Goal: Task Accomplishment & Management: Manage account settings

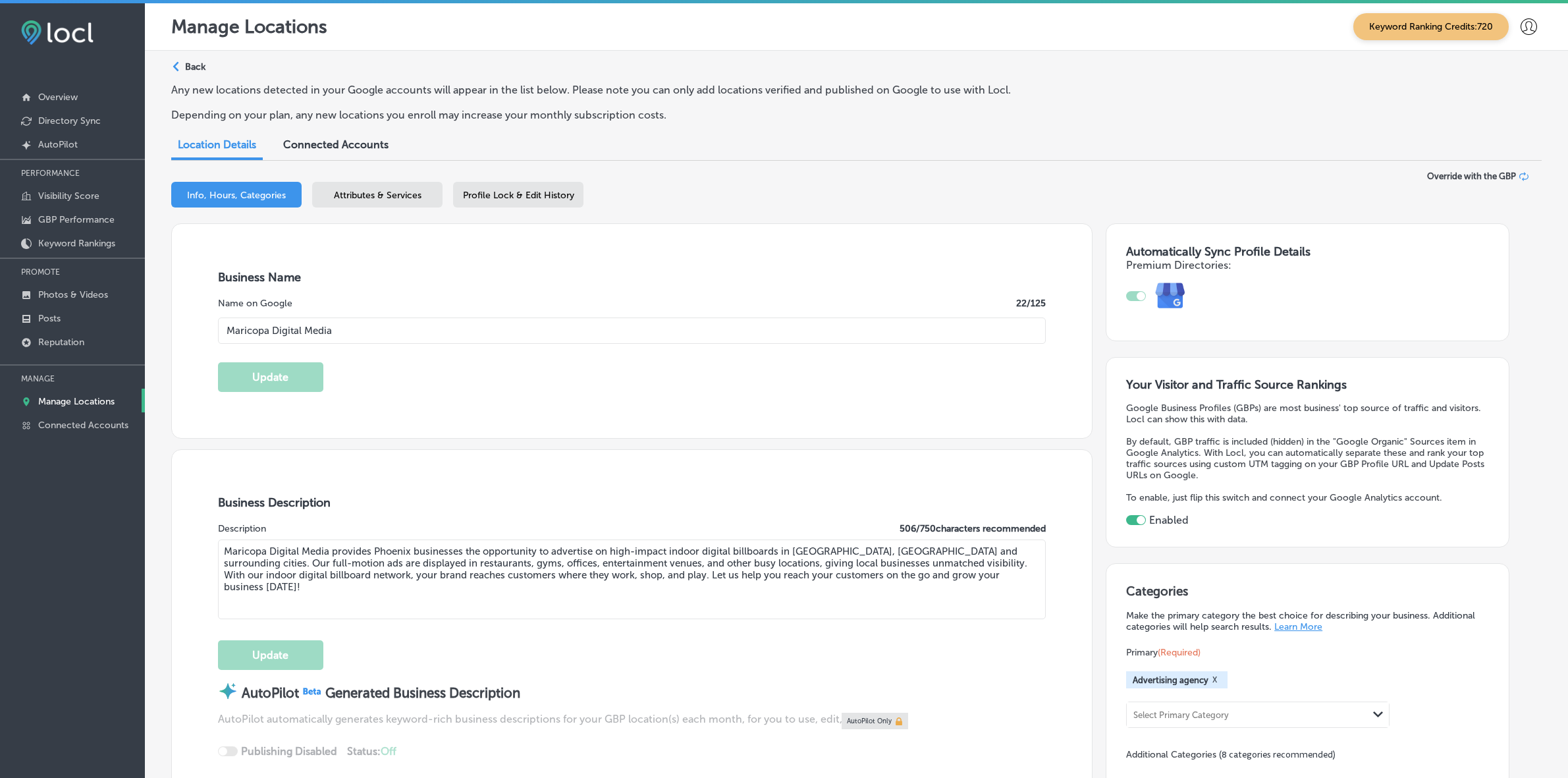
select select "US"
click at [94, 399] on p "Manage Locations" at bounding box center [76, 401] width 76 height 11
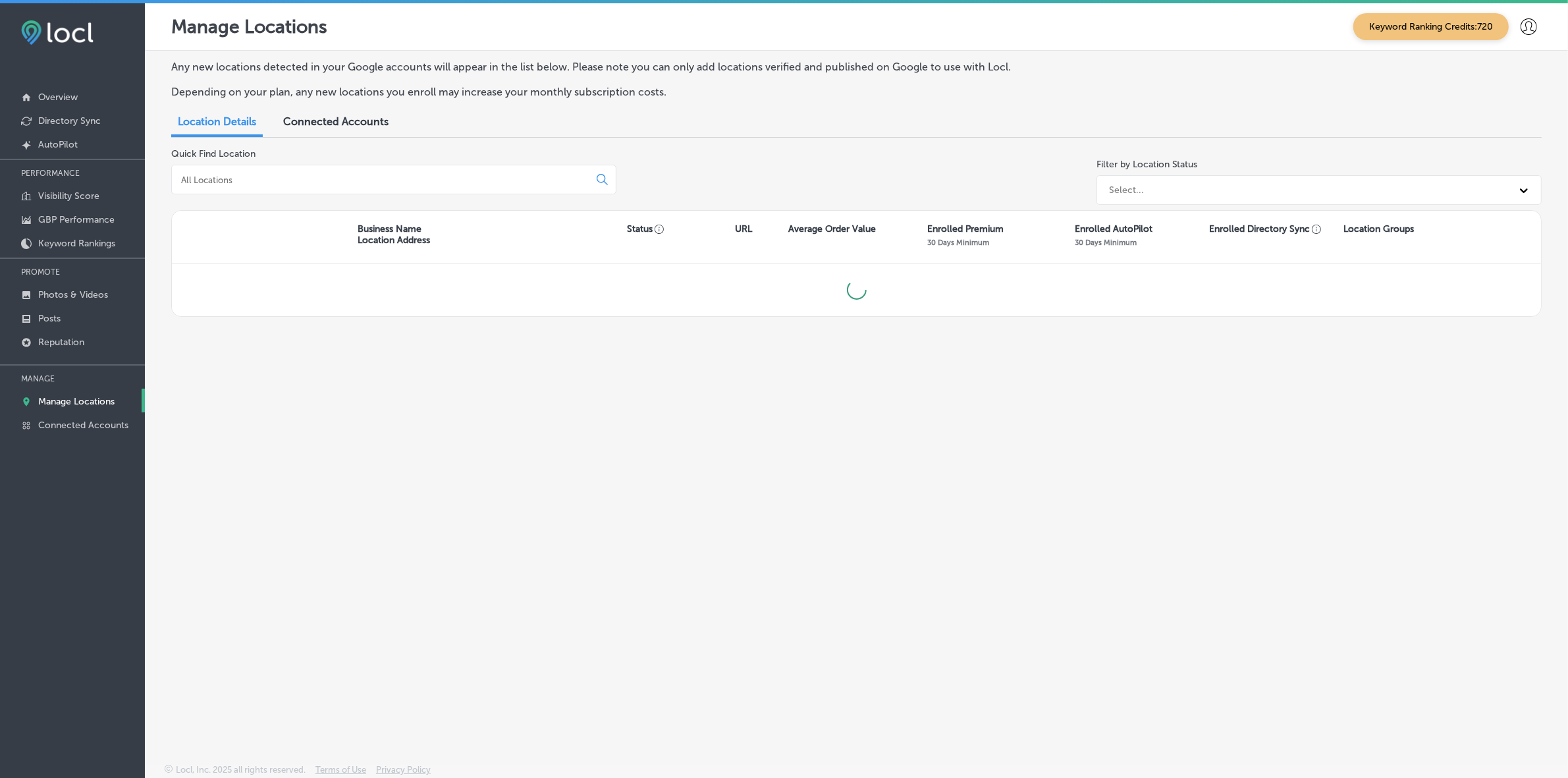
click at [290, 182] on input at bounding box center [383, 180] width 406 height 12
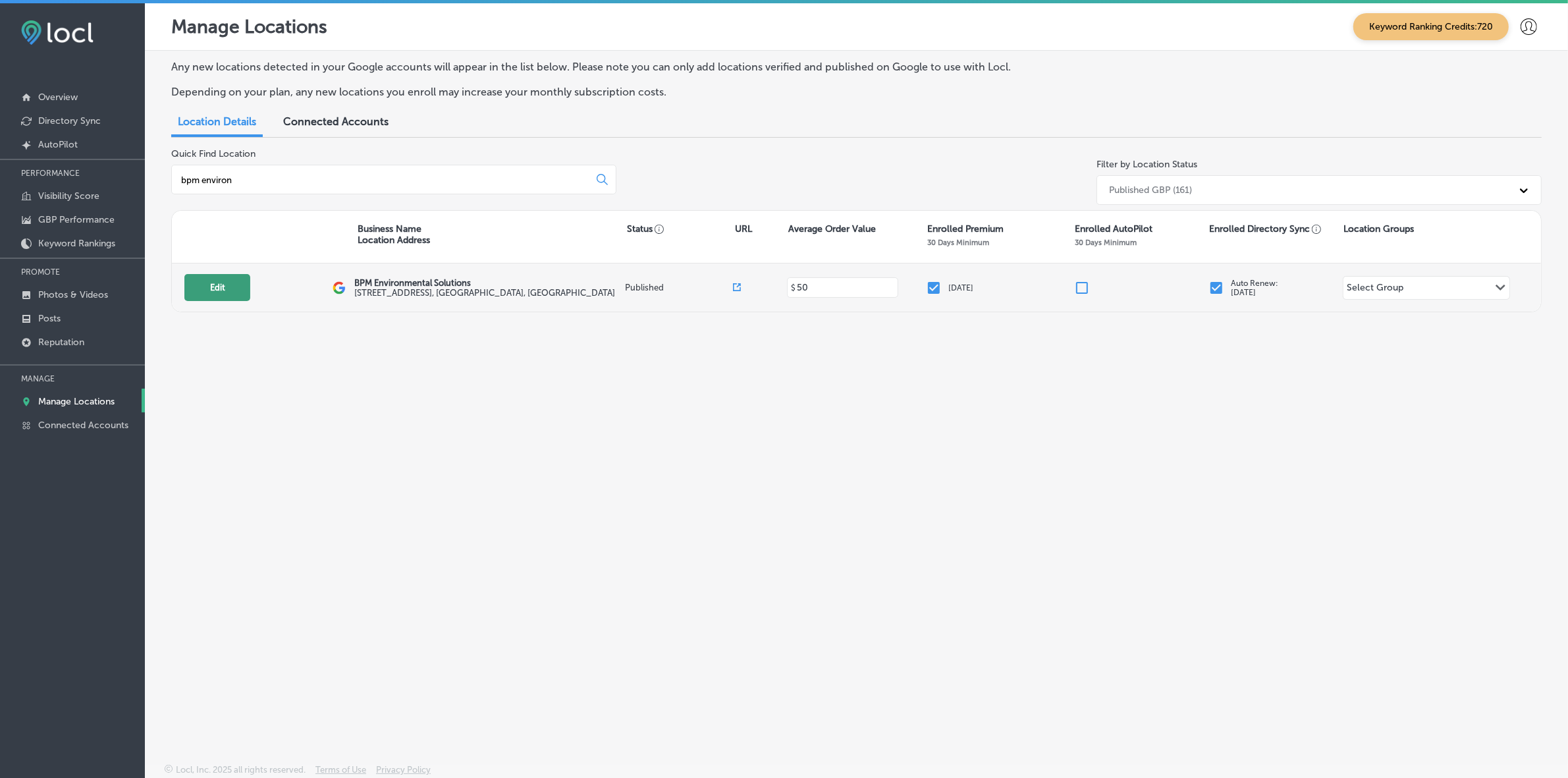
type input "bpm environ"
click at [227, 297] on button "Edit" at bounding box center [218, 287] width 66 height 27
select select "US"
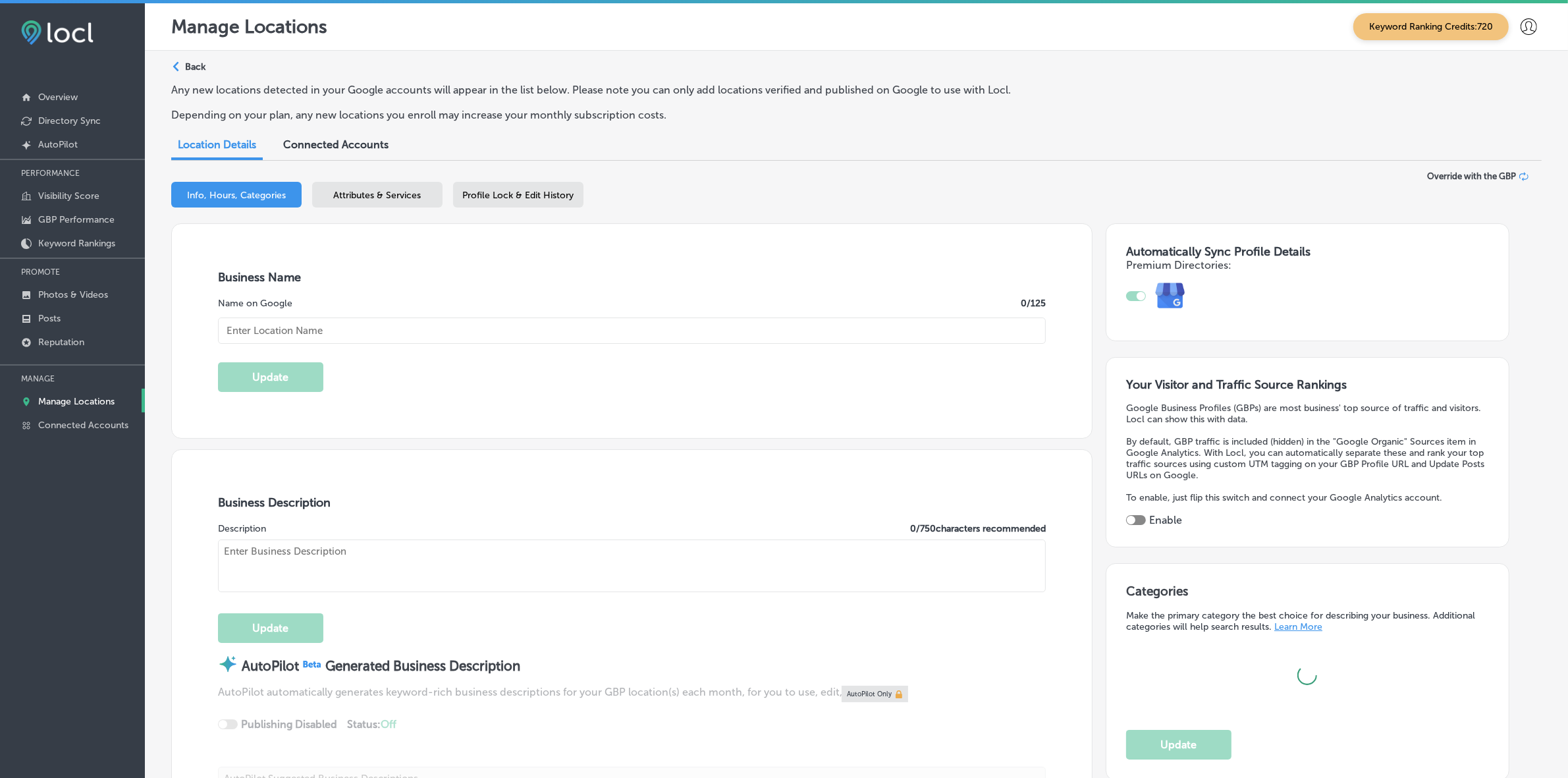
checkbox input "true"
type input "BPM Environmental Solutions"
type input "[STREET_ADDRESS]"
type input "[GEOGRAPHIC_DATA]"
type input "33156"
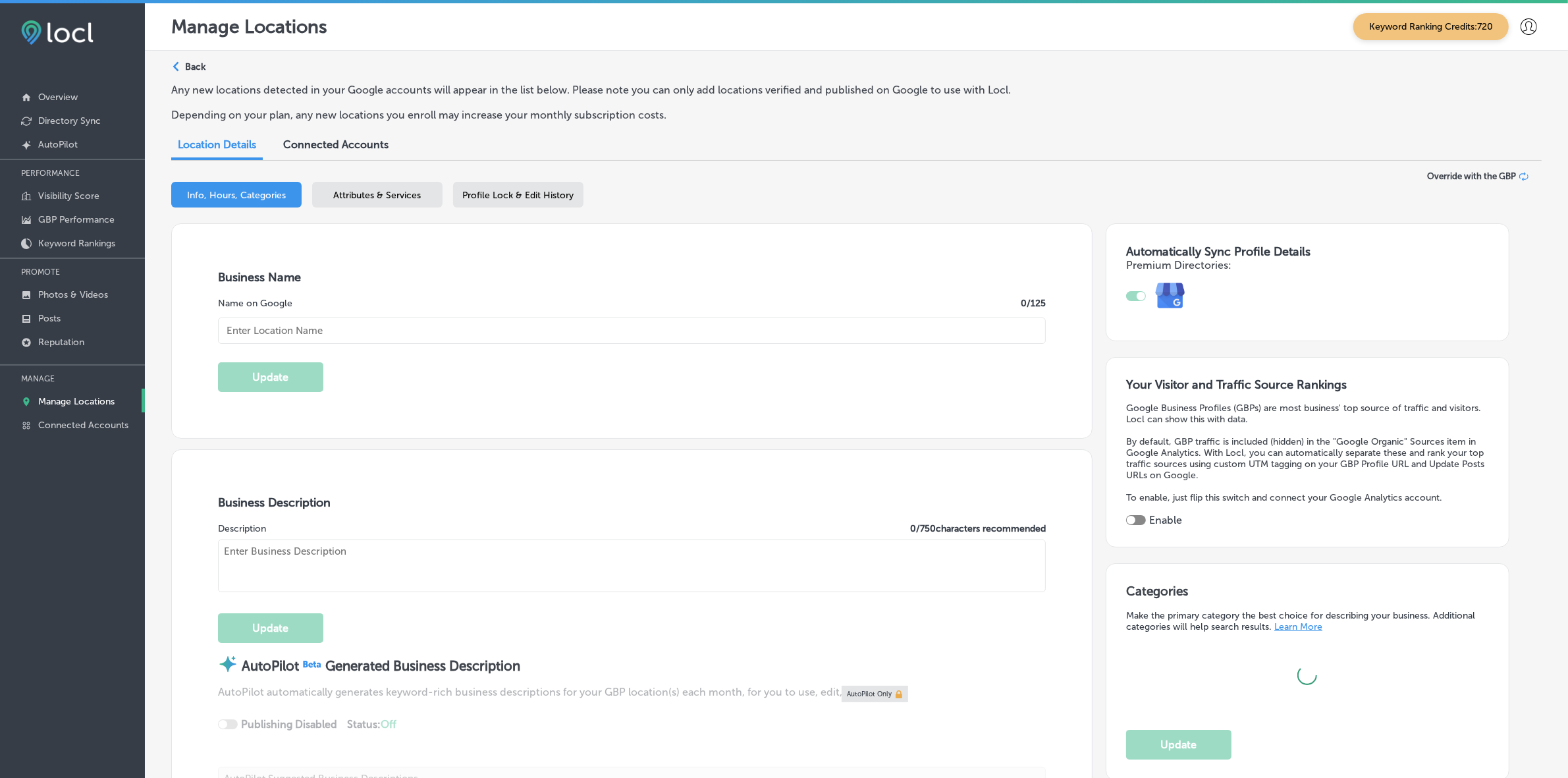
type input "US"
type input "[URL][DOMAIN_NAME]"
type textarea "BPM Environmental Solutions, your trusted Miami pest control company, offers co…"
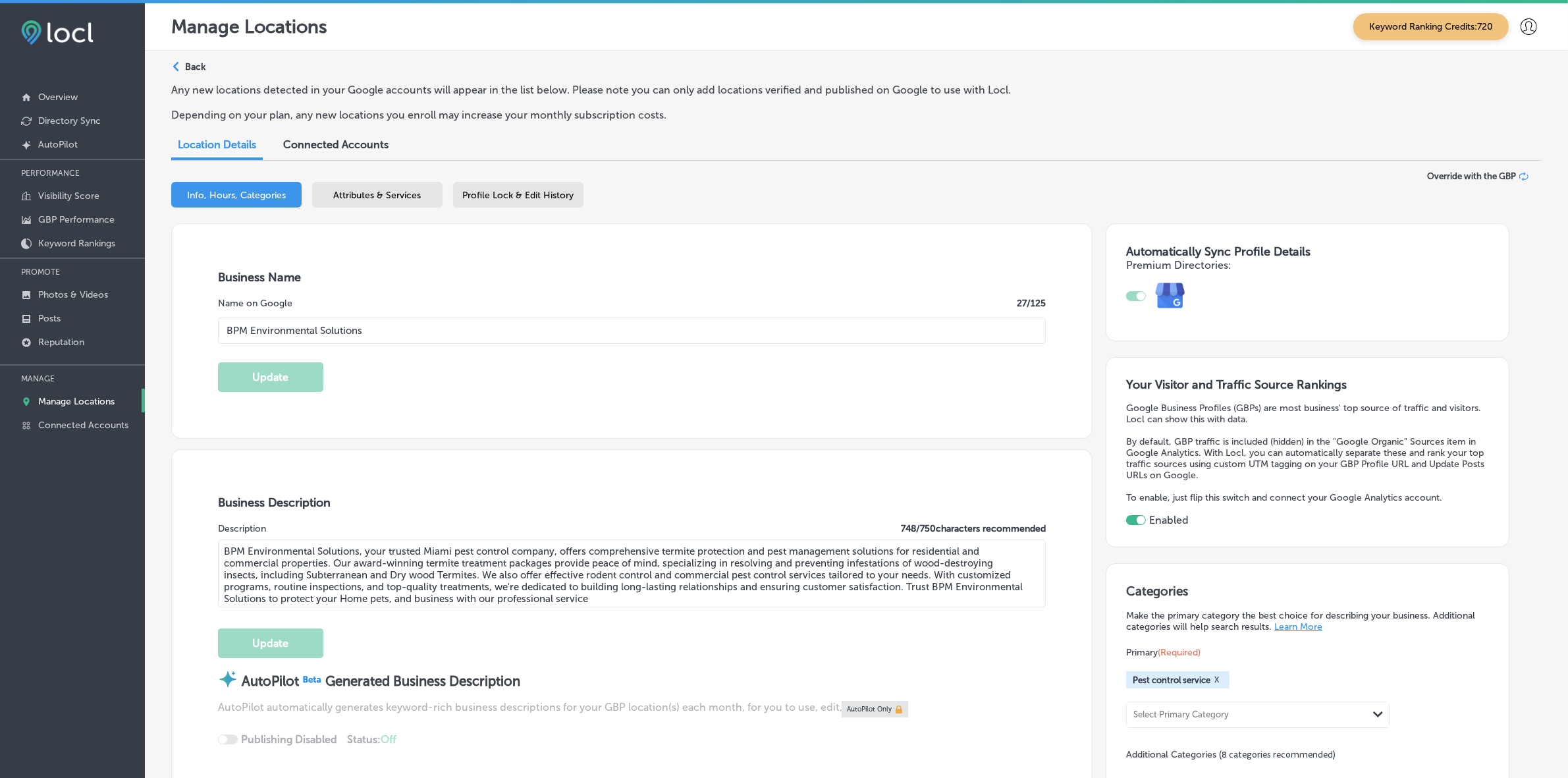
type input "[PHONE_NUMBER]"
click at [385, 195] on span "Attributes & Services" at bounding box center [377, 196] width 87 height 11
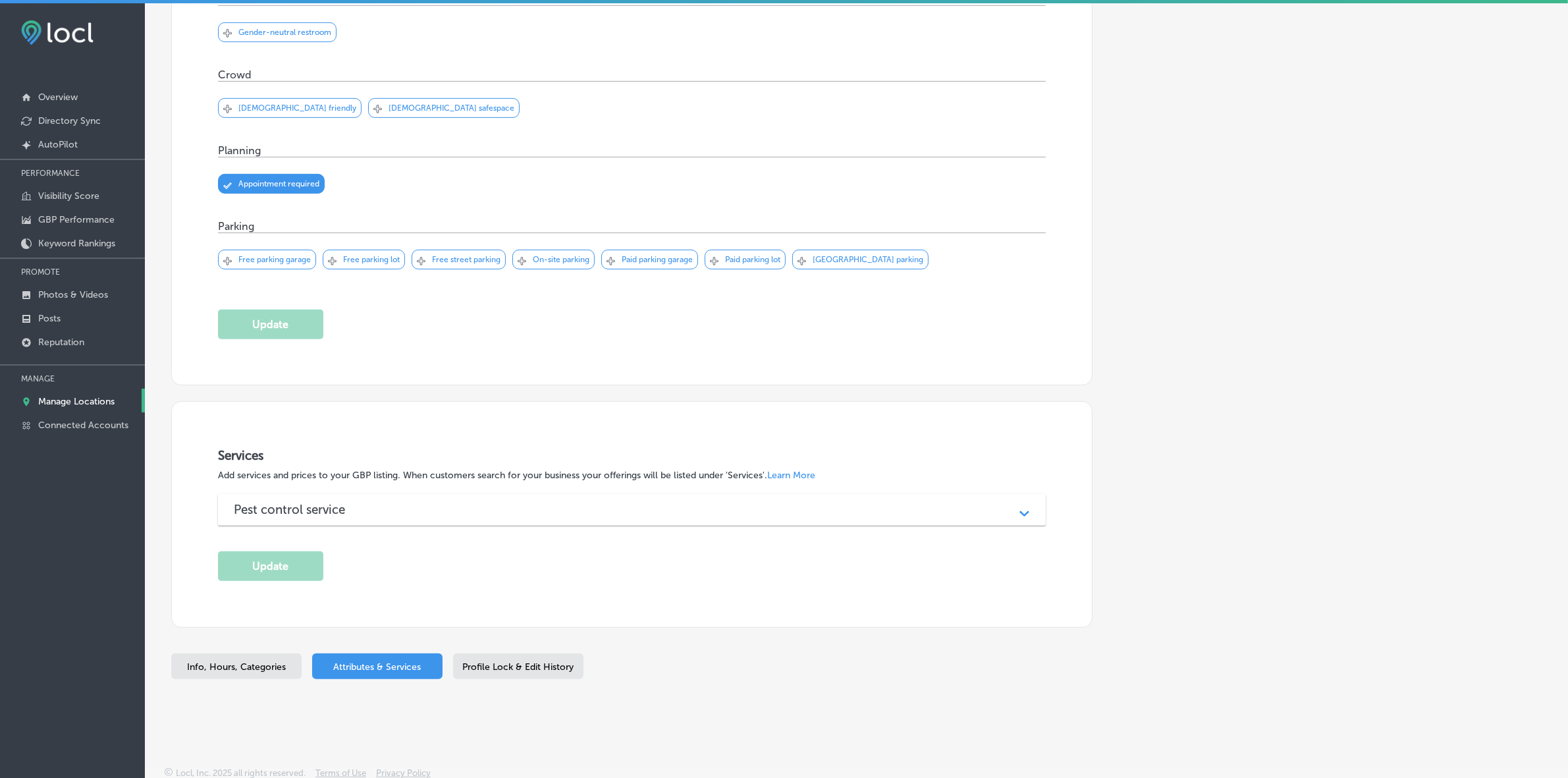
scroll to position [700, 0]
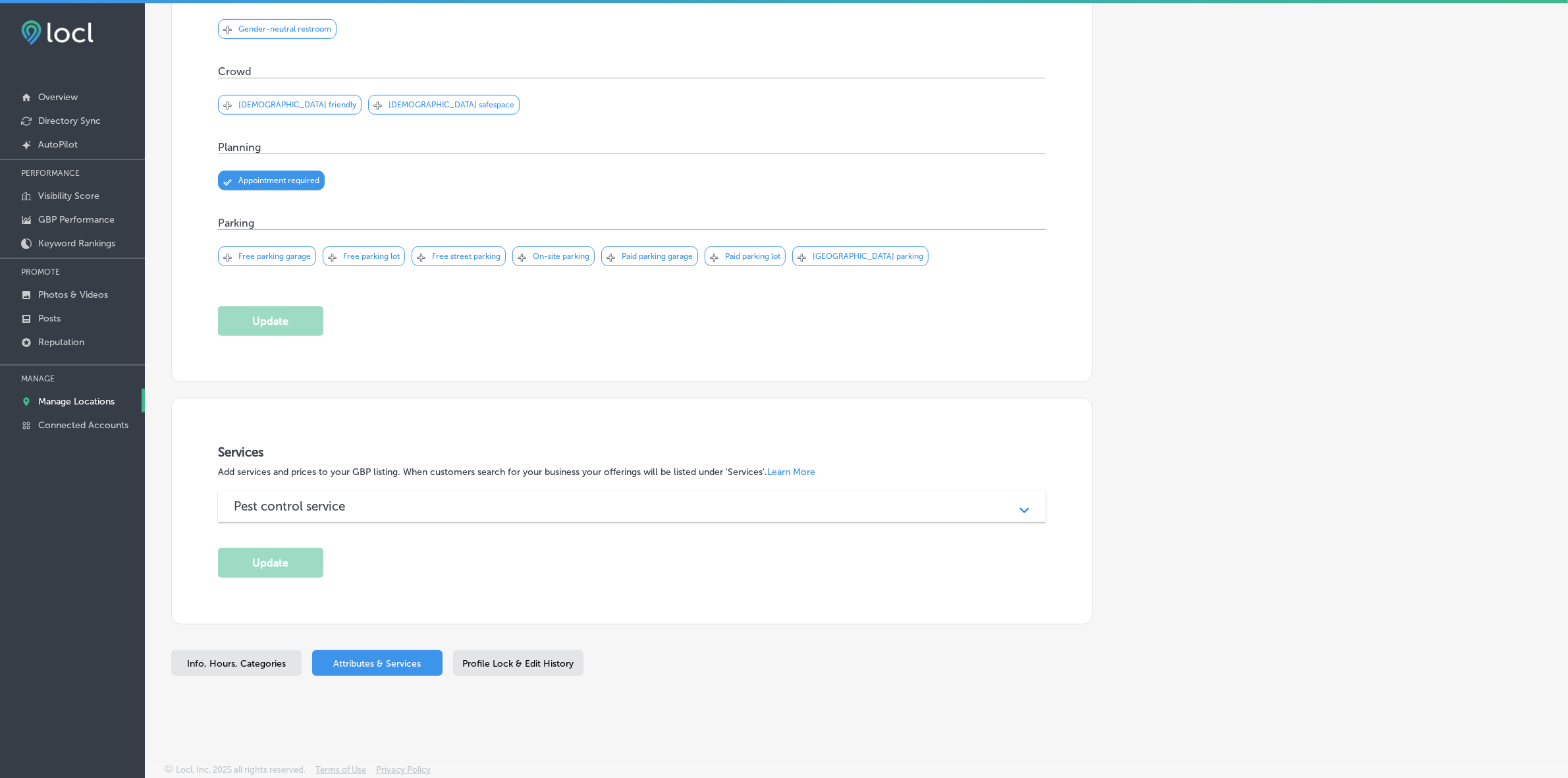
click at [452, 514] on div "Pest control service Path Created with Sketch." at bounding box center [632, 507] width 828 height 32
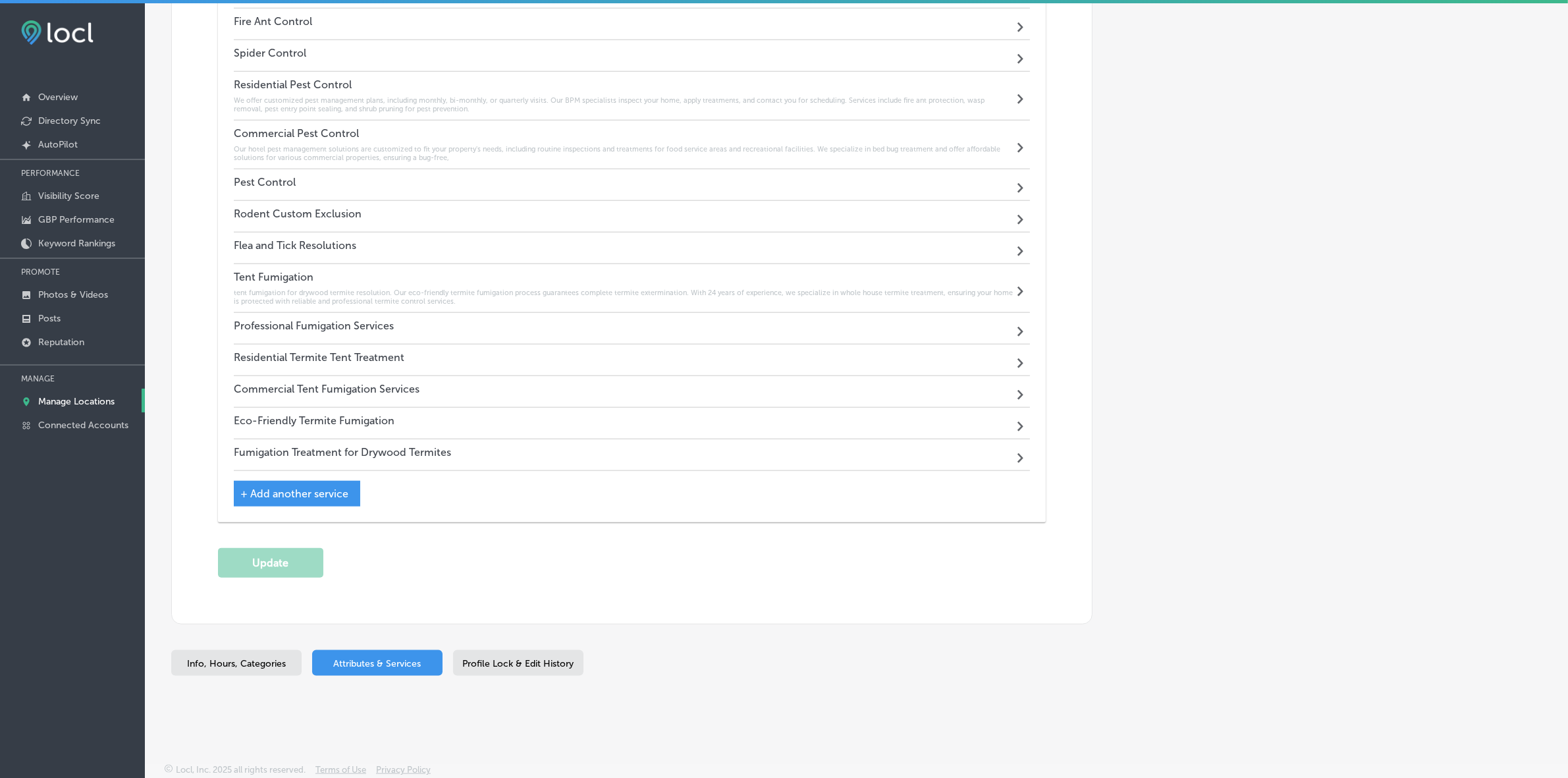
scroll to position [1651, 0]
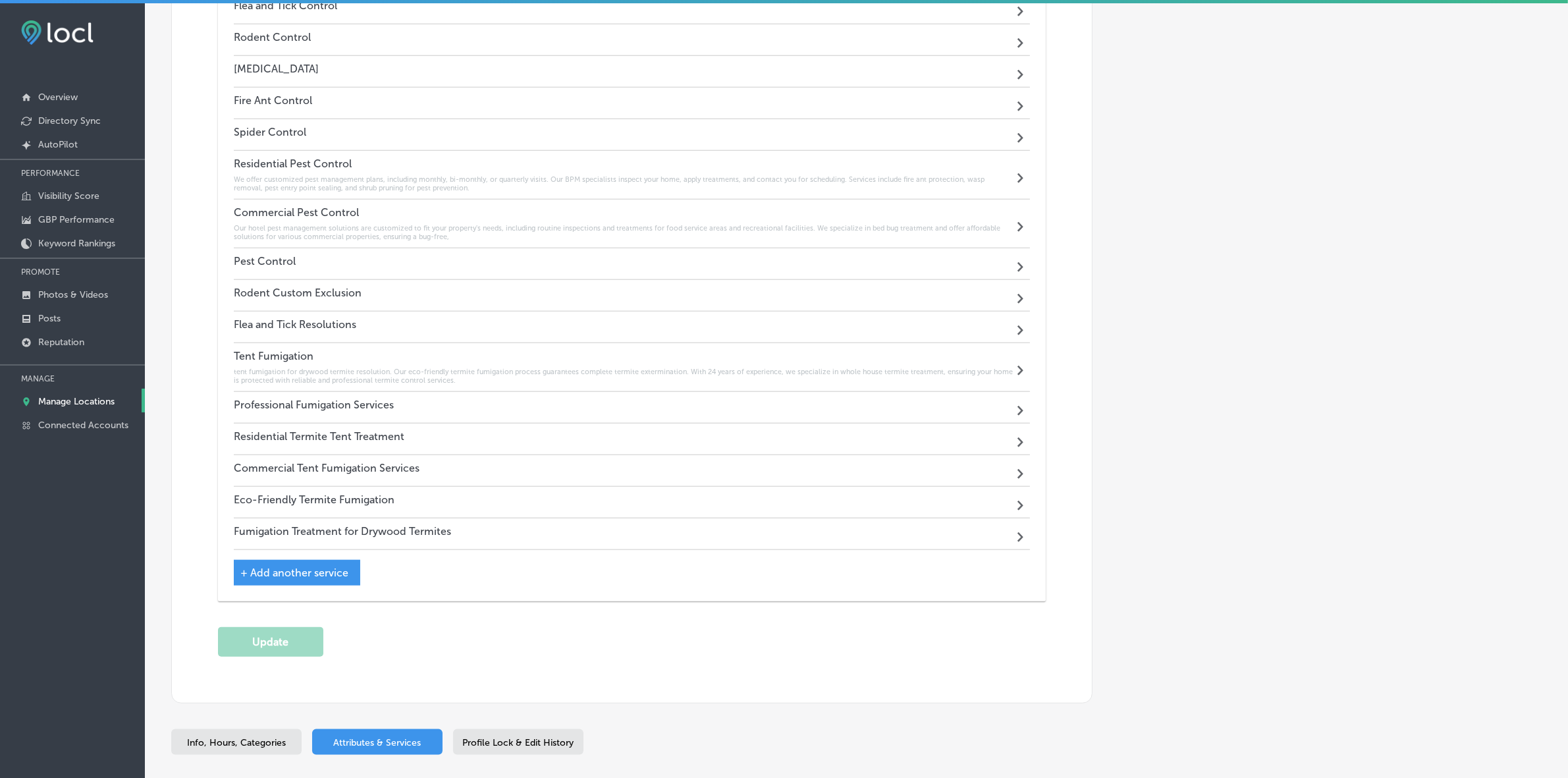
drag, startPoint x: 110, startPoint y: 406, endPoint x: 105, endPoint y: 357, distance: 49.3
click at [110, 406] on p "Manage Locations" at bounding box center [76, 401] width 76 height 11
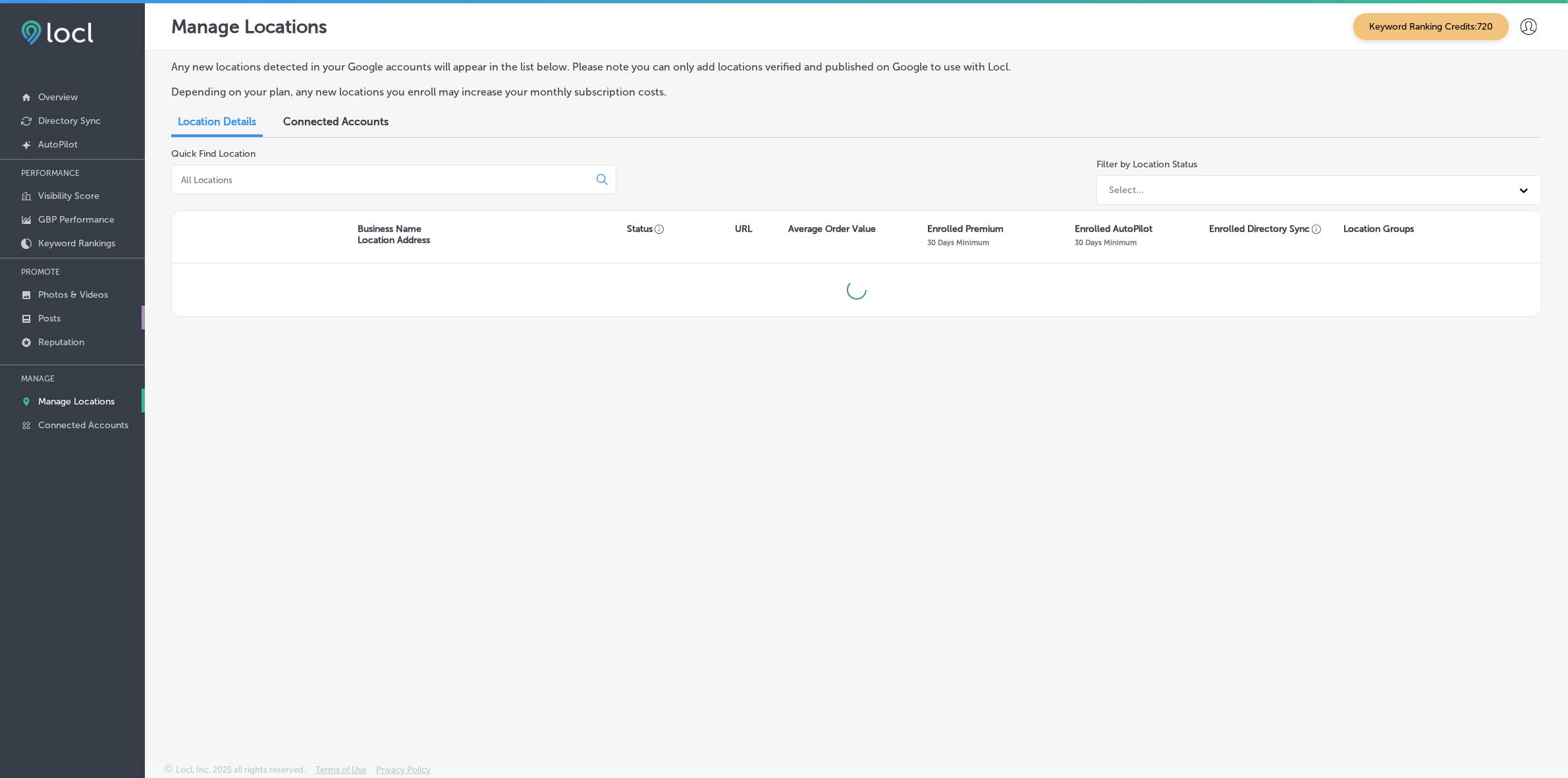
click at [84, 324] on link "Posts" at bounding box center [72, 317] width 145 height 23
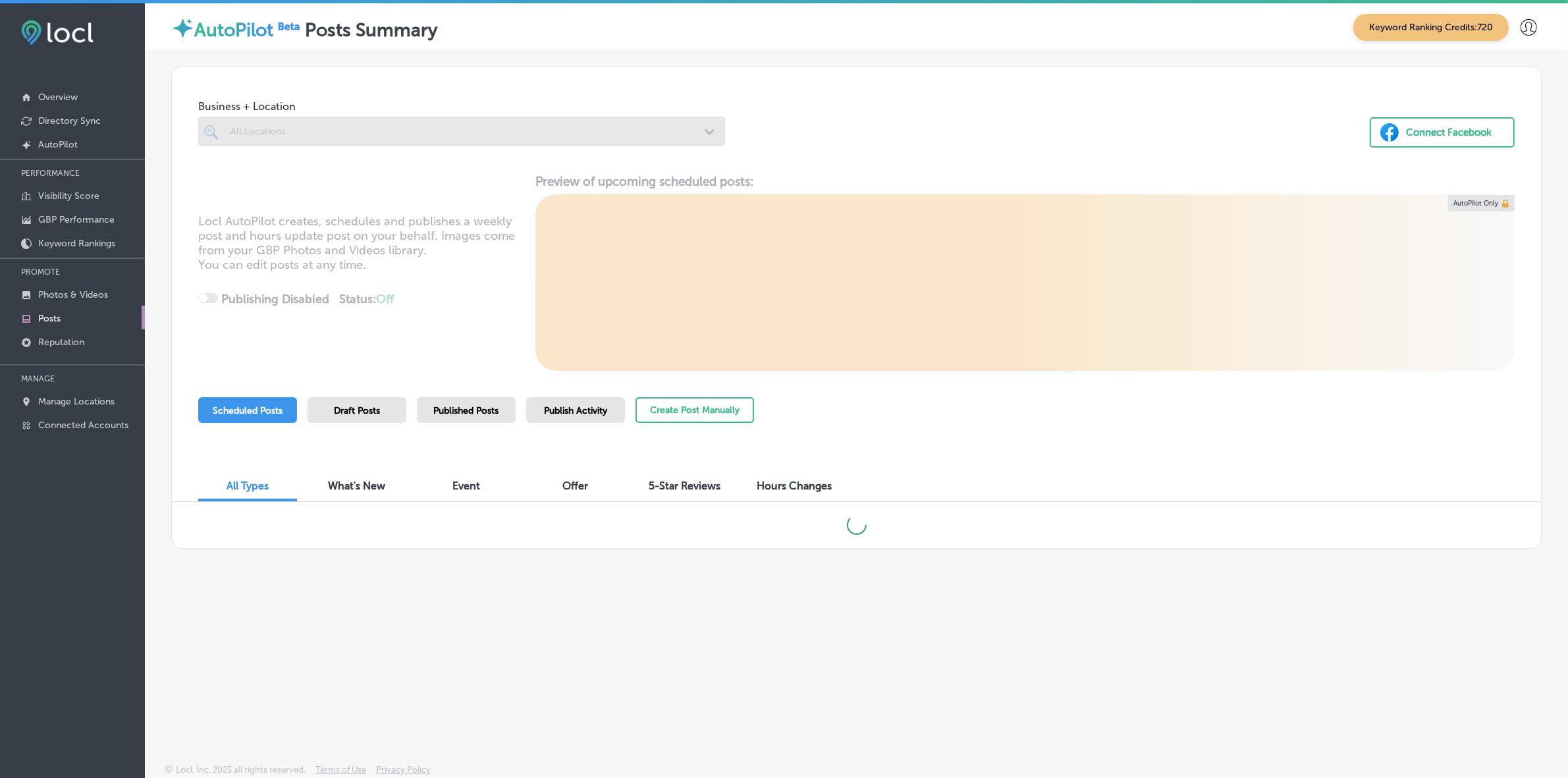
click at [455, 134] on div at bounding box center [461, 131] width 527 height 30
click at [458, 130] on div at bounding box center [461, 131] width 527 height 30
click at [554, 415] on span "Publish Activity" at bounding box center [575, 410] width 63 height 11
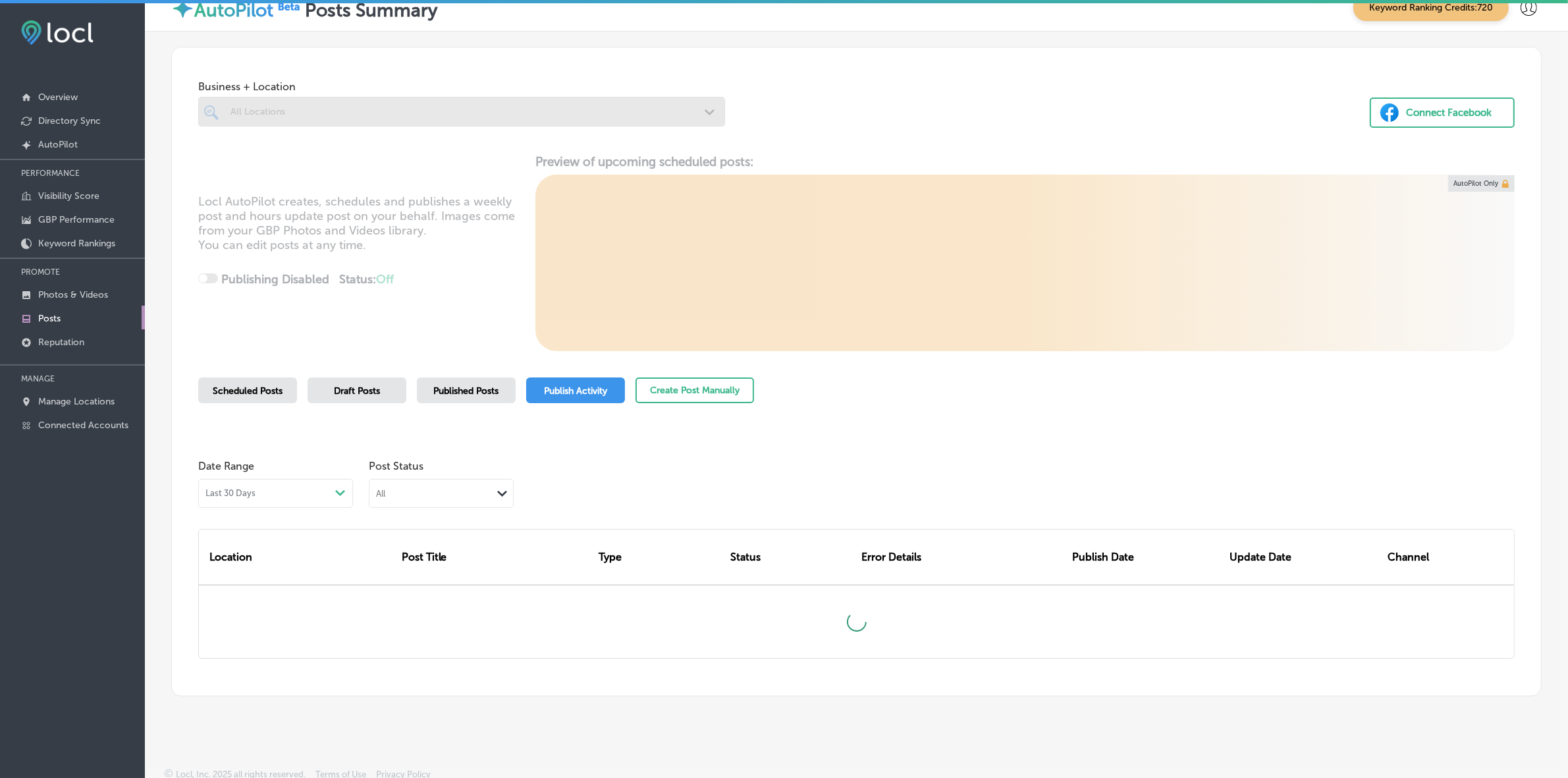
scroll to position [25, 0]
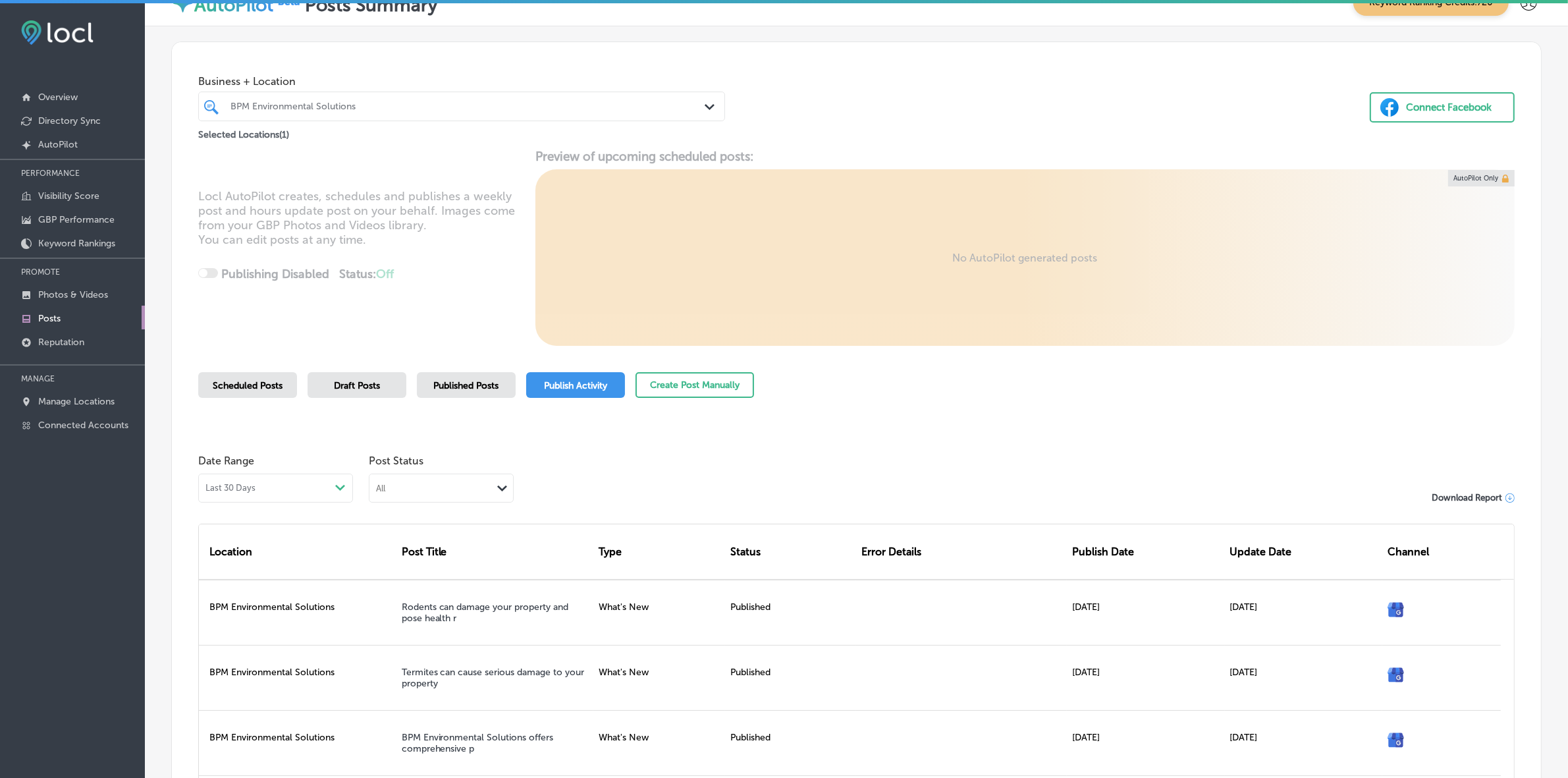
click at [531, 106] on div "BPM Environmental Solutions" at bounding box center [468, 106] width 476 height 11
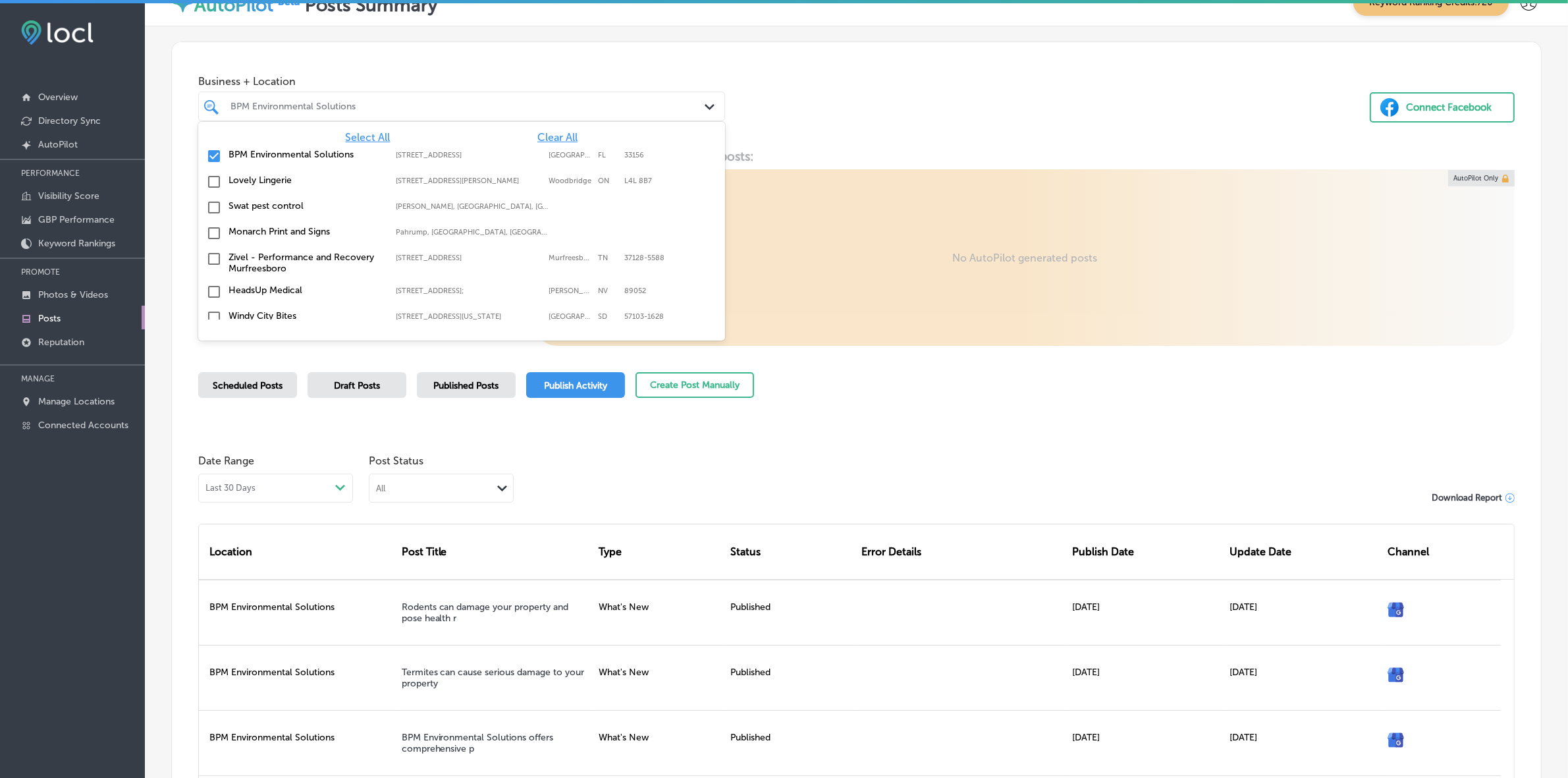
click at [545, 140] on span "Clear All" at bounding box center [558, 137] width 40 height 12
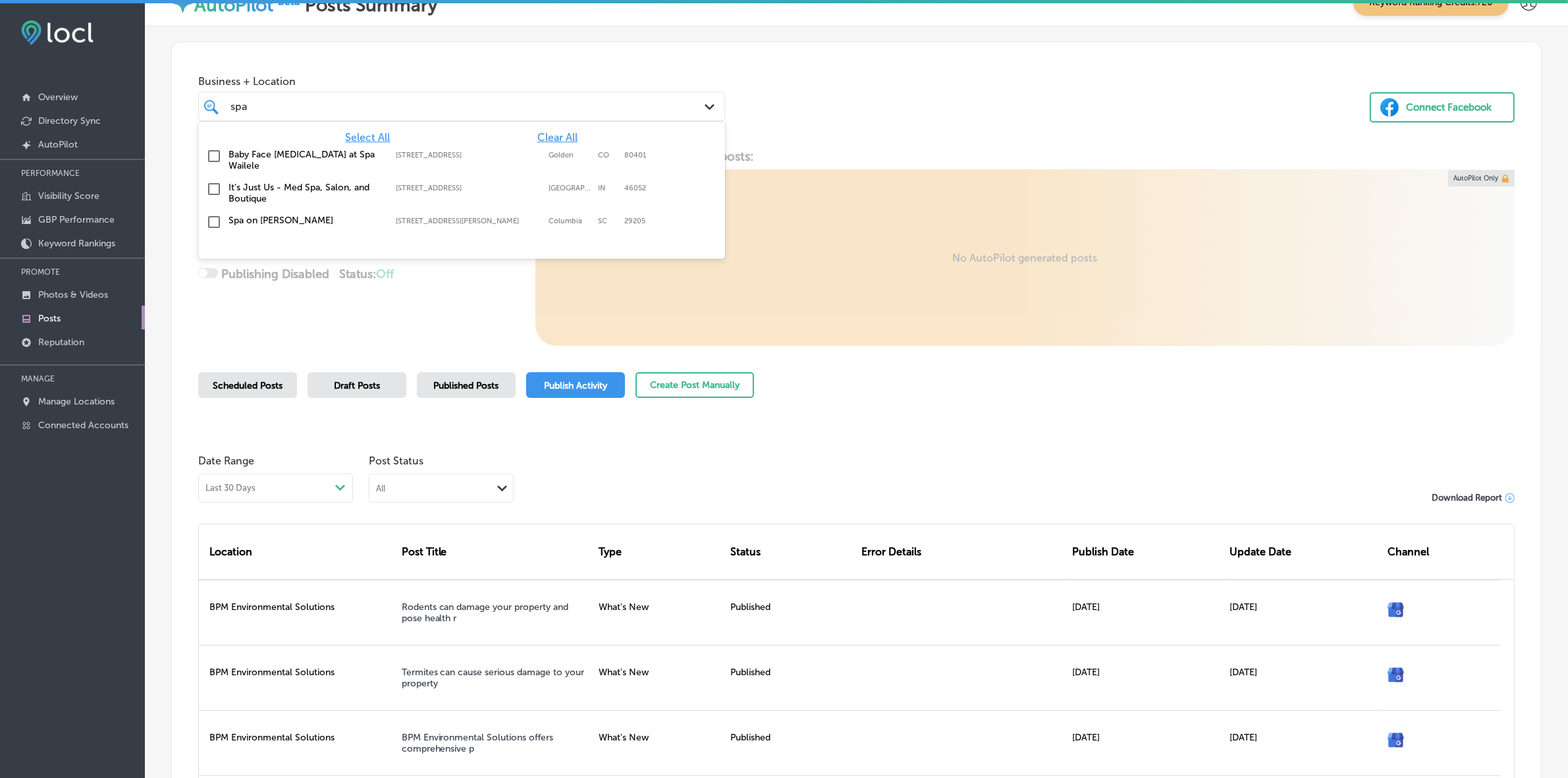
click at [538, 217] on label "[STREET_ADDRESS][PERSON_NAME]" at bounding box center [469, 221] width 146 height 8
type input "spa"
click at [960, 92] on div "Business + Location option [STREET_ADDRESS][PERSON_NAME]. option [STREET_ADDRES…" at bounding box center [856, 92] width 1369 height 100
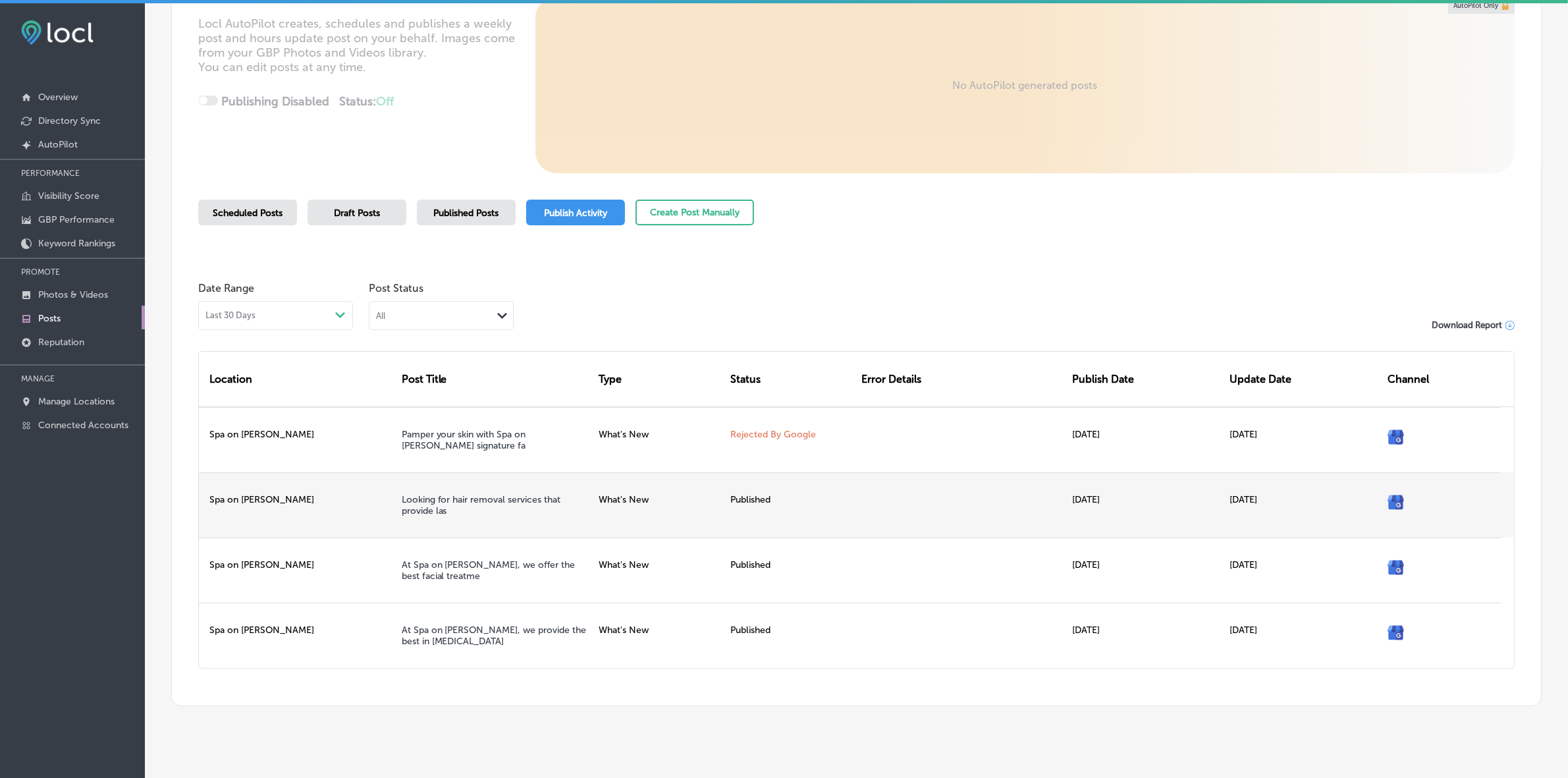
scroll to position [216, 0]
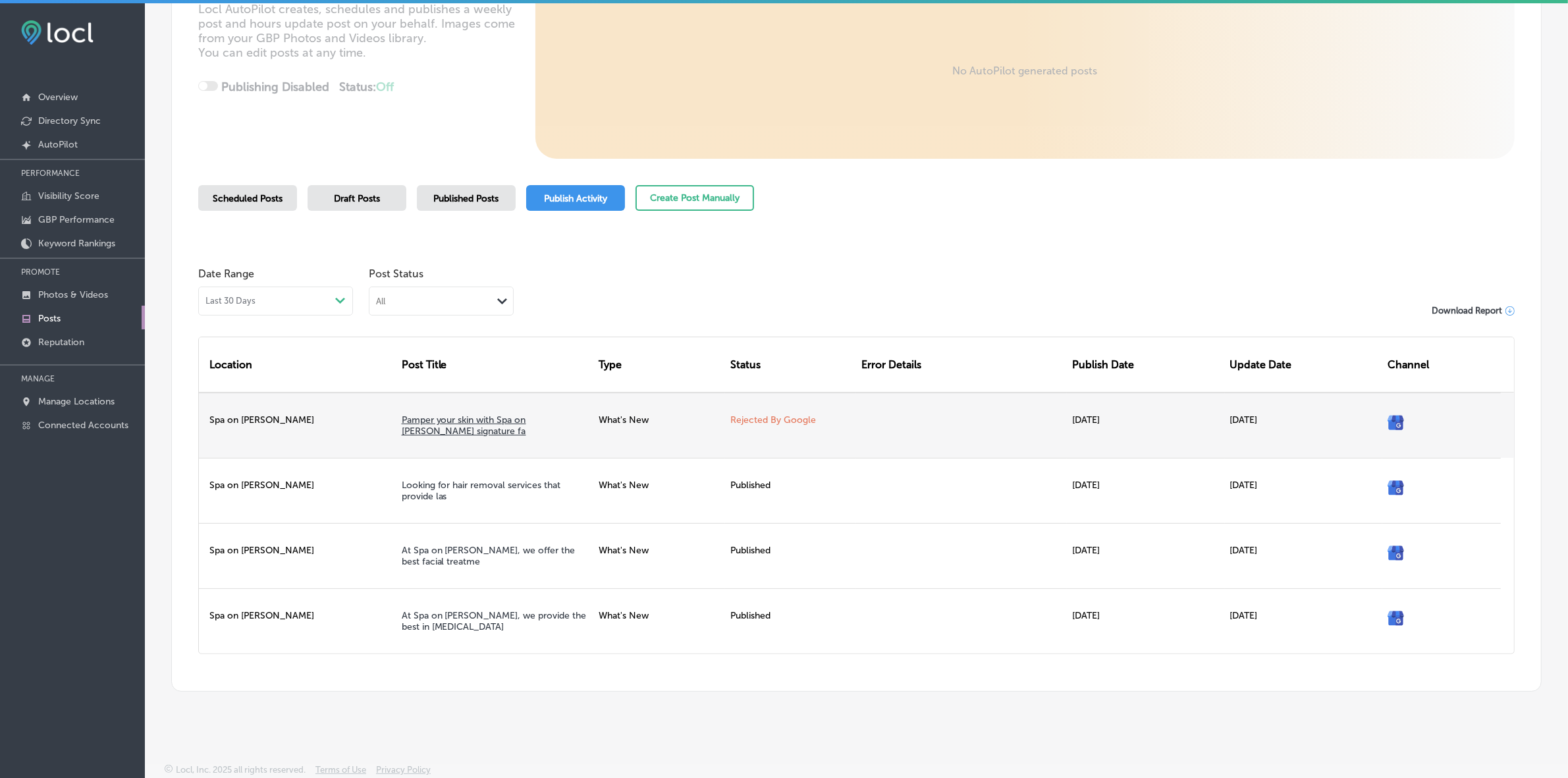
click at [456, 418] on link "Pamper your skin with Spa on [PERSON_NAME] signature fa" at bounding box center [464, 425] width 125 height 23
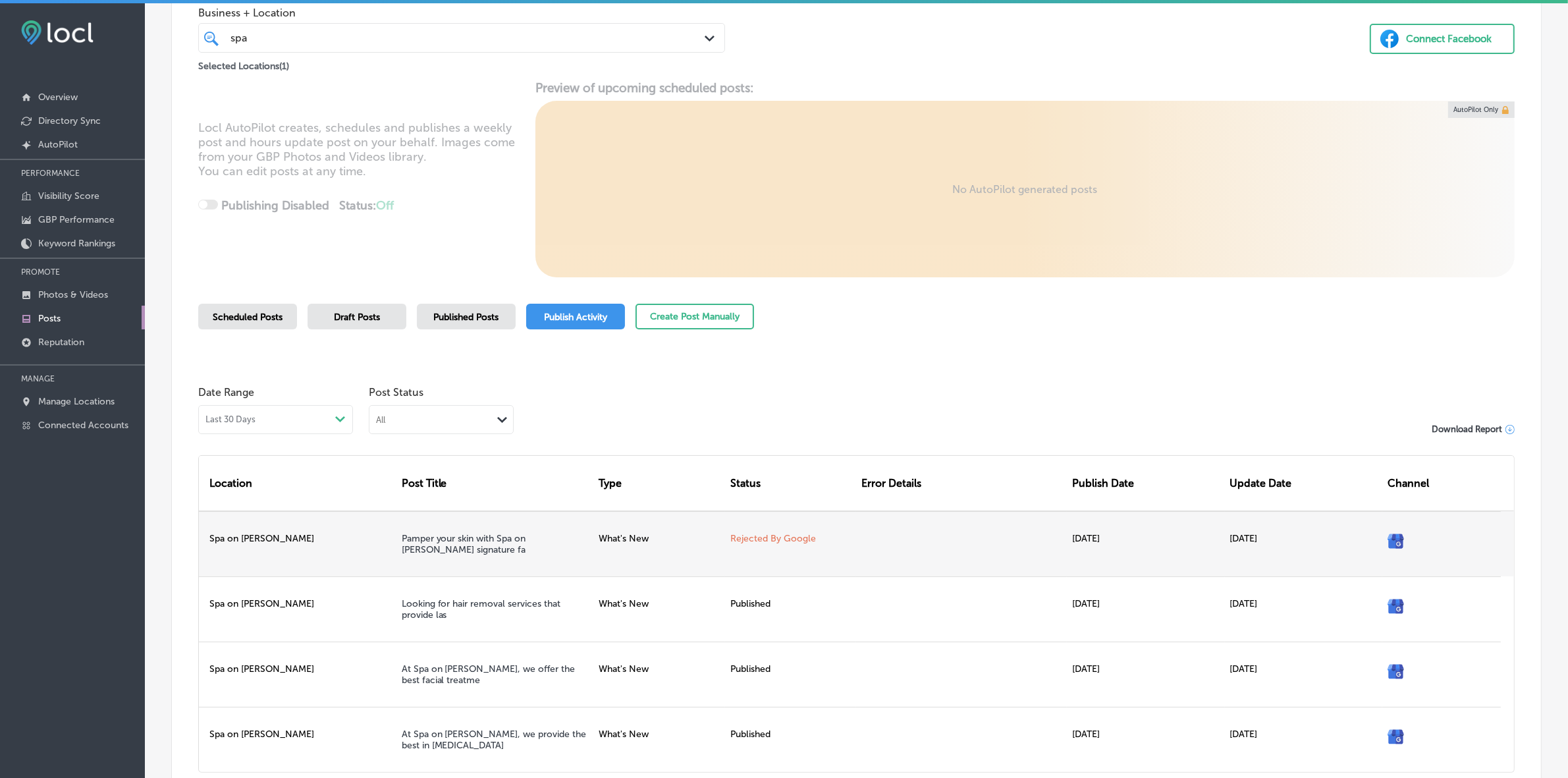
scroll to position [52, 0]
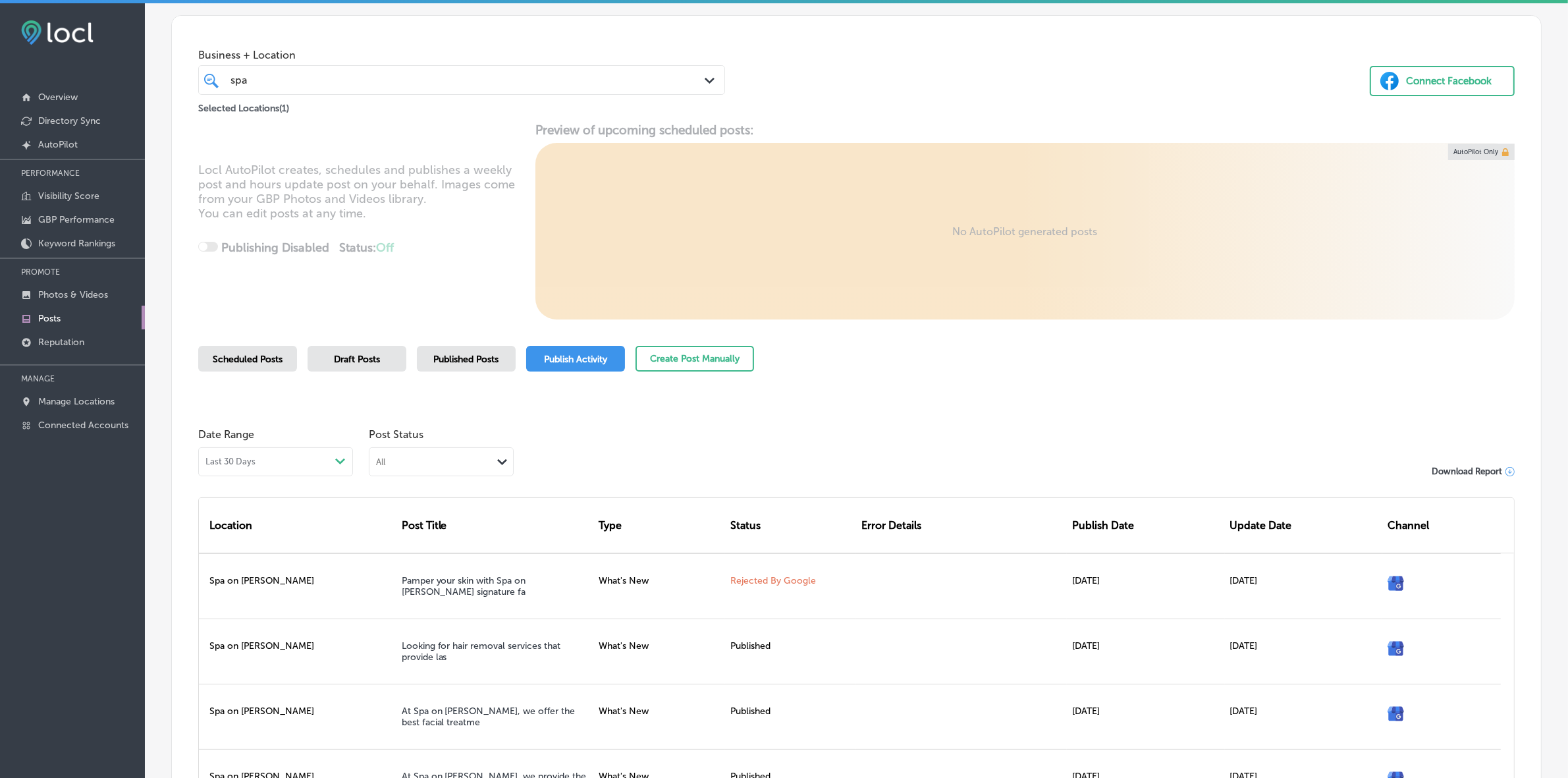
click at [466, 362] on span "Published Posts" at bounding box center [466, 359] width 65 height 11
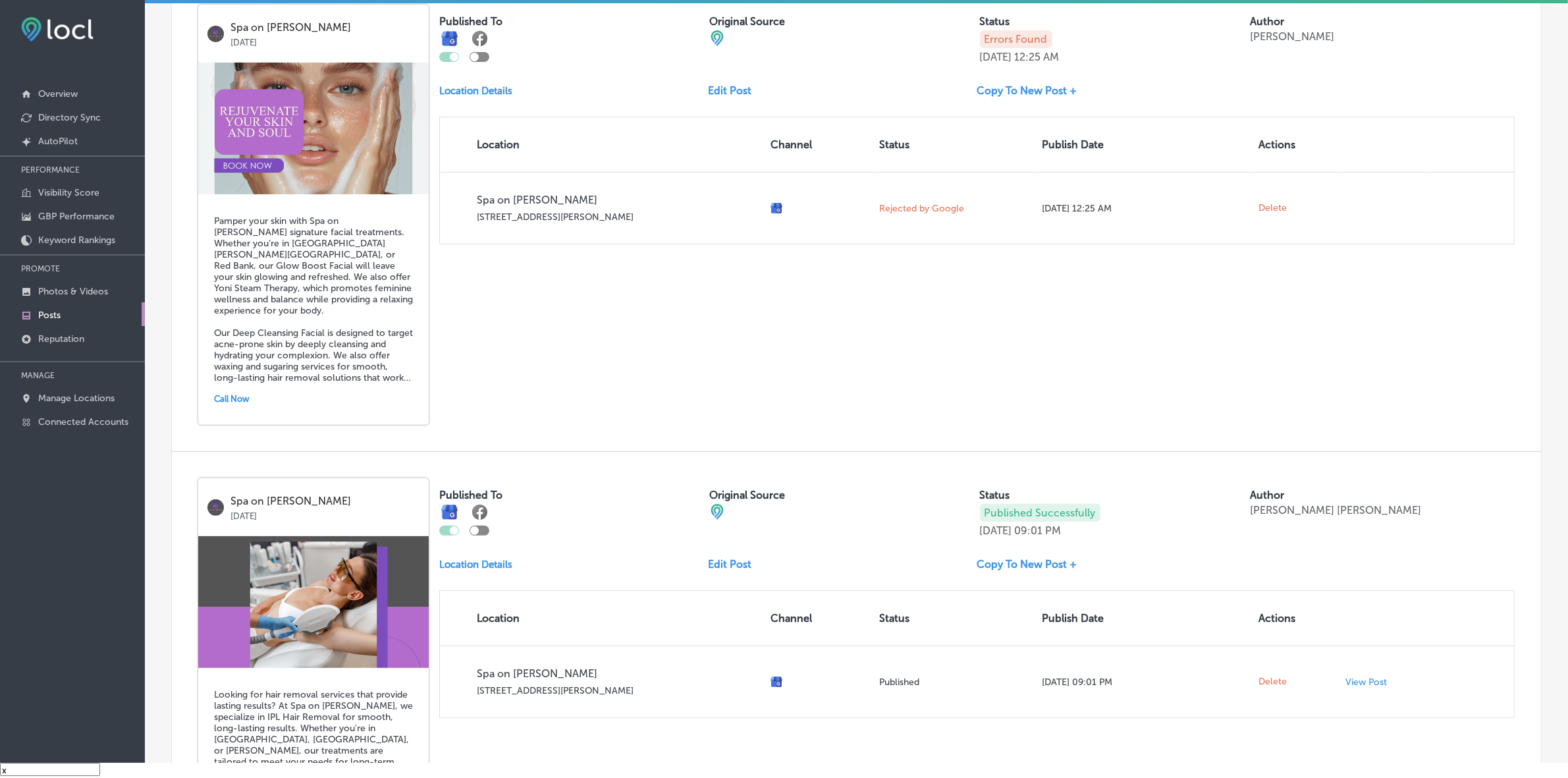
scroll to position [494, 0]
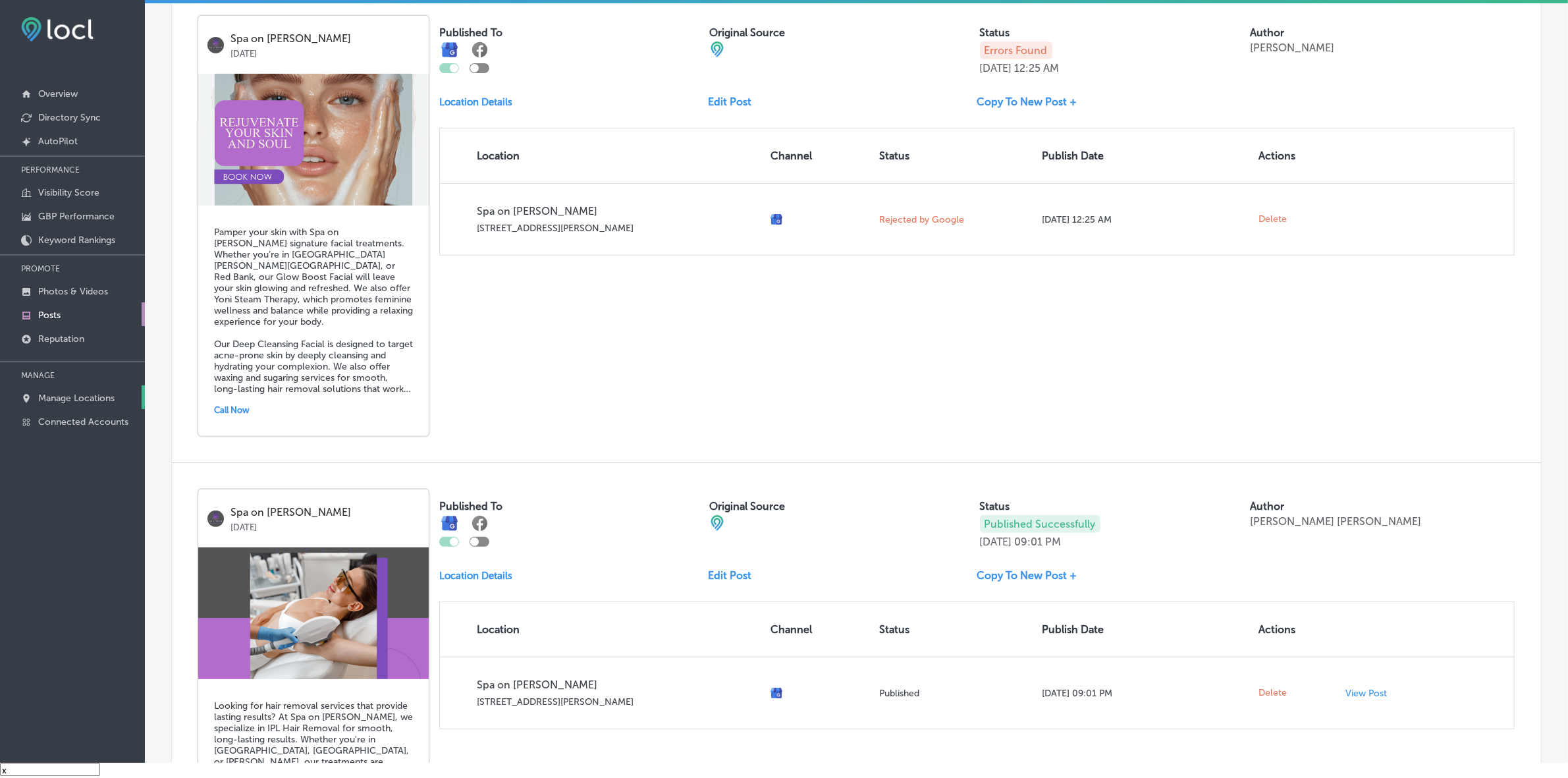
click at [69, 395] on p "Manage Locations" at bounding box center [76, 398] width 76 height 11
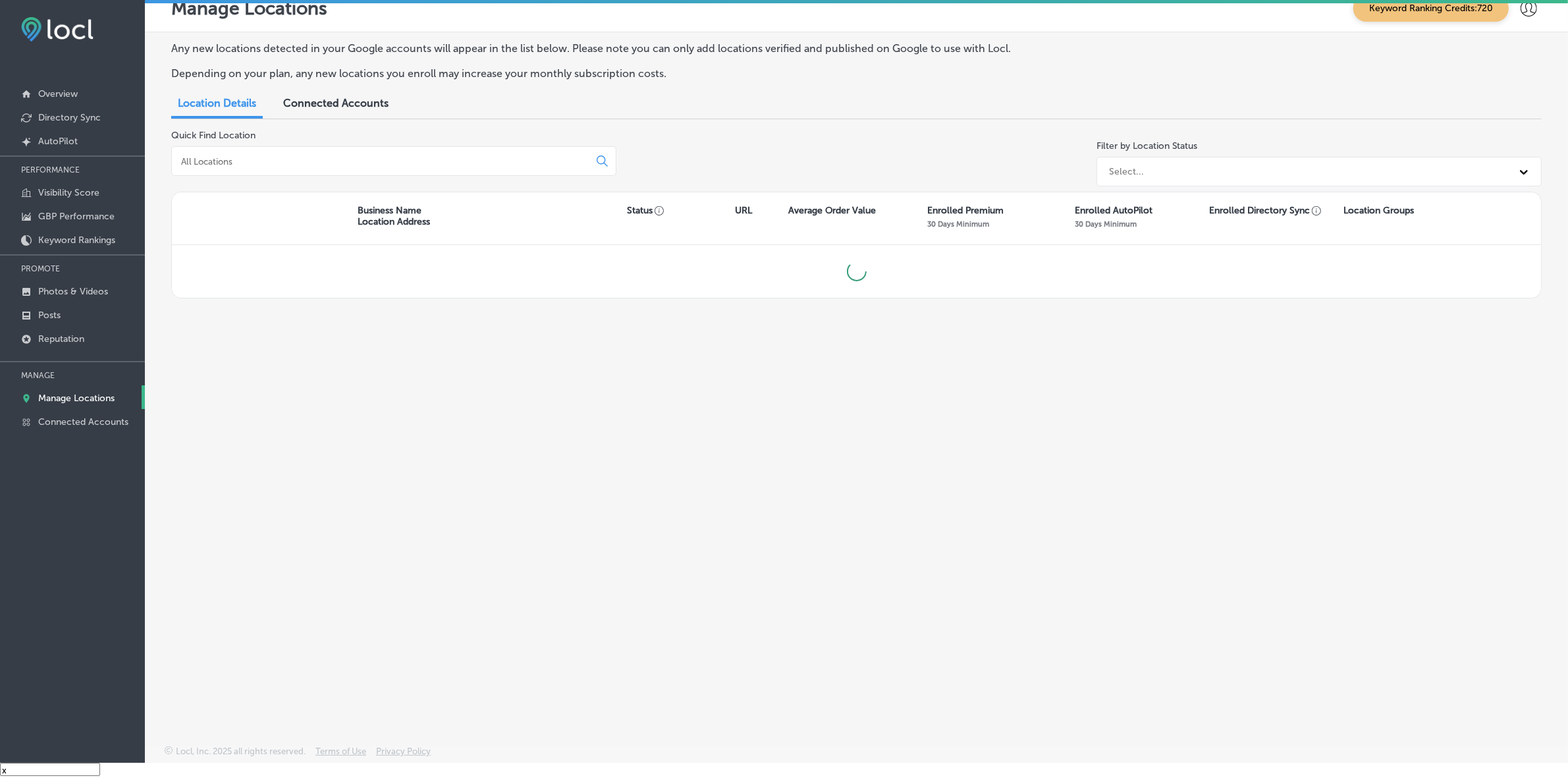
click at [370, 159] on input at bounding box center [383, 161] width 406 height 12
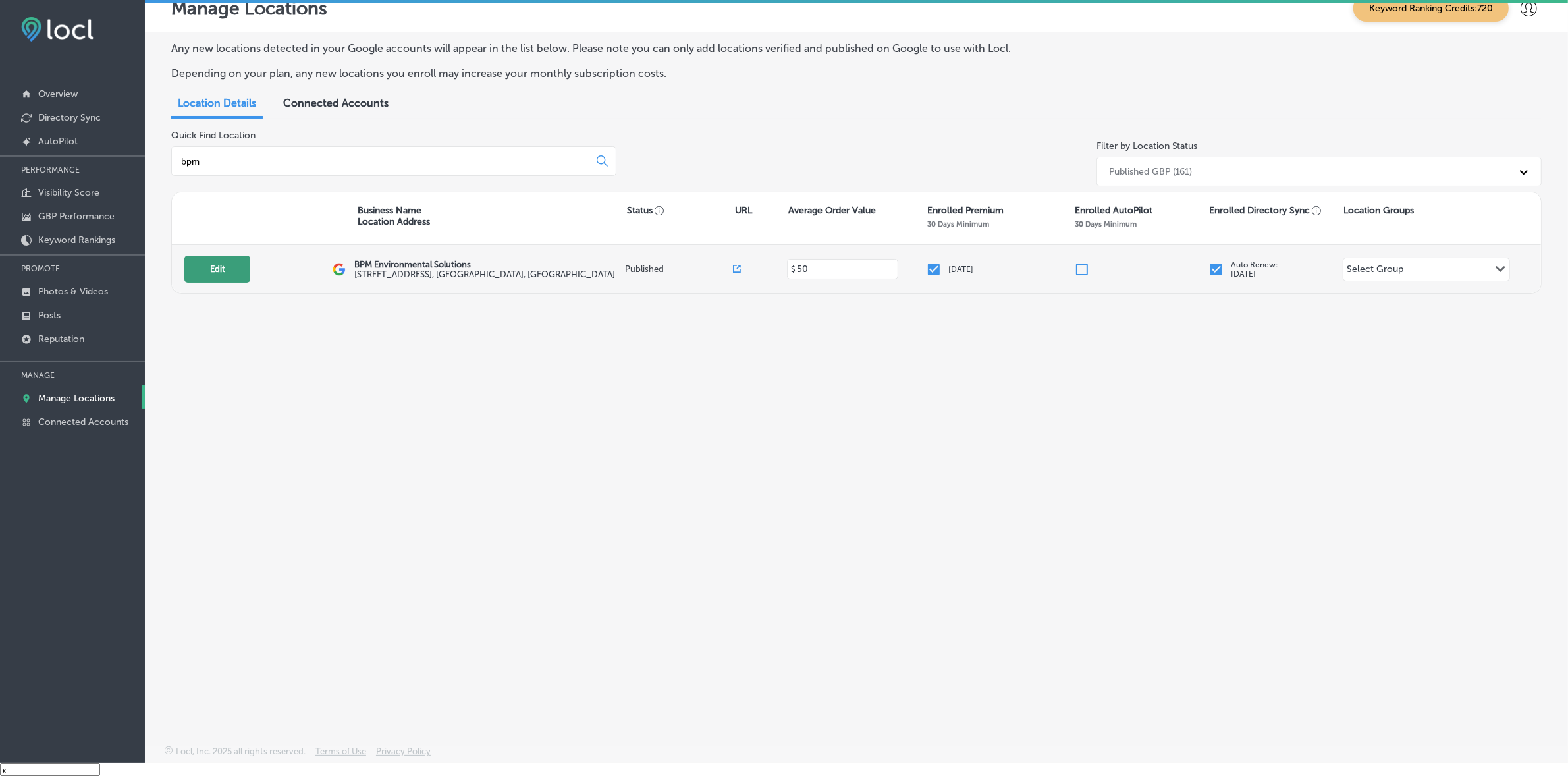
type input "bpm"
click at [191, 275] on button "Edit" at bounding box center [218, 269] width 66 height 27
select select "US"
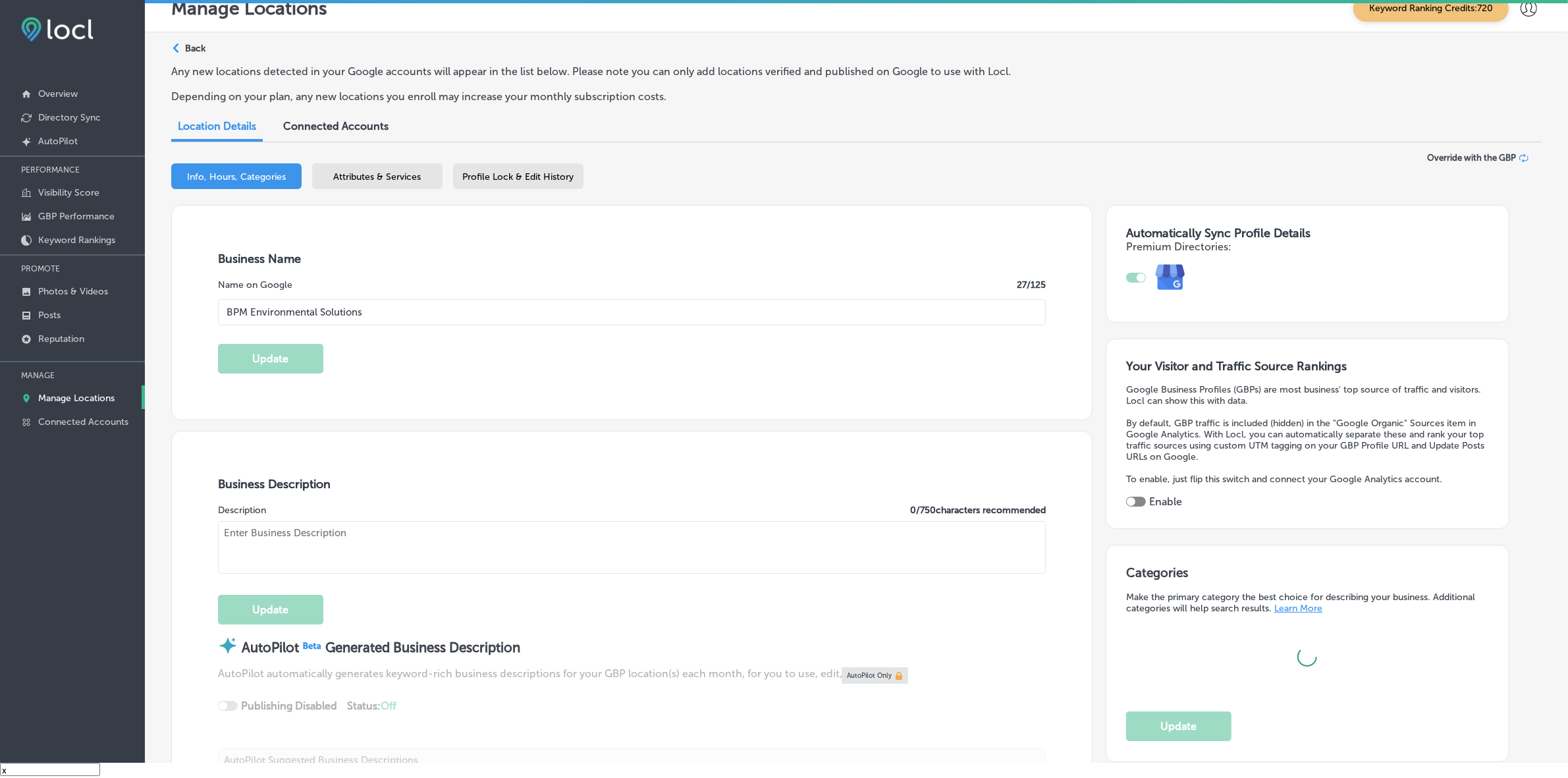
type input "BPM Environmental Solutions"
type input "[STREET_ADDRESS]"
type input "[GEOGRAPHIC_DATA]"
type input "33156"
type input "US"
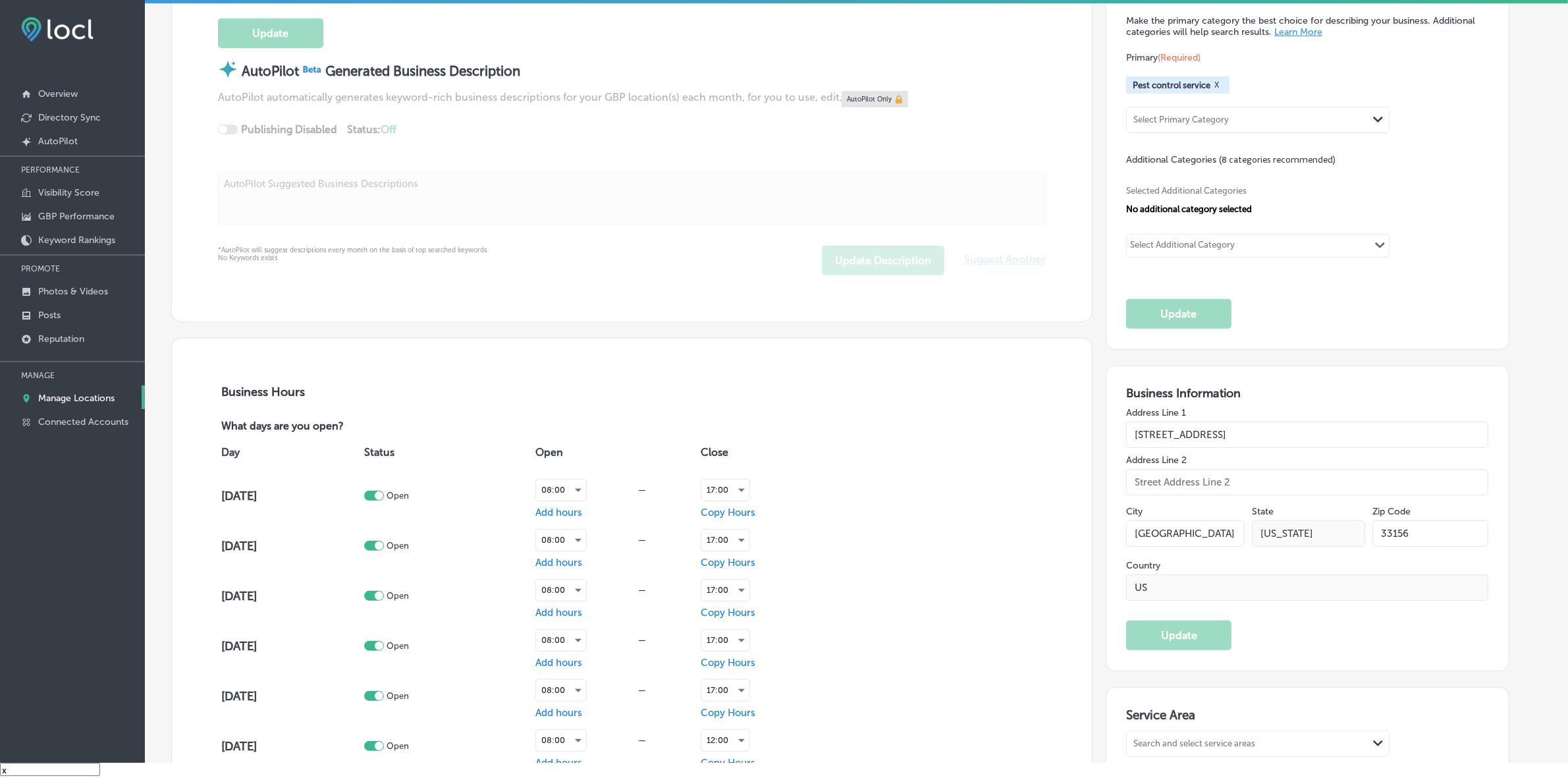
type input "[URL][DOMAIN_NAME]"
type textarea "BPM Environmental Solutions, your trusted Miami pest control company, offers co…"
type input "[PHONE_NUMBER]"
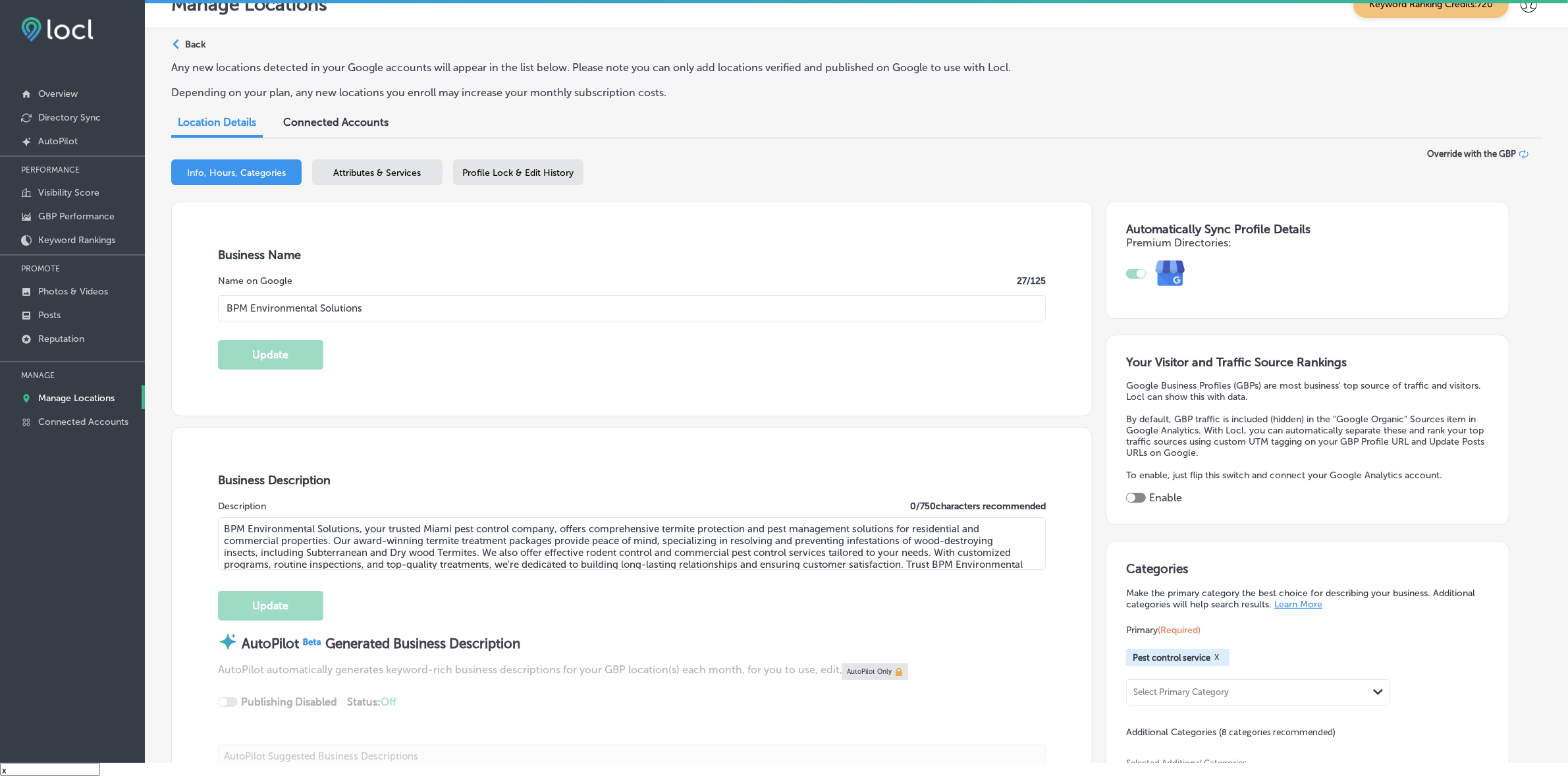
checkbox input "true"
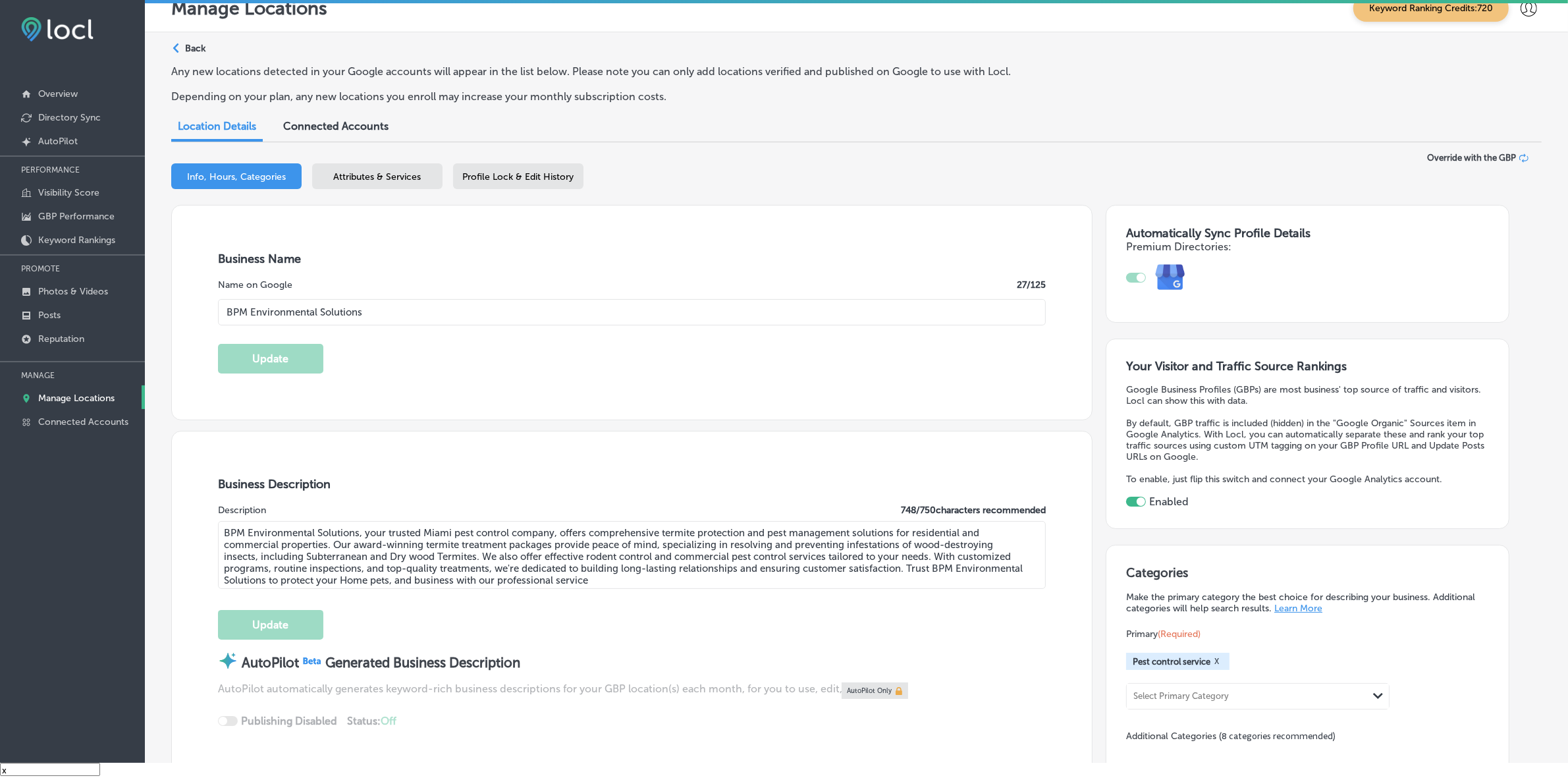
click at [364, 172] on span "Attributes & Services" at bounding box center [377, 177] width 87 height 11
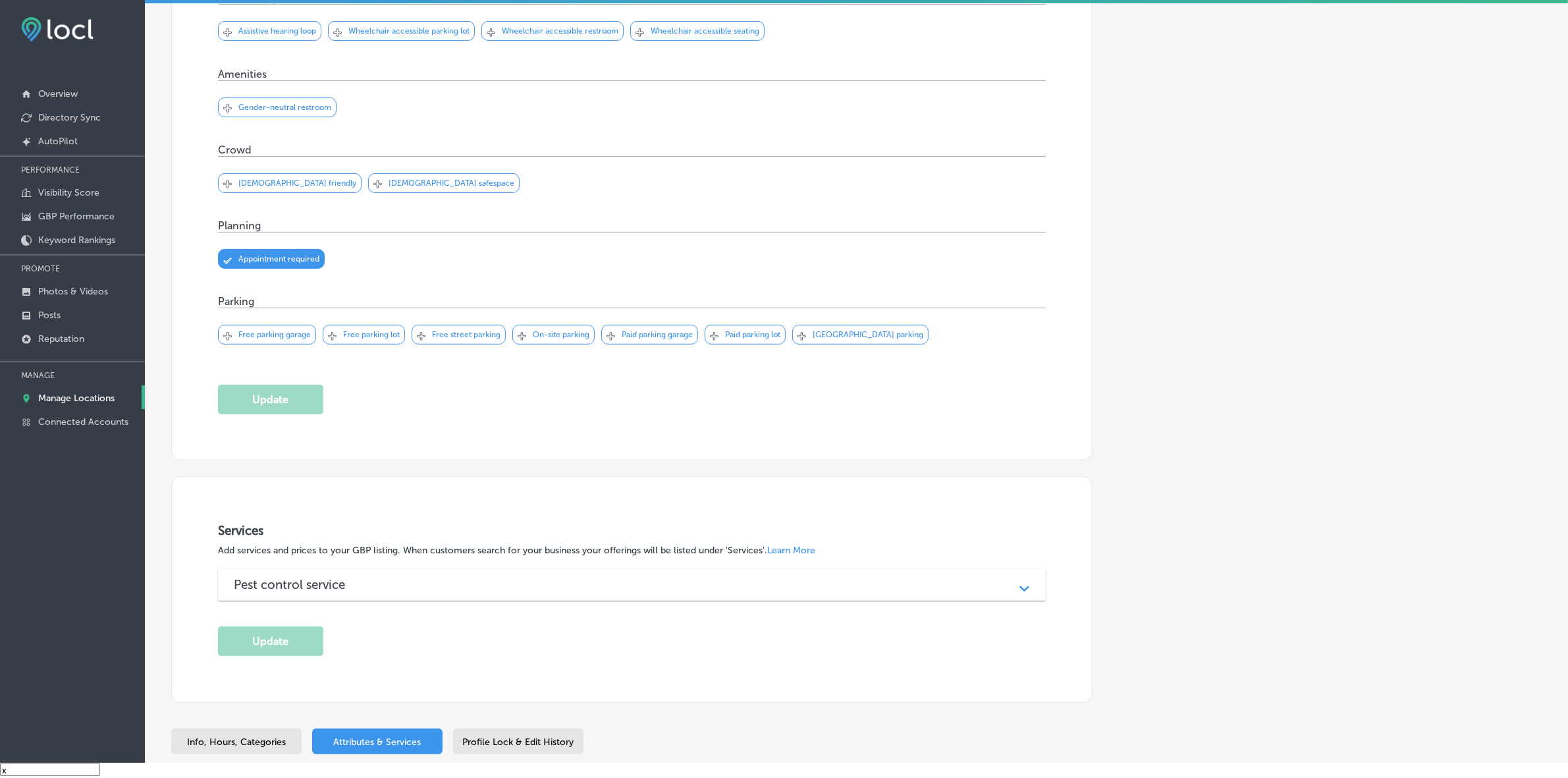
scroll to position [700, 0]
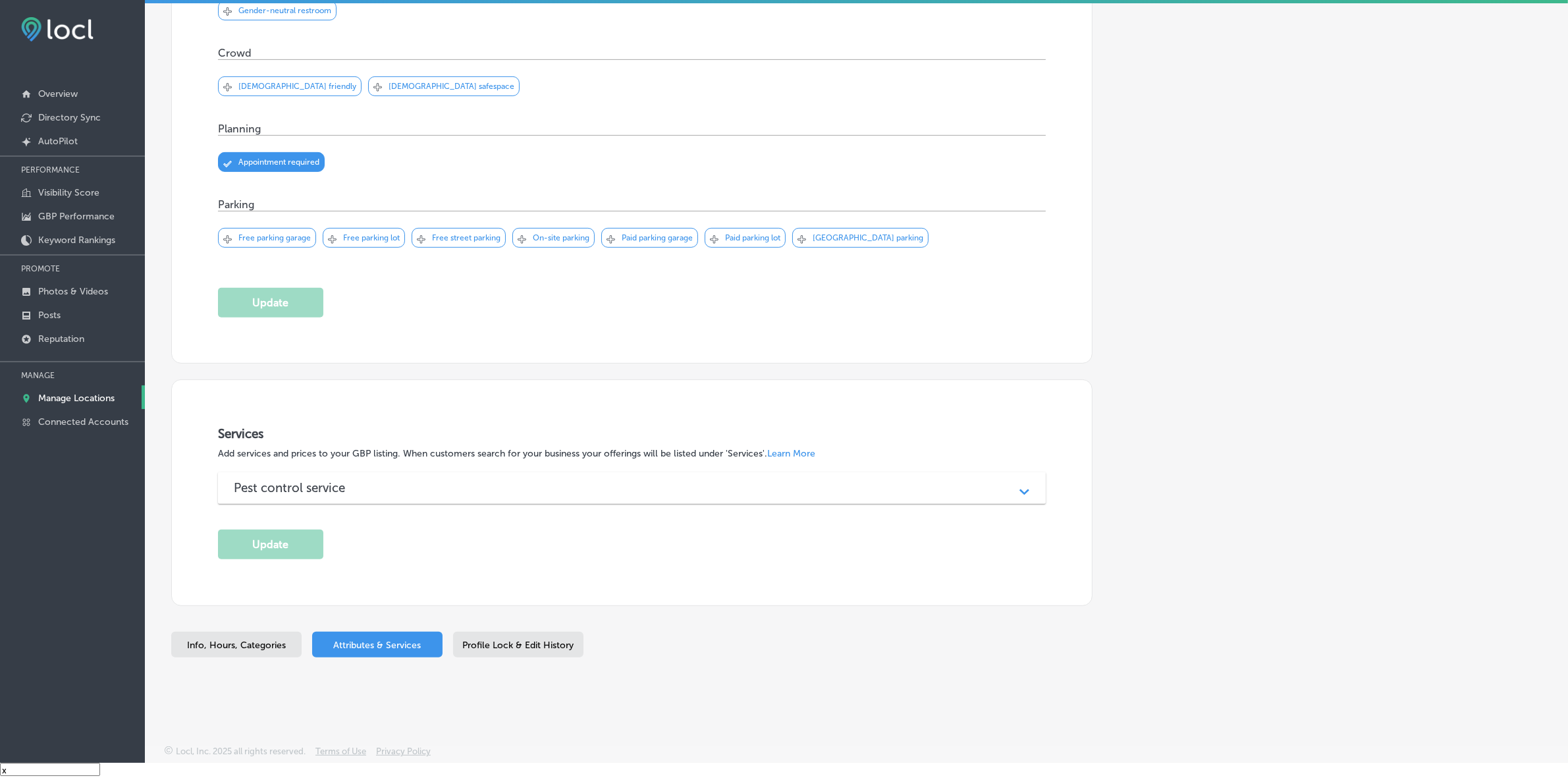
click at [333, 495] on div "Pest control service Path Created with Sketch." at bounding box center [632, 488] width 828 height 32
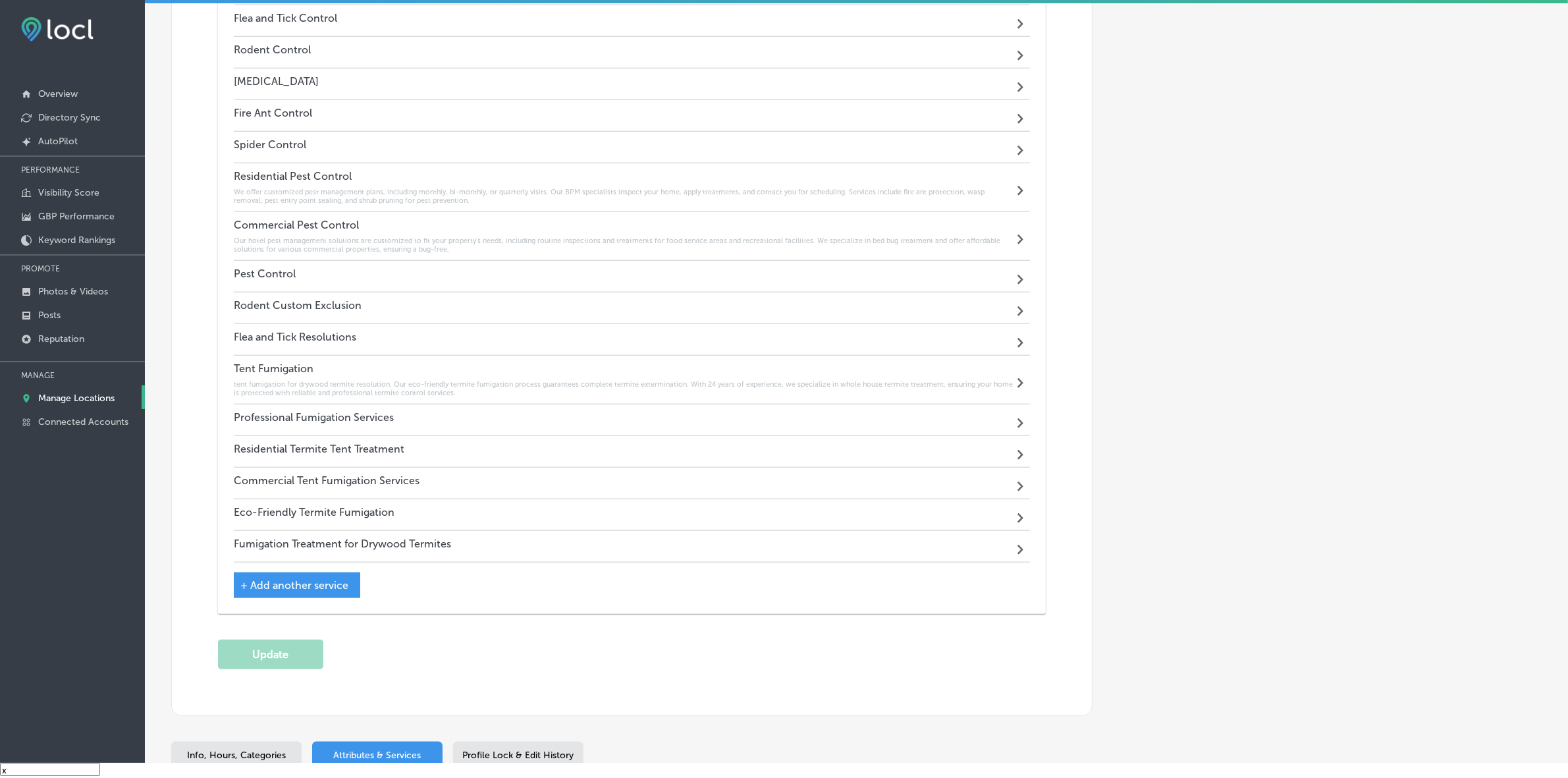
scroll to position [1734, 0]
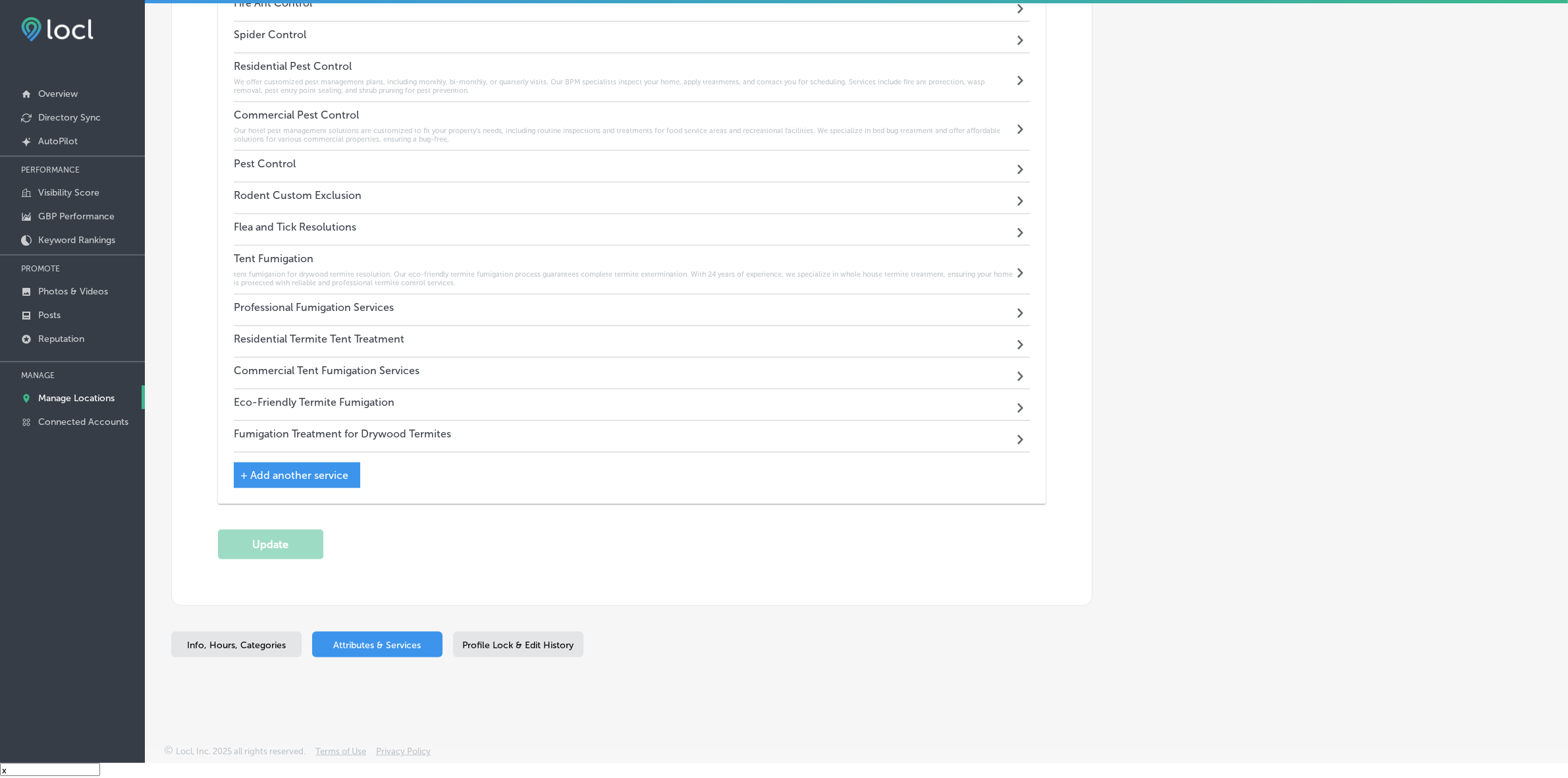
click at [341, 270] on h6 "tent fumigation for drywood termite resolution. Our eco-friendly termite fumiga…" at bounding box center [624, 278] width 780 height 17
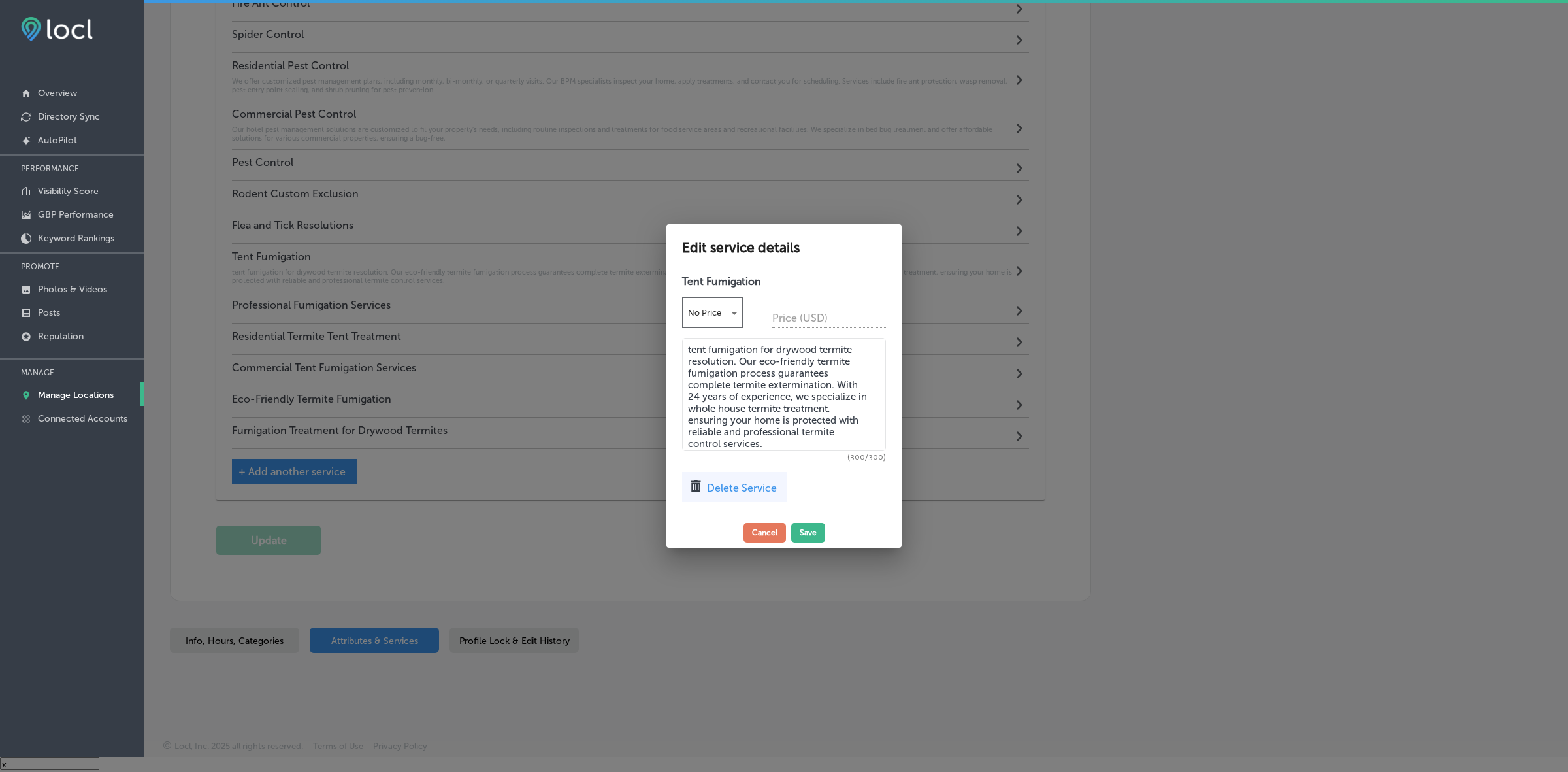
click at [789, 399] on textarea "tent fumigation for drywood termite resolution. Our eco-friendly termite fumiga…" at bounding box center [784, 395] width 204 height 113
paste textarea "Our Tent Fumigation is an effective and comprehensive solution to eliminate dry…"
click at [768, 404] on textarea "Our Tent Fumigation is an effective and comprehensive solution to eliminate dry…" at bounding box center [784, 395] width 204 height 113
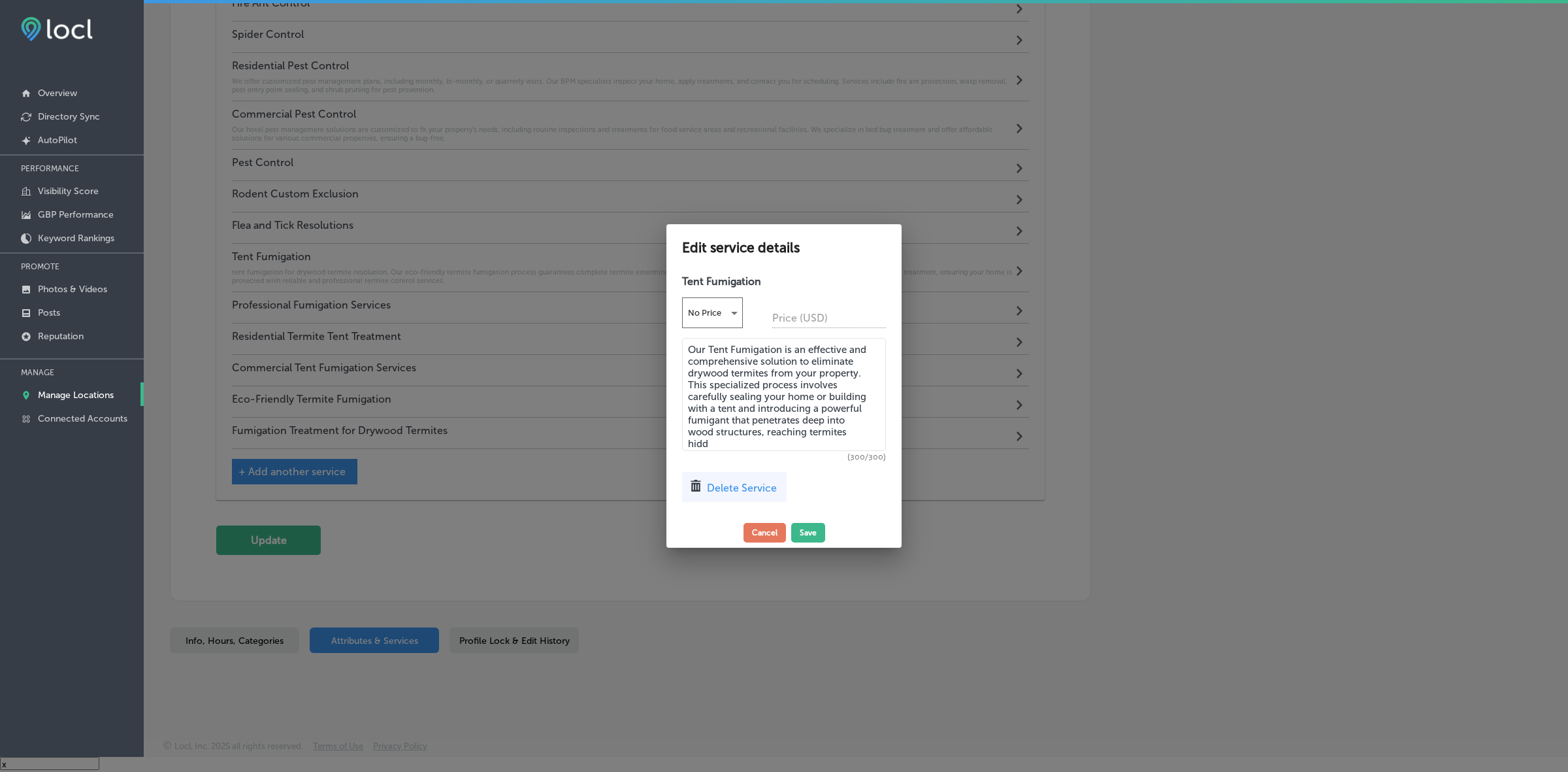
click at [768, 404] on textarea "Our Tent Fumigation is an effective and comprehensive solution to eliminate dry…" at bounding box center [784, 395] width 204 height 113
paste textarea "Tent Fumigation is an effective and comprehensive solution to eliminate drywood…"
type textarea "Tent Fumigation is an effective and comprehensive solution to eliminate drywood…"
click at [807, 535] on button "Save" at bounding box center [809, 532] width 34 height 20
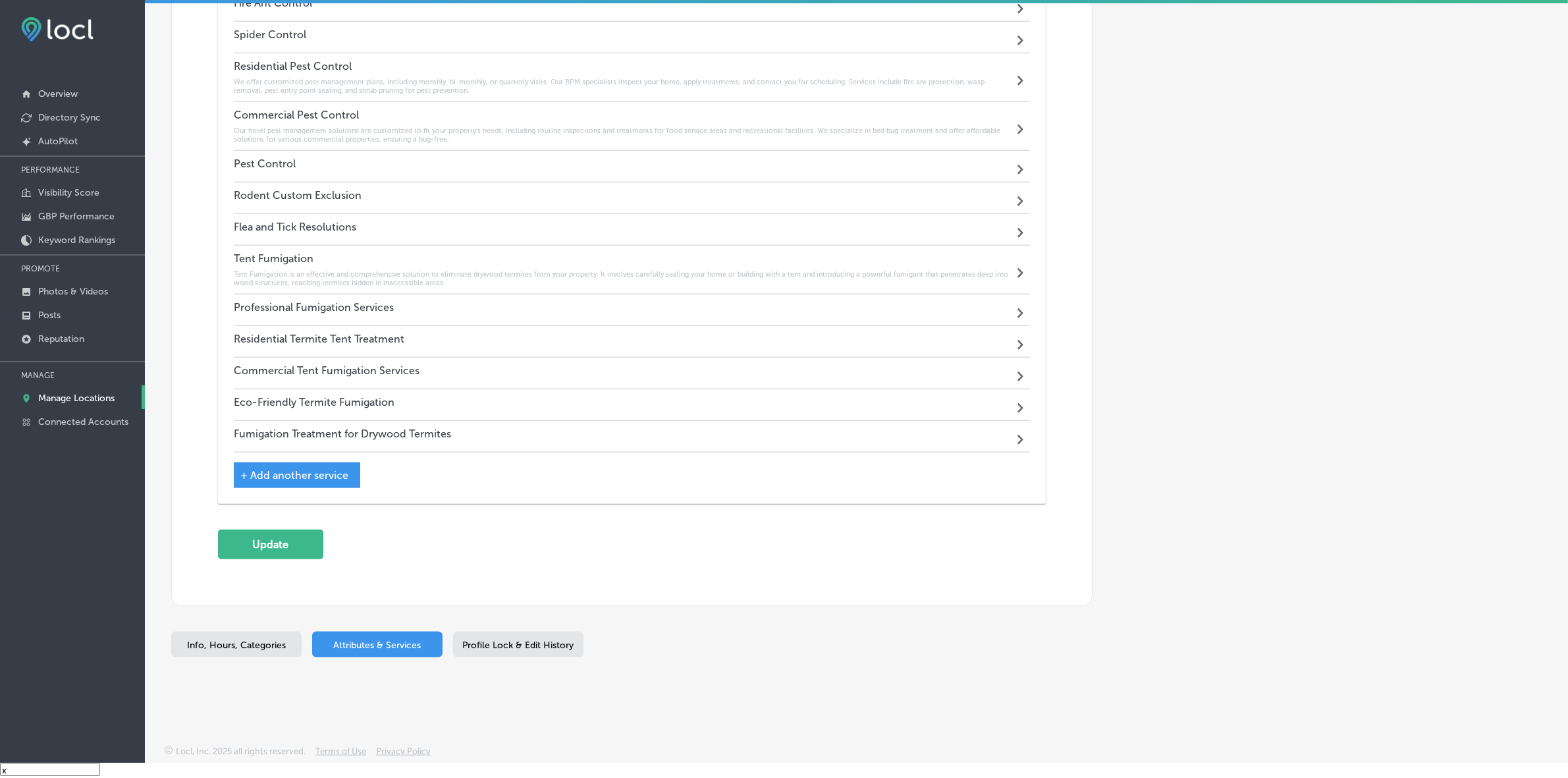
click at [372, 277] on h6 "Tent Fumigation is an effective and comprehensive solution to eliminate drywood…" at bounding box center [624, 278] width 780 height 17
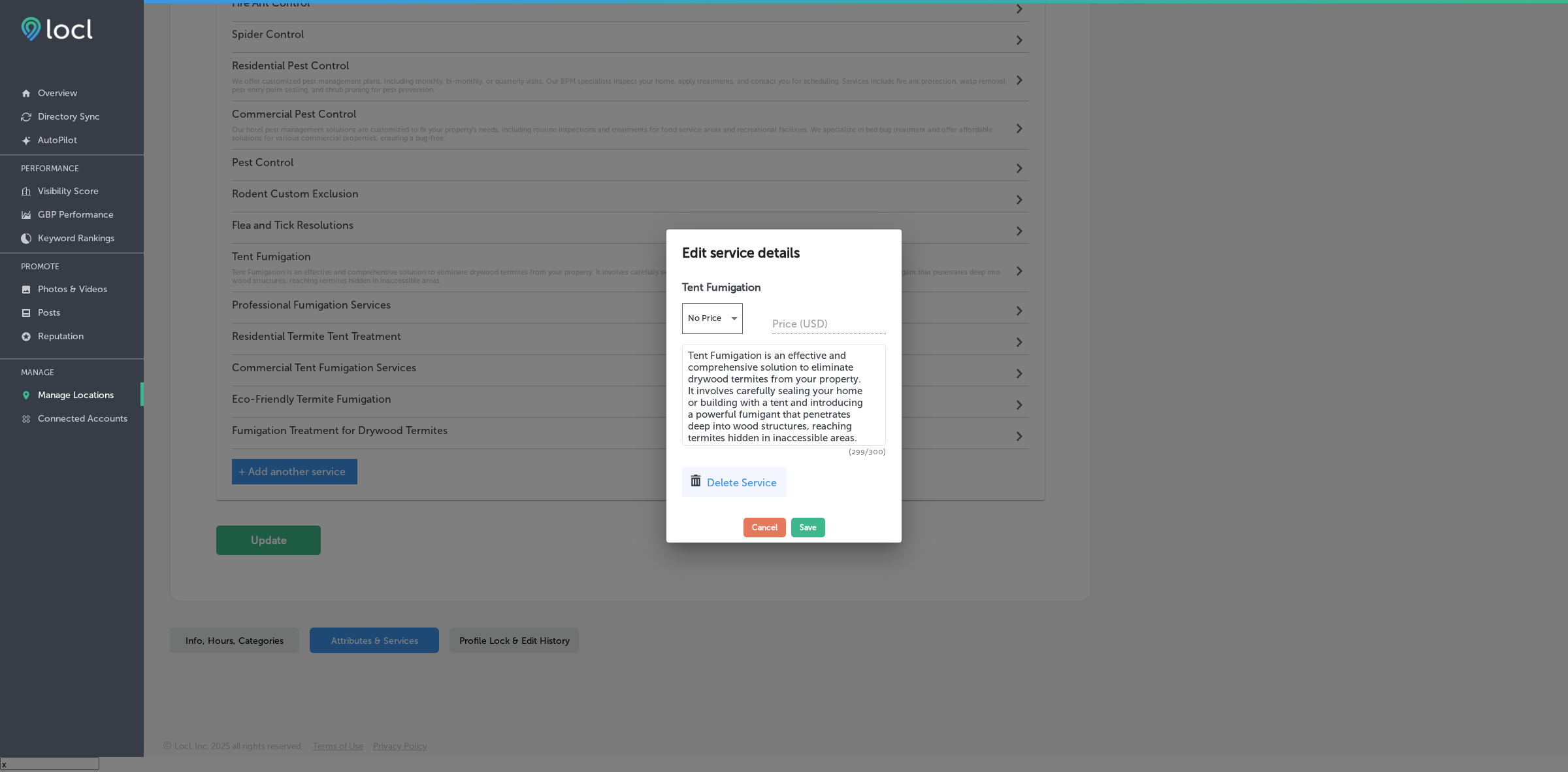
click at [1003, 561] on div at bounding box center [784, 386] width 1568 height 772
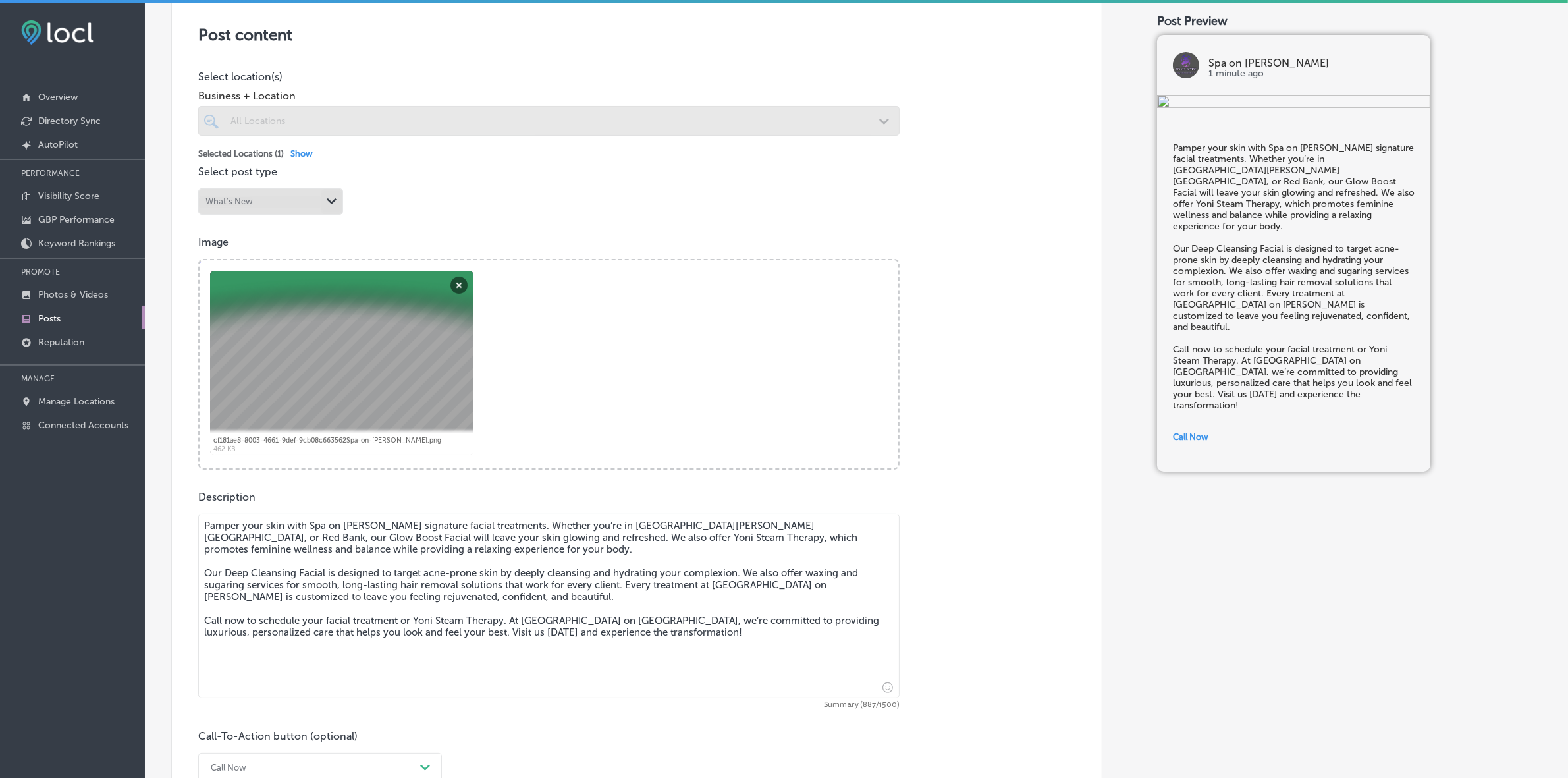
scroll to position [412, 0]
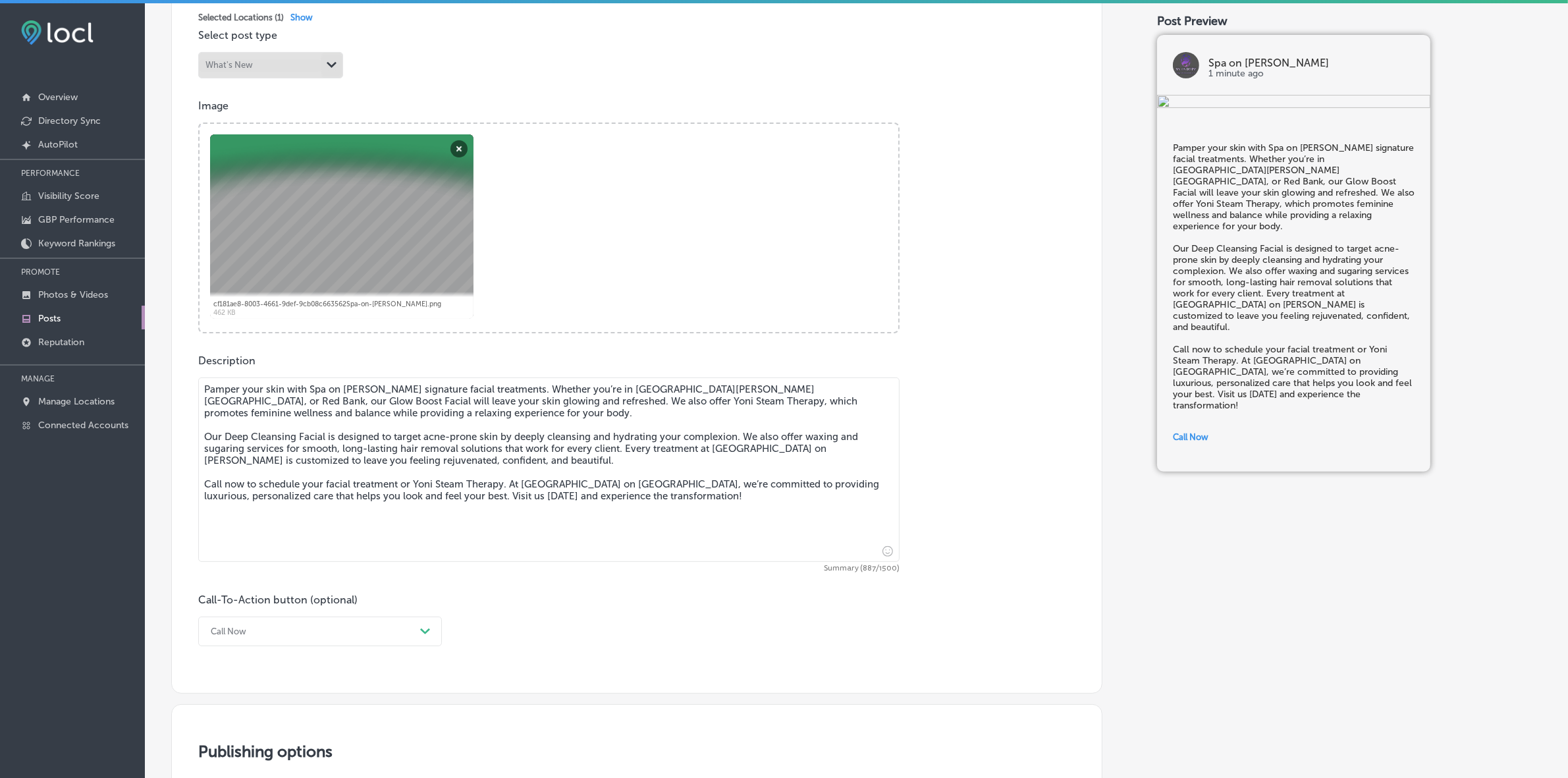
click at [326, 492] on textarea "Pamper your skin with Spa on Devine’s signature facial treatments. Whether you’…" at bounding box center [549, 470] width 701 height 185
click at [326, 492] on textarea "Pamper your skin with Spa on [PERSON_NAME] signature facial treatments. Whether…" at bounding box center [549, 470] width 701 height 185
click at [403, 484] on textarea "Pamper your skin with Spa on [PERSON_NAME] signature facial treatments. Whether…" at bounding box center [549, 470] width 701 height 185
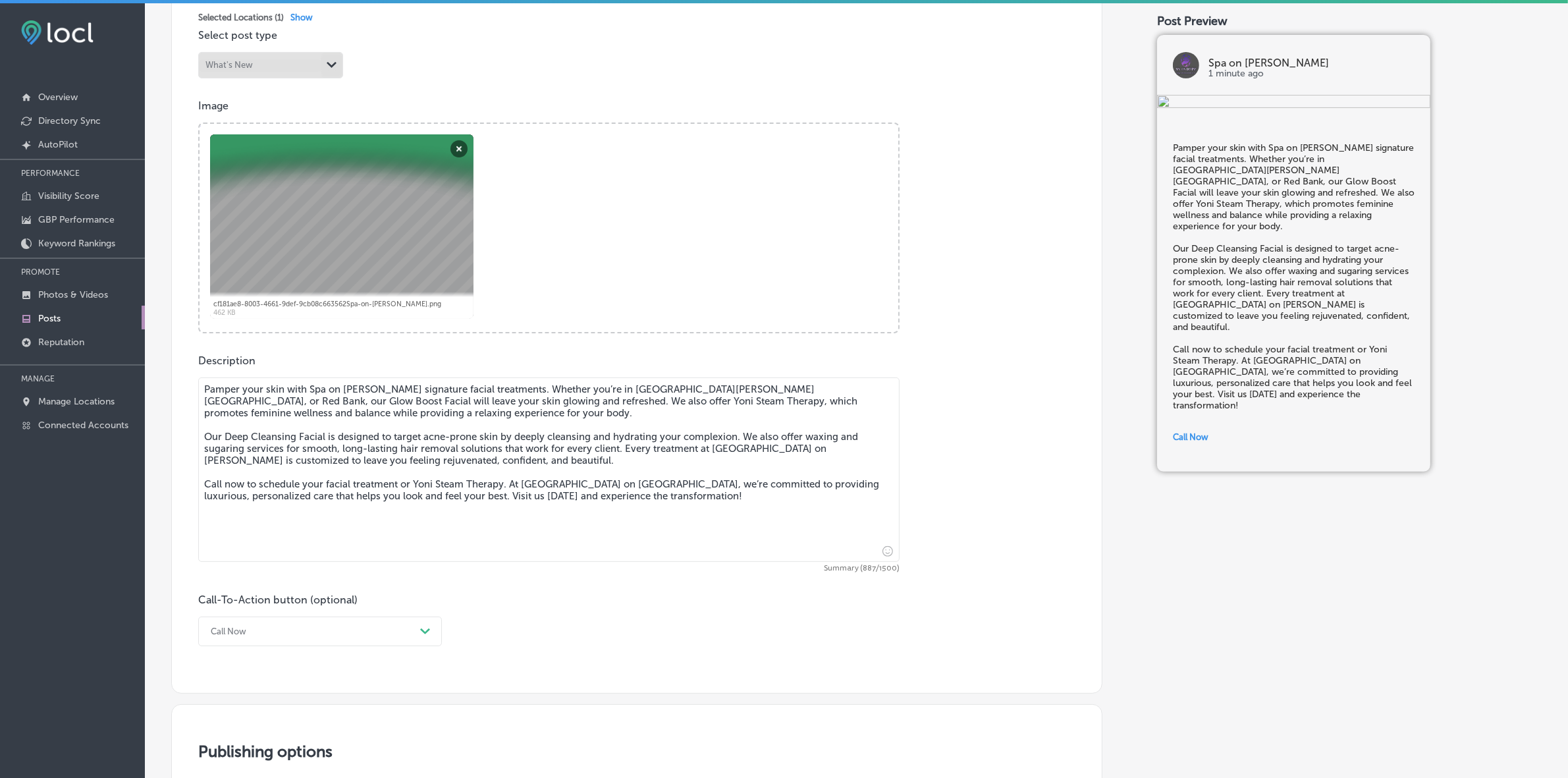
drag, startPoint x: 593, startPoint y: 484, endPoint x: 175, endPoint y: 356, distance: 437.2
click at [175, 356] on div "Post content Select location(s) Business + Location All Locations Path Created …" at bounding box center [637, 273] width 931 height 843
paste textarea "'s signature facial treatments. Our Glow Boost Facial leaves your skin refreshe…"
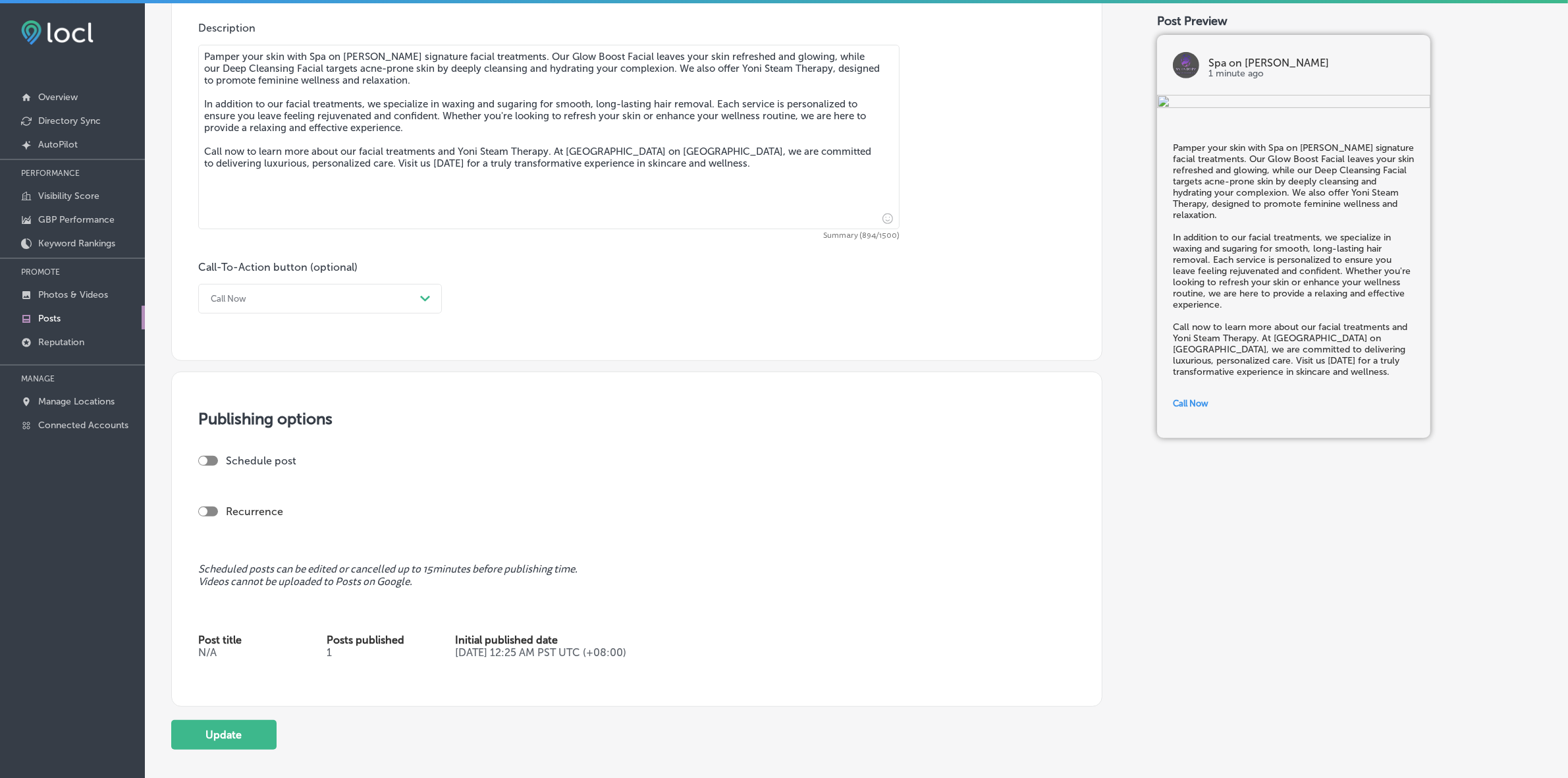
scroll to position [823, 0]
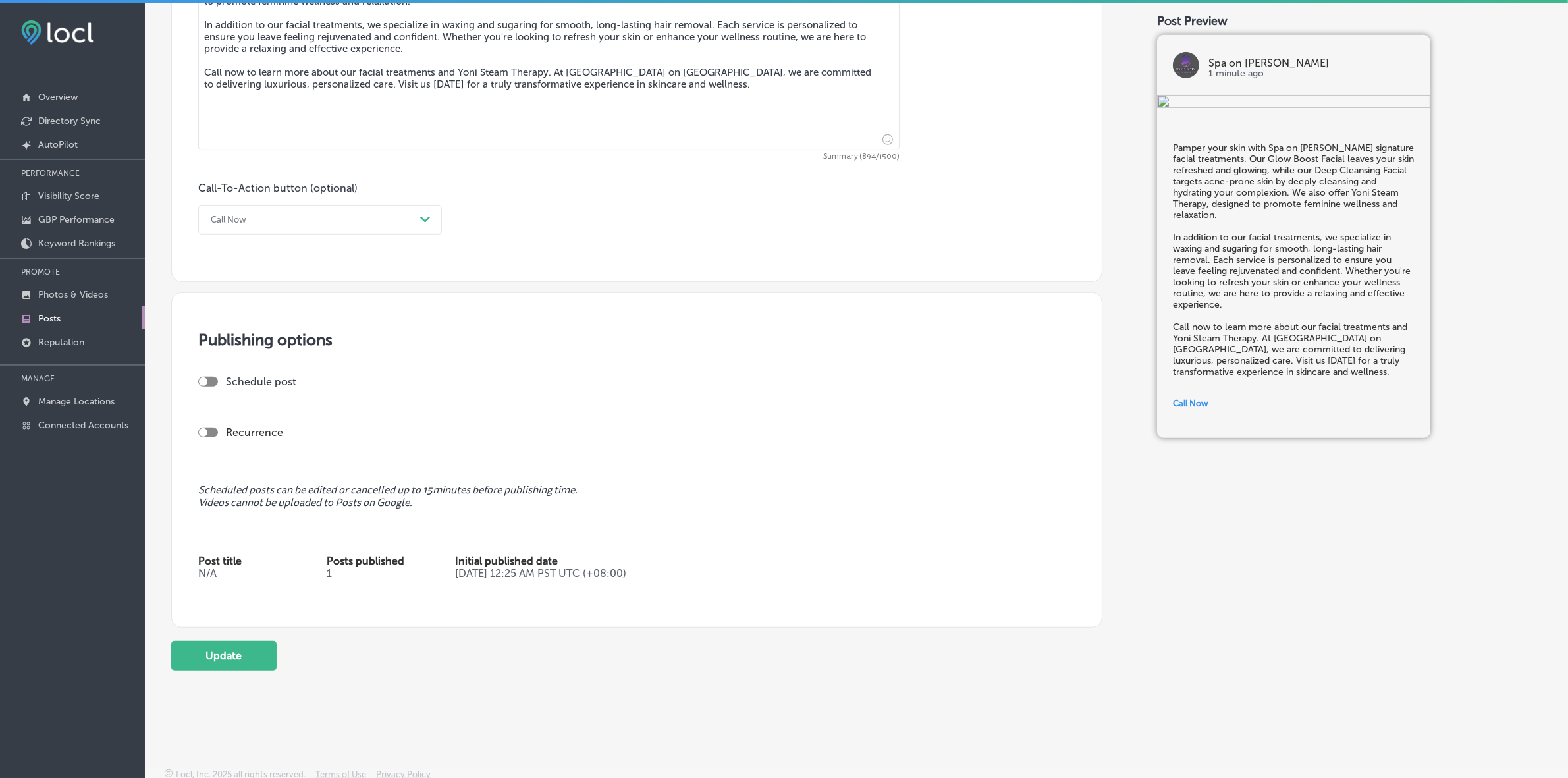
type textarea "Pamper your skin with Spa on Devine's signature facial treatments. Our Glow Boo…"
click at [205, 380] on div at bounding box center [203, 381] width 8 height 8
checkbox input "true"
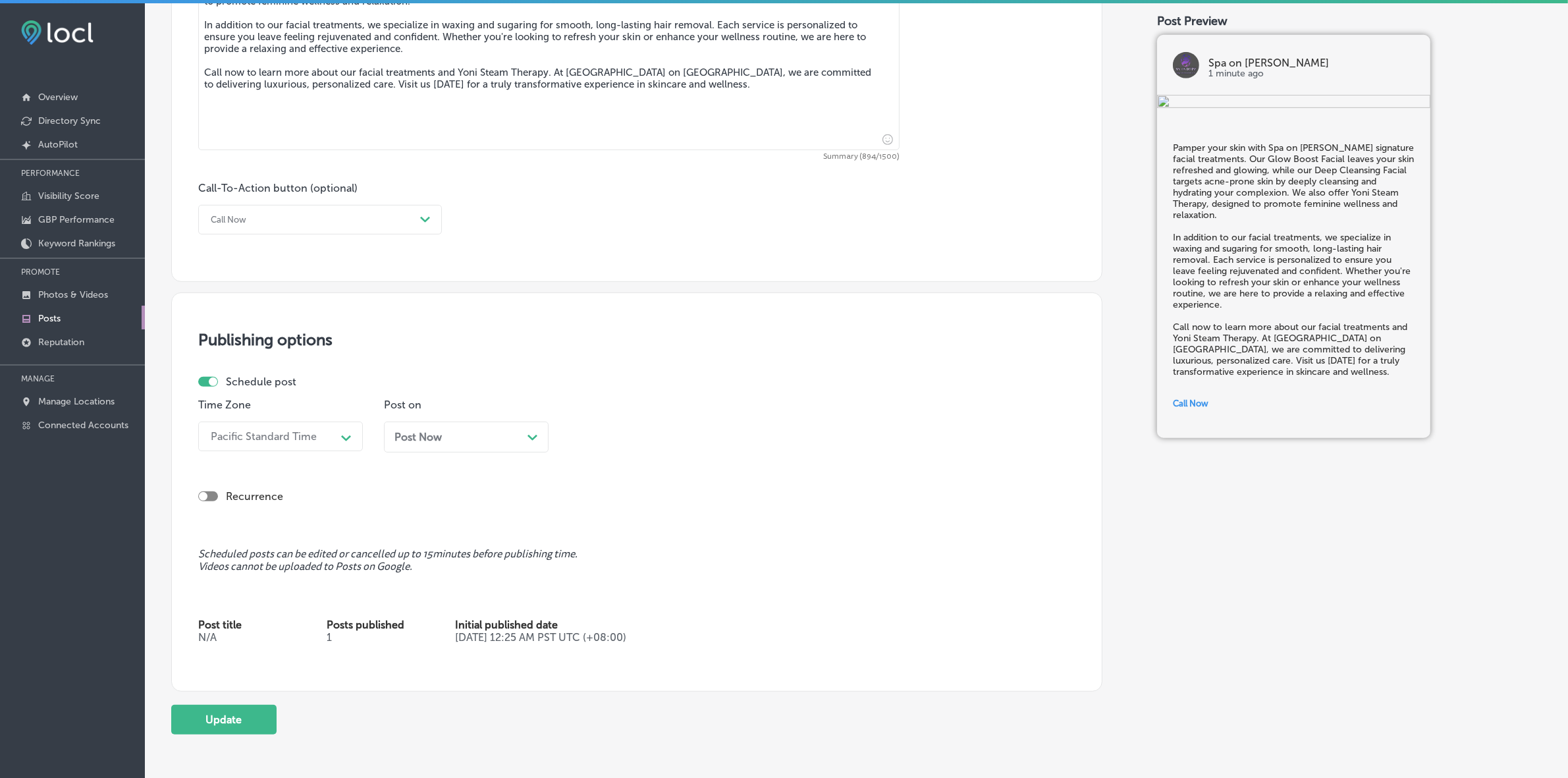
click at [343, 435] on icon "Path Created with Sketch." at bounding box center [346, 438] width 10 height 6
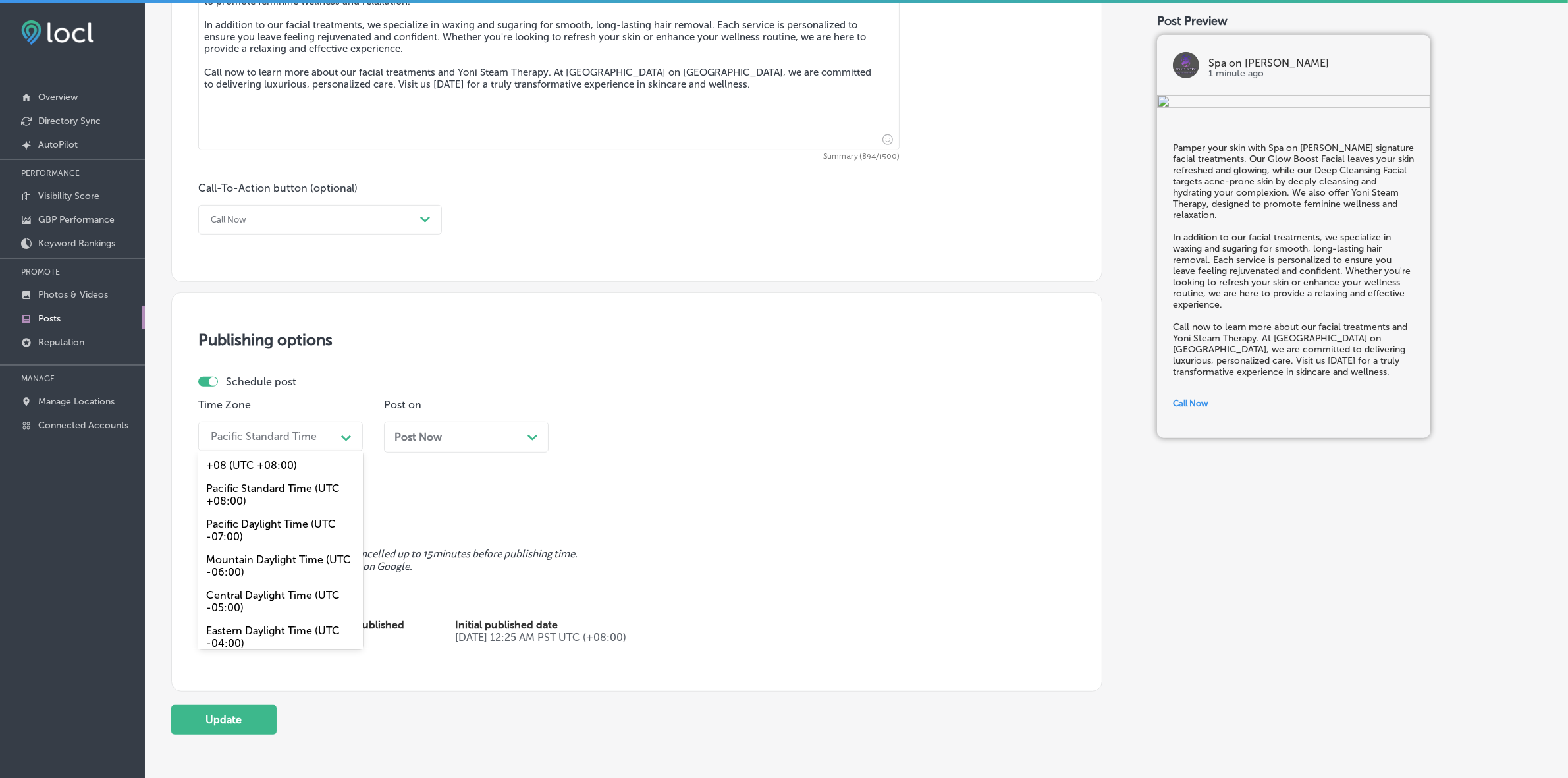
click at [260, 564] on div "Mountain Daylight Time (UTC -06:00)" at bounding box center [280, 566] width 165 height 36
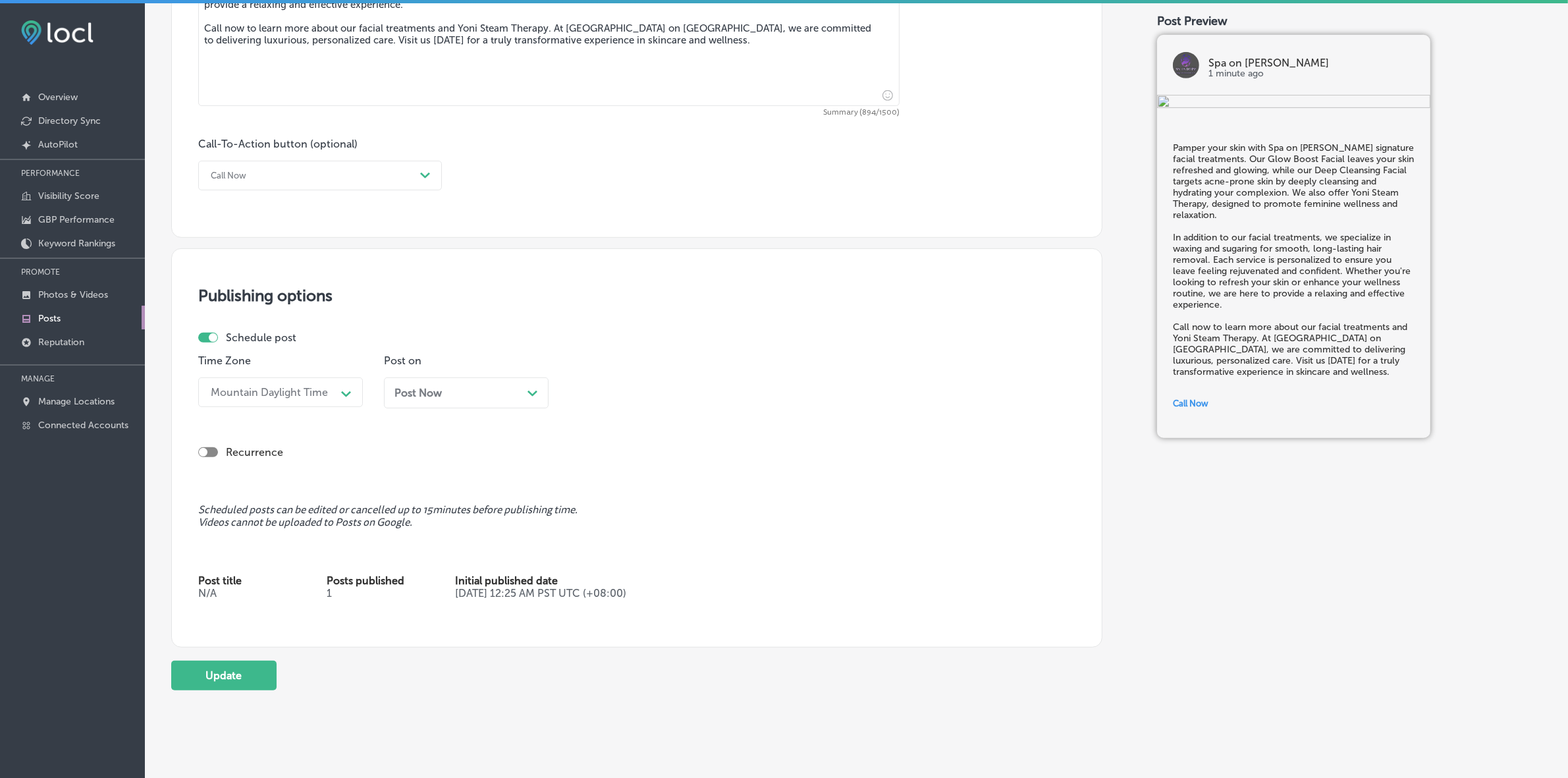
scroll to position [892, 0]
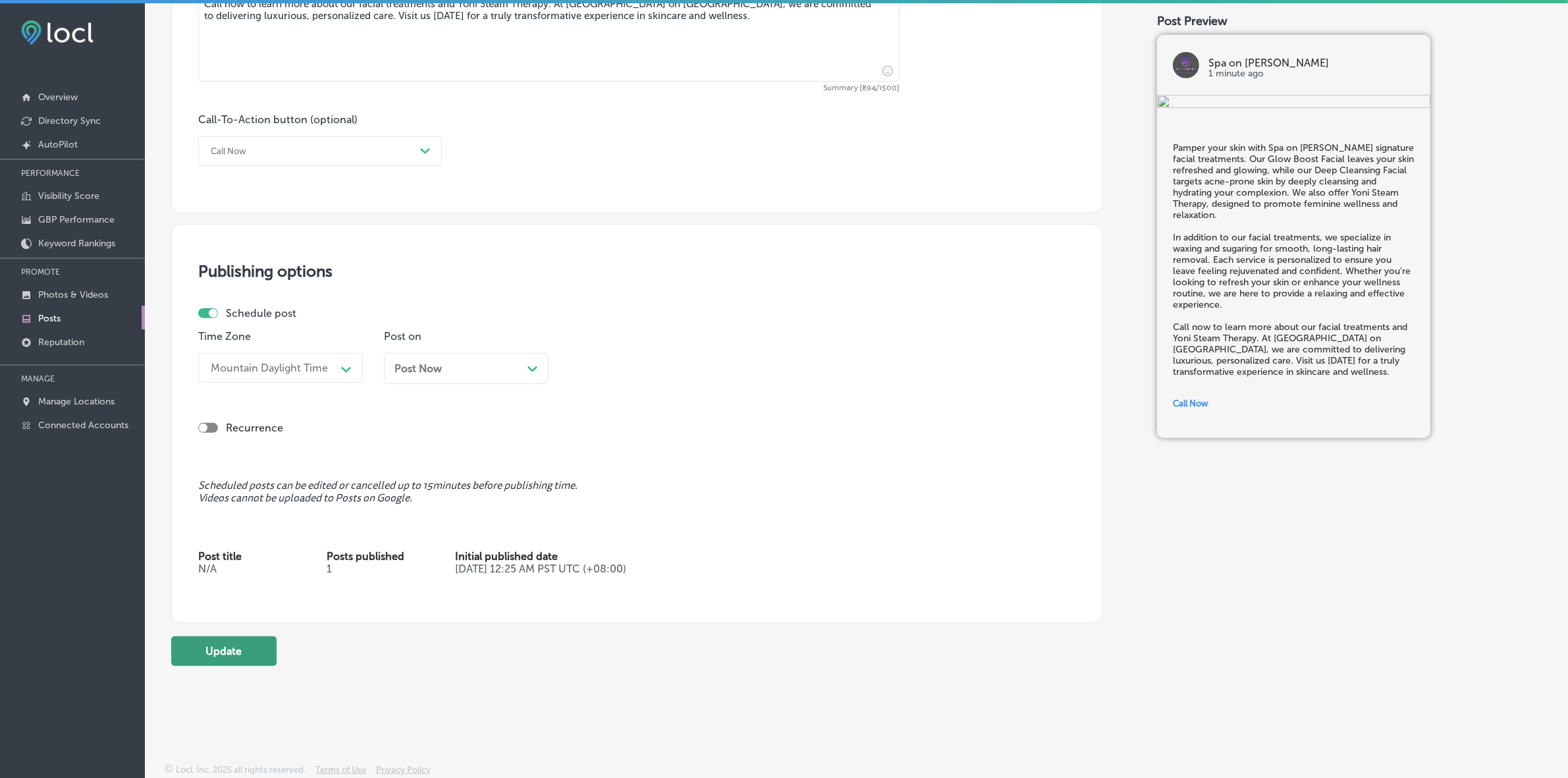
click at [246, 649] on button "Update" at bounding box center [224, 651] width 105 height 30
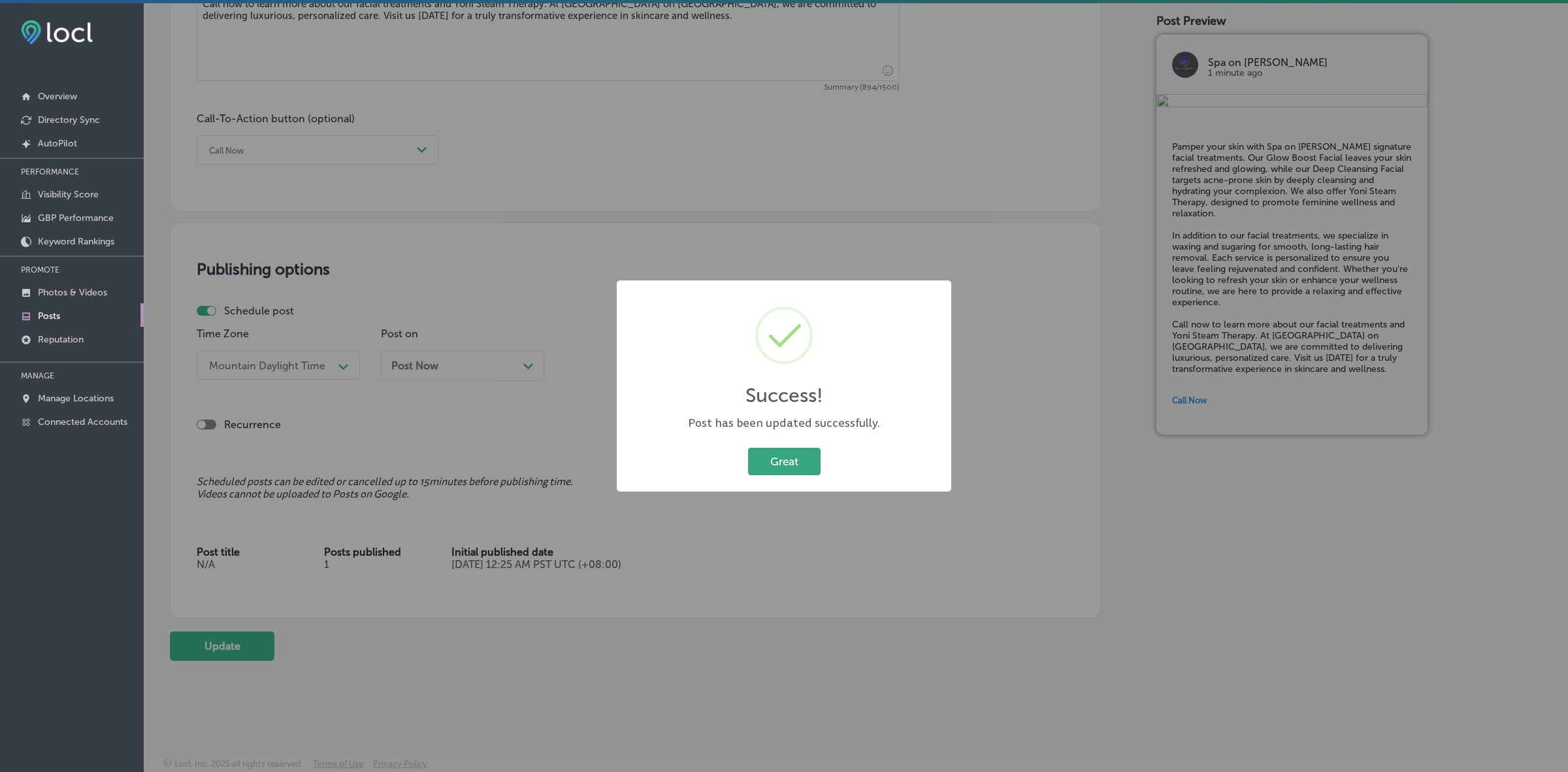
click at [785, 455] on button "Great" at bounding box center [784, 460] width 72 height 27
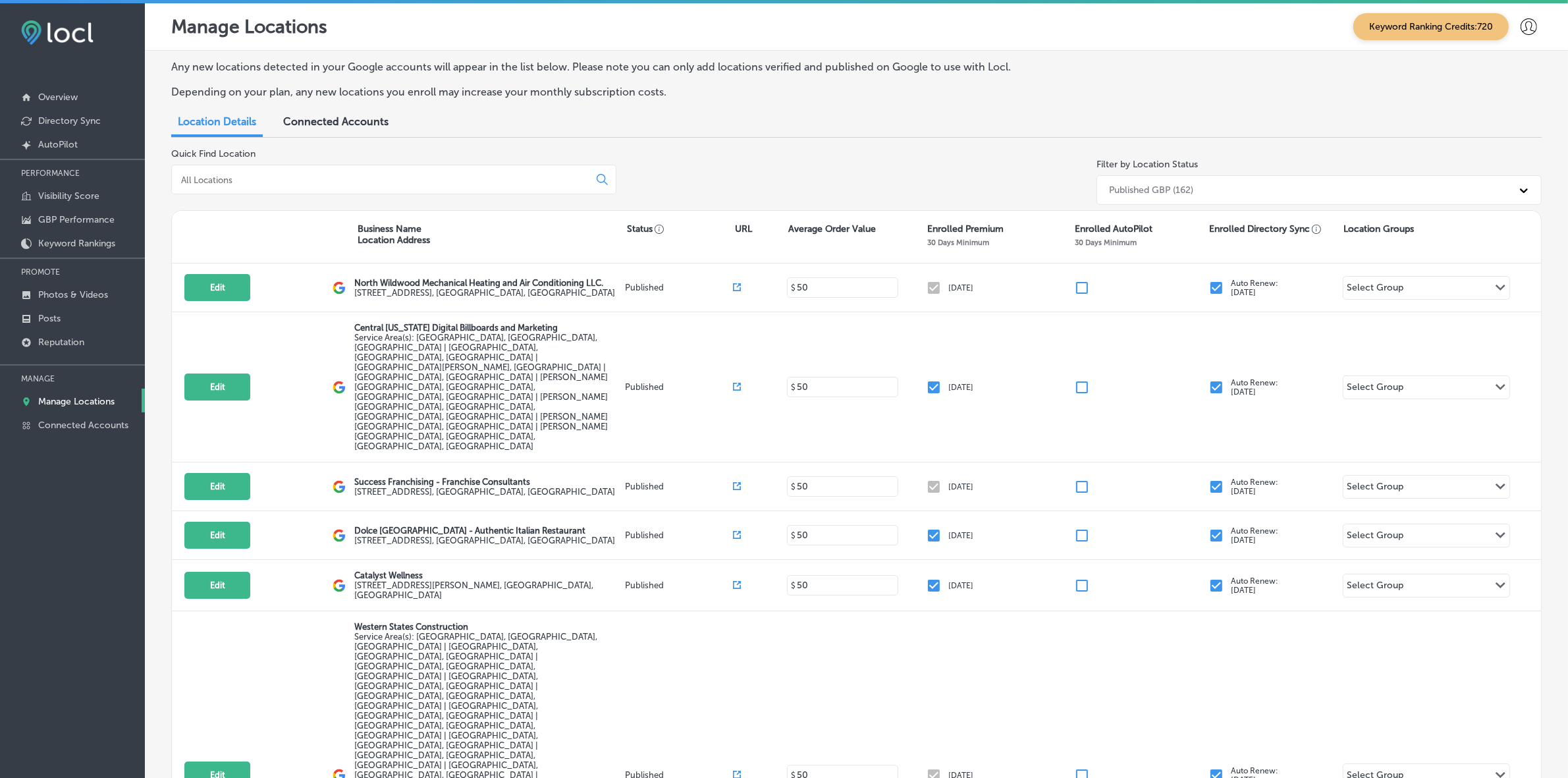
click at [268, 169] on div at bounding box center [394, 179] width 445 height 30
click at [271, 181] on input at bounding box center [383, 180] width 406 height 12
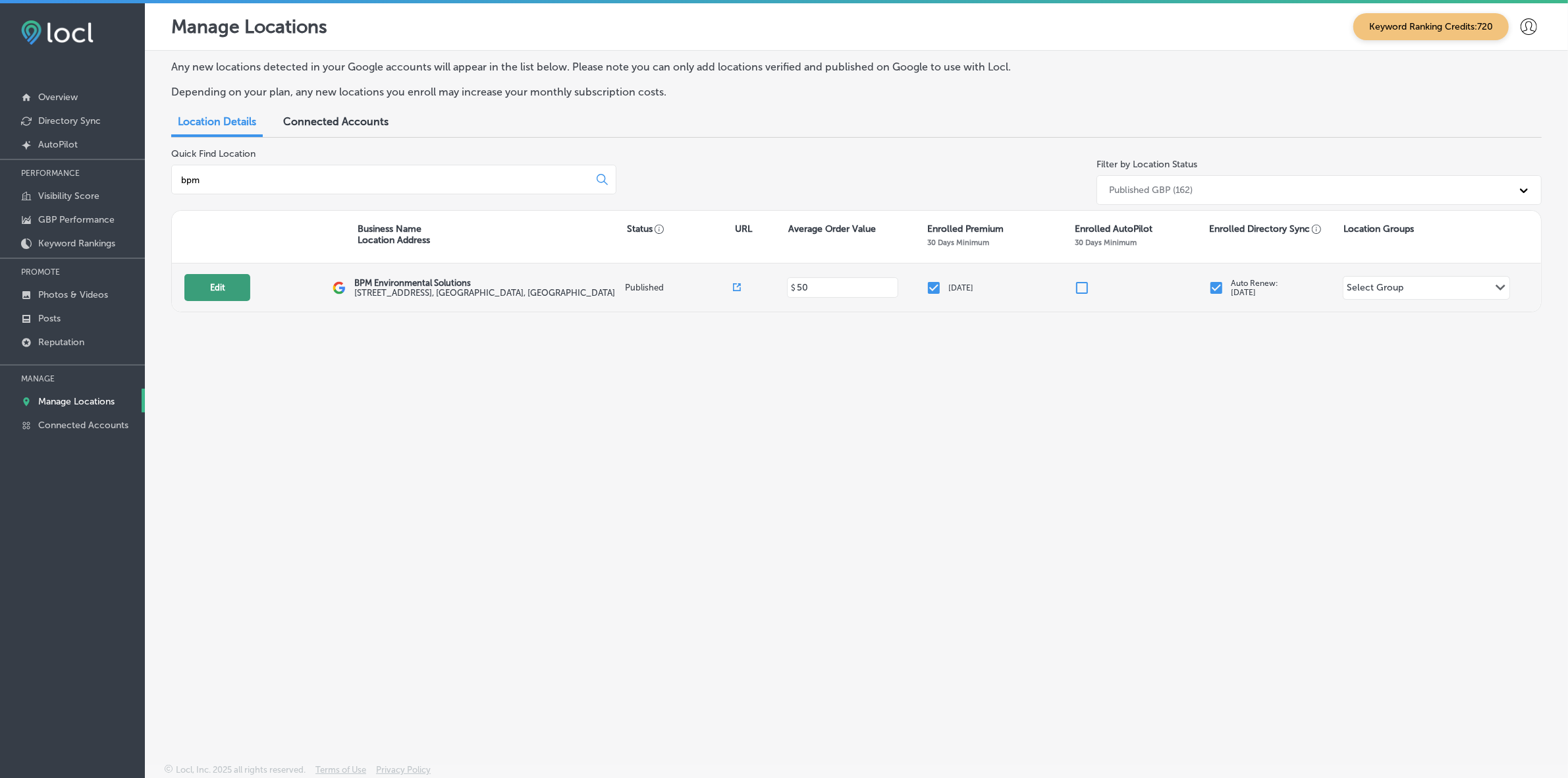
type input "bpm"
click at [221, 282] on button "Edit" at bounding box center [218, 287] width 66 height 27
select select "US"
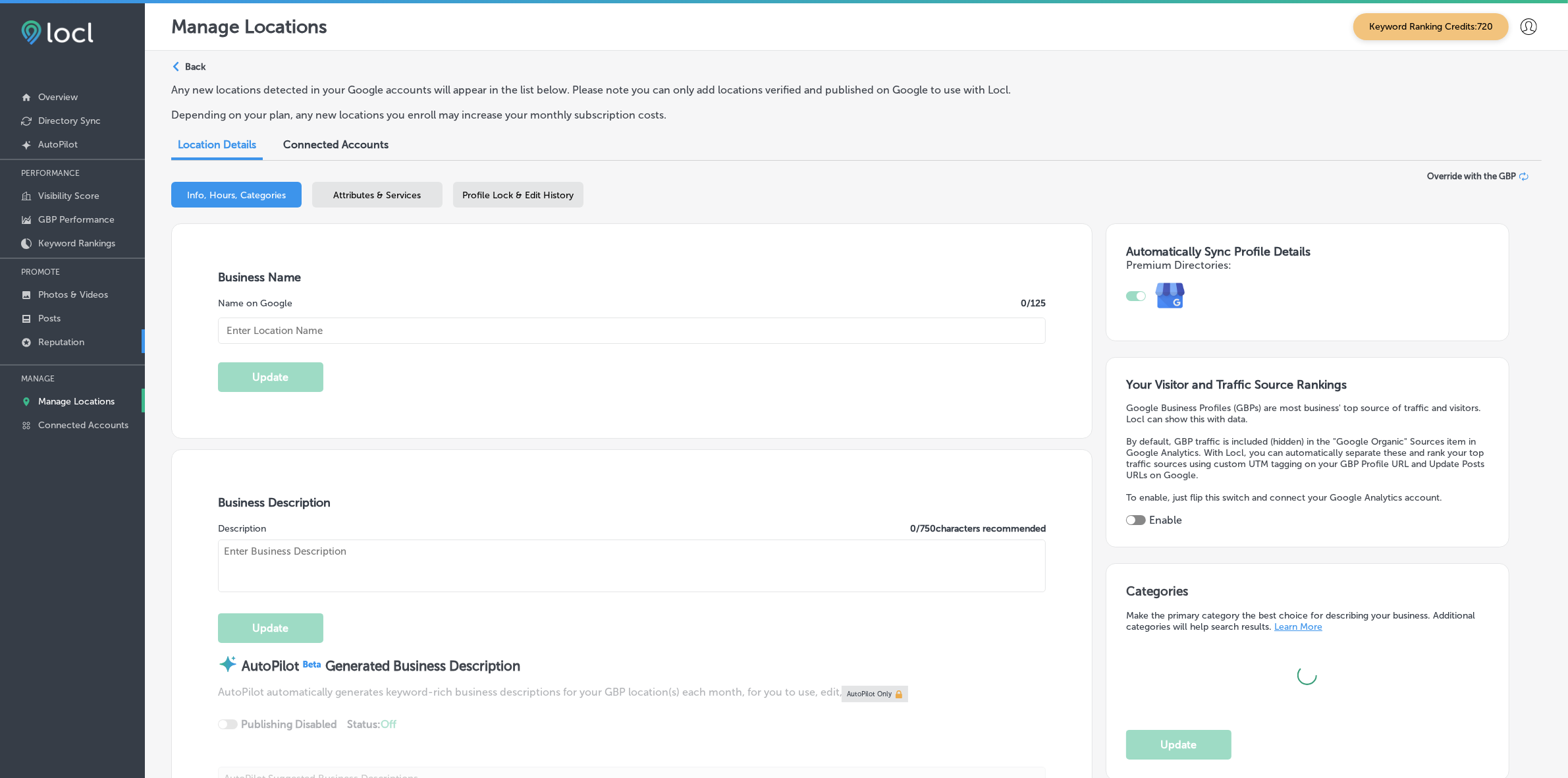
type input "BPM Environmental Solutions"
type input "[STREET_ADDRESS]"
type input "[GEOGRAPHIC_DATA]"
type input "33156"
type input "US"
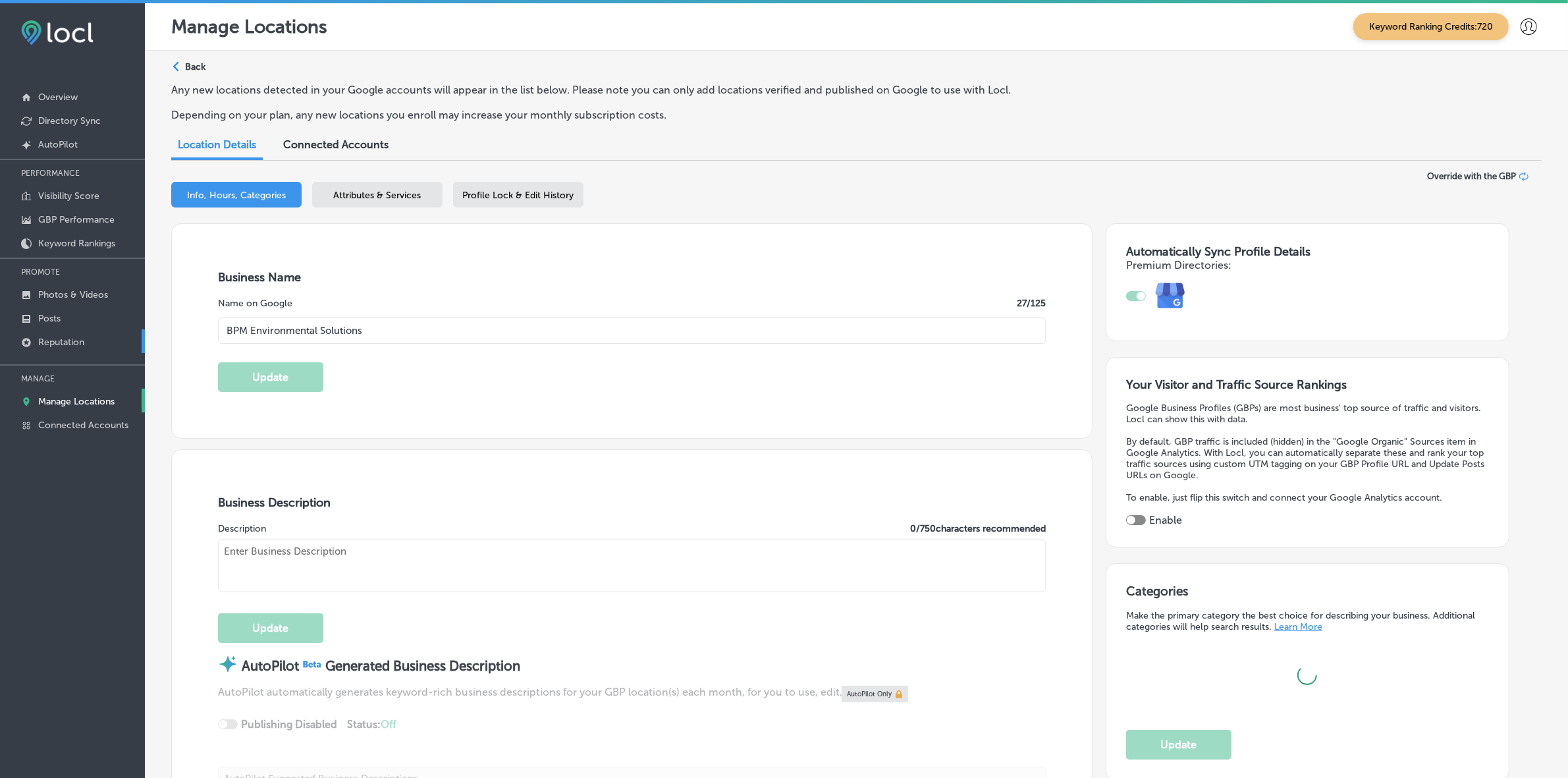
checkbox input "true"
type input "[URL][DOMAIN_NAME]"
type textarea "BPM Environmental Solutions, your trusted Miami pest control company, offers co…"
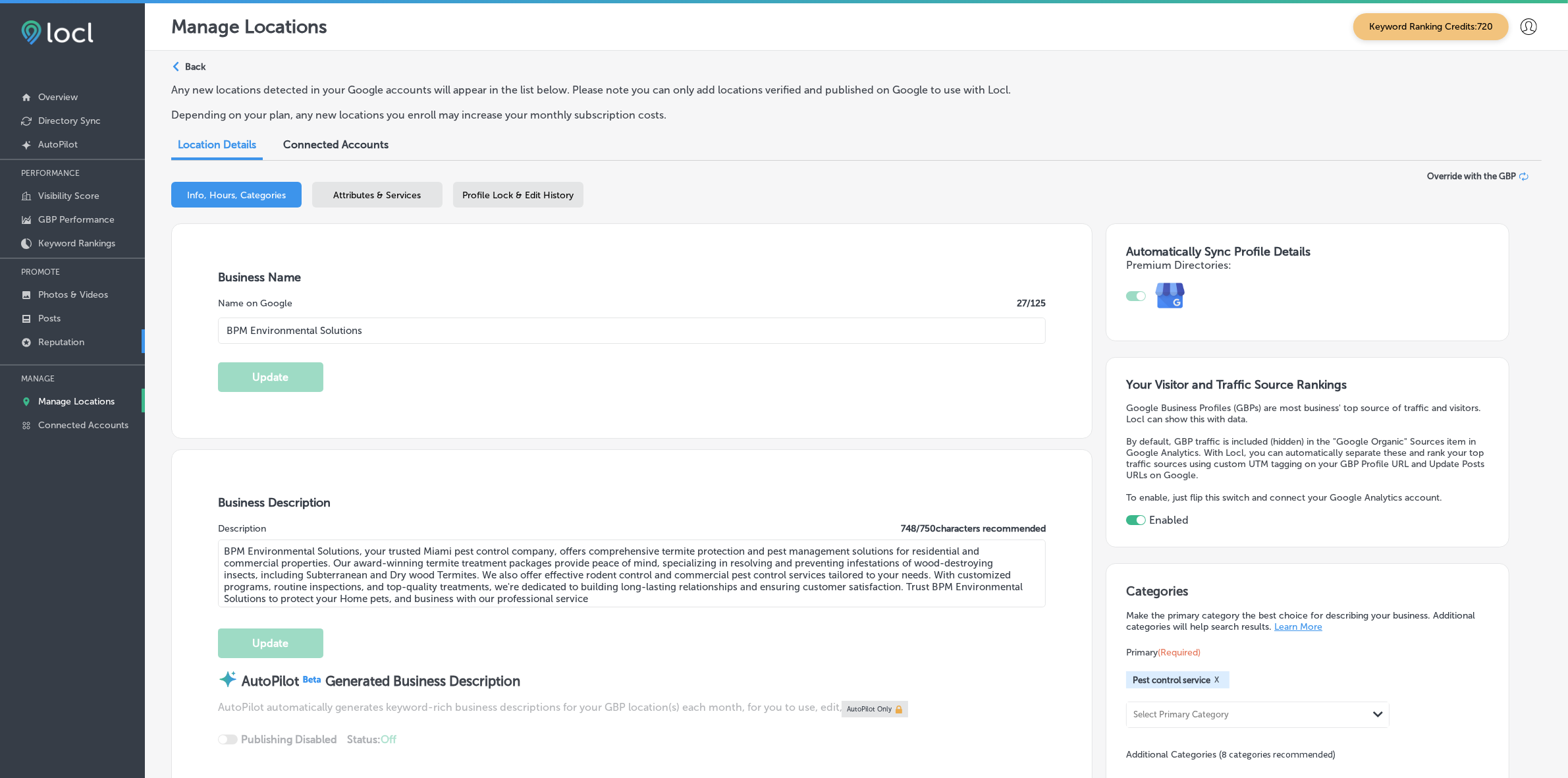
type input "[PHONE_NUMBER]"
drag, startPoint x: 341, startPoint y: 186, endPoint x: 343, endPoint y: 191, distance: 5.4
click at [341, 186] on div "Attributes & Services" at bounding box center [377, 194] width 130 height 25
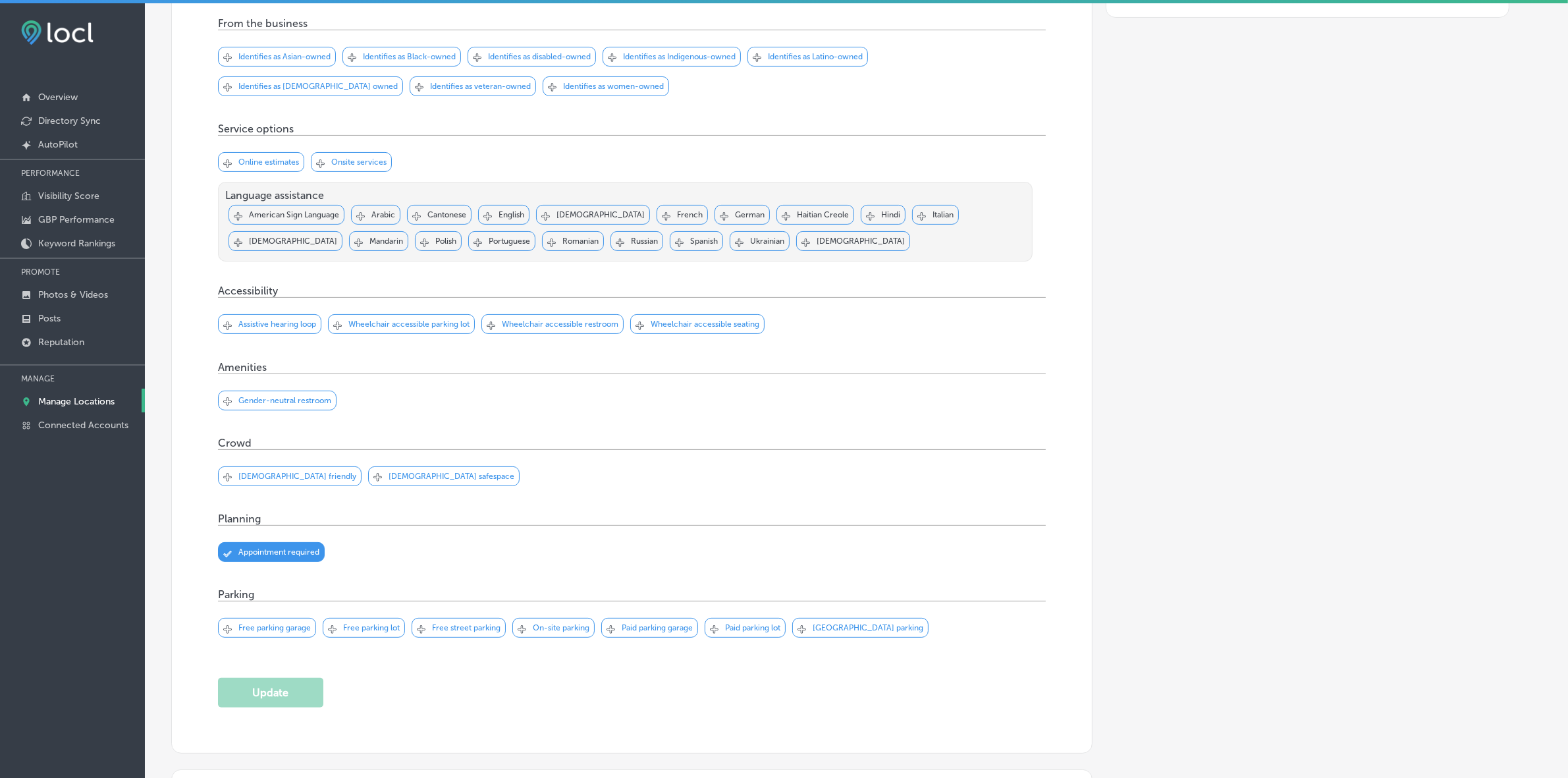
scroll to position [700, 0]
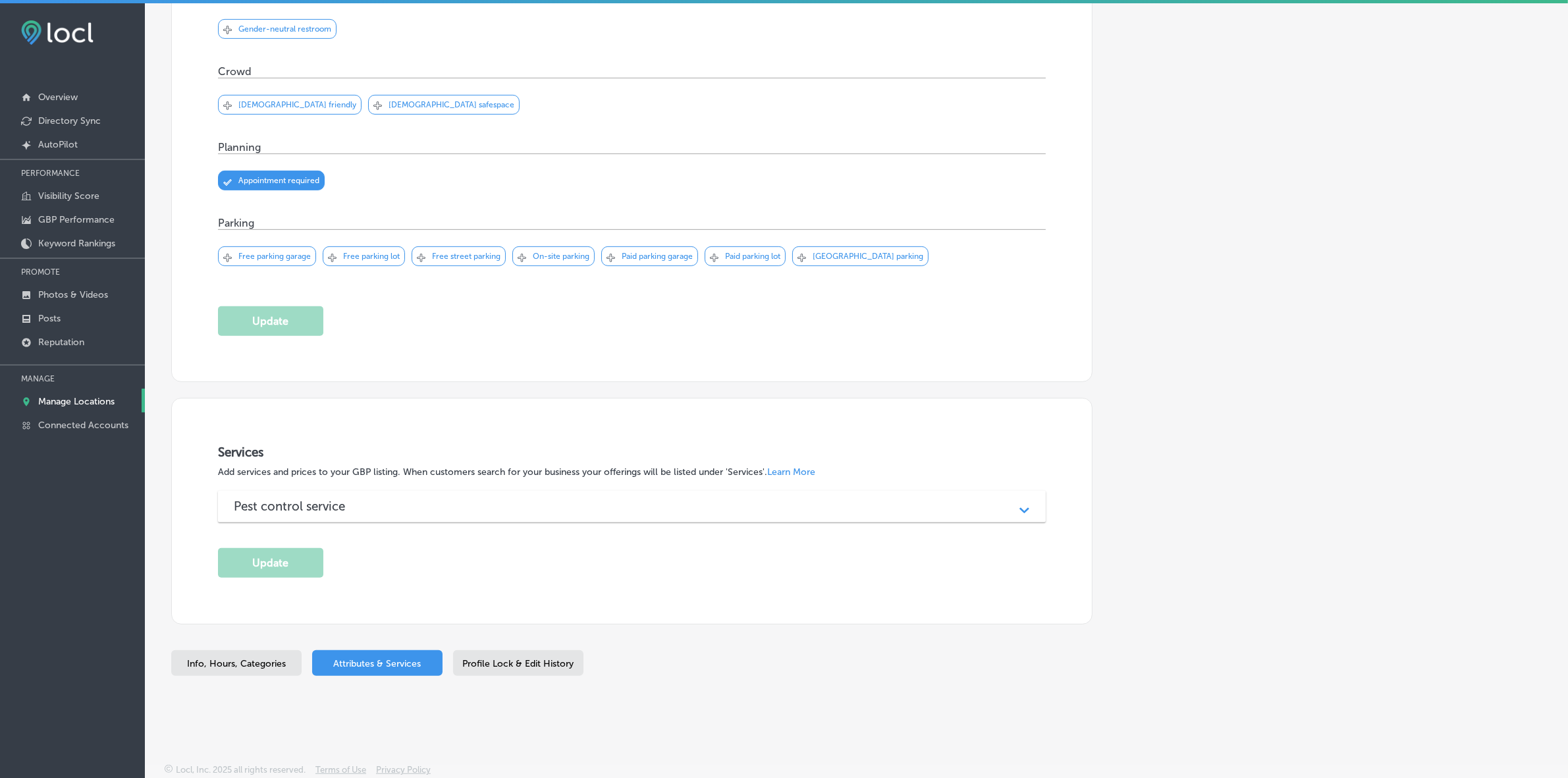
click at [452, 504] on div "Pest control service" at bounding box center [632, 506] width 796 height 15
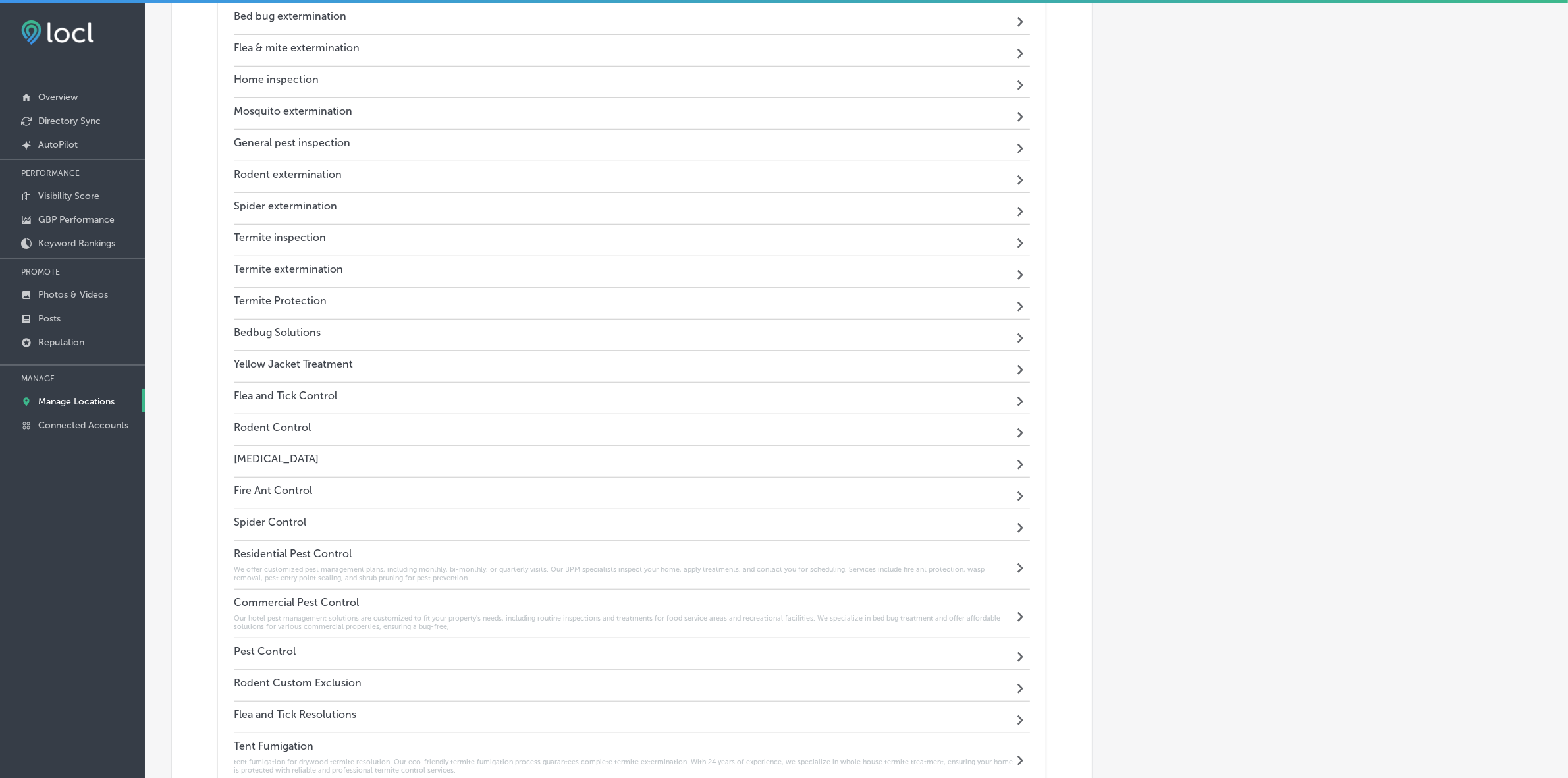
scroll to position [1441, 0]
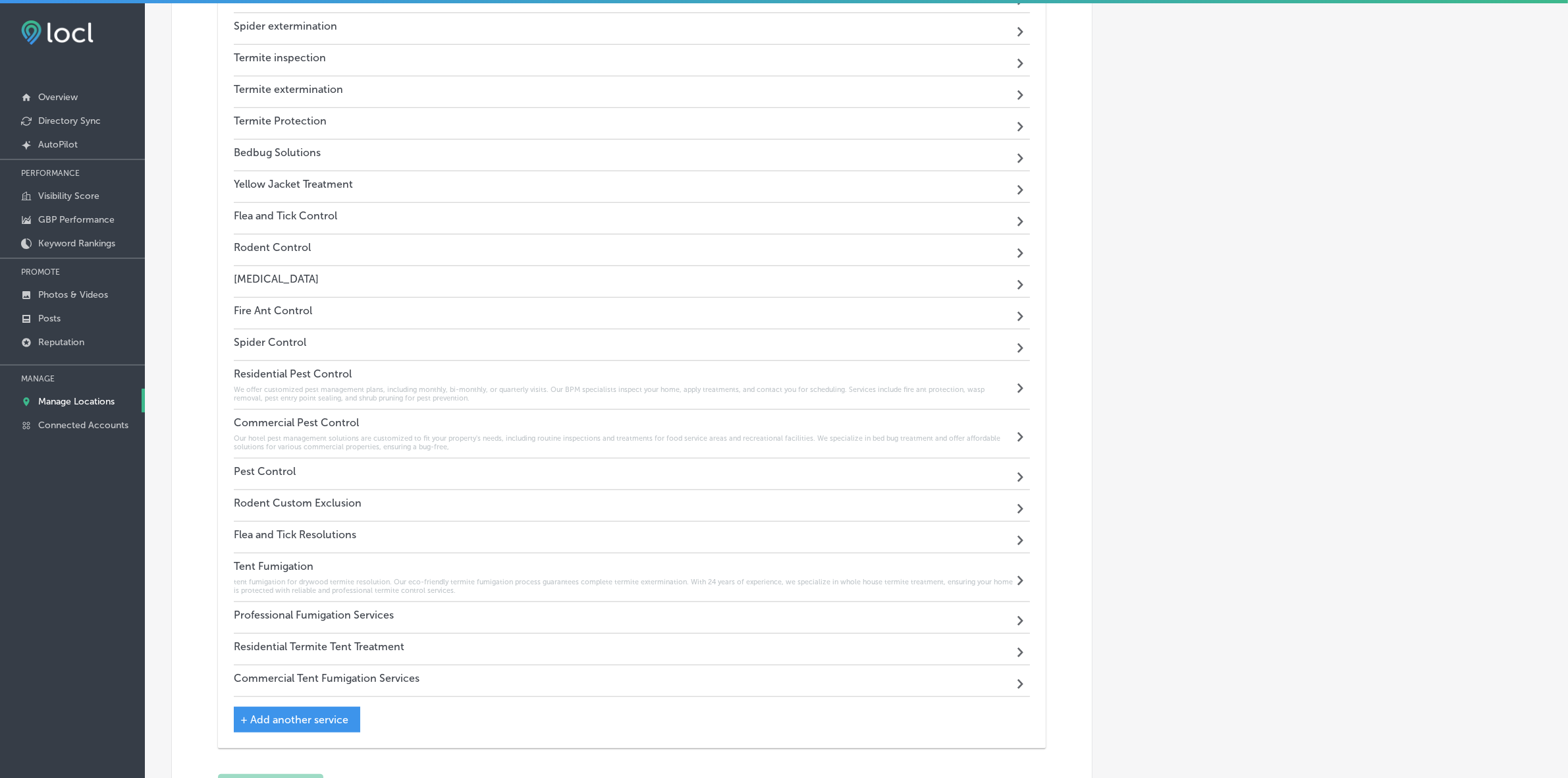
click at [321, 646] on h4 "Residential Termite Tent Treatment" at bounding box center [319, 646] width 171 height 12
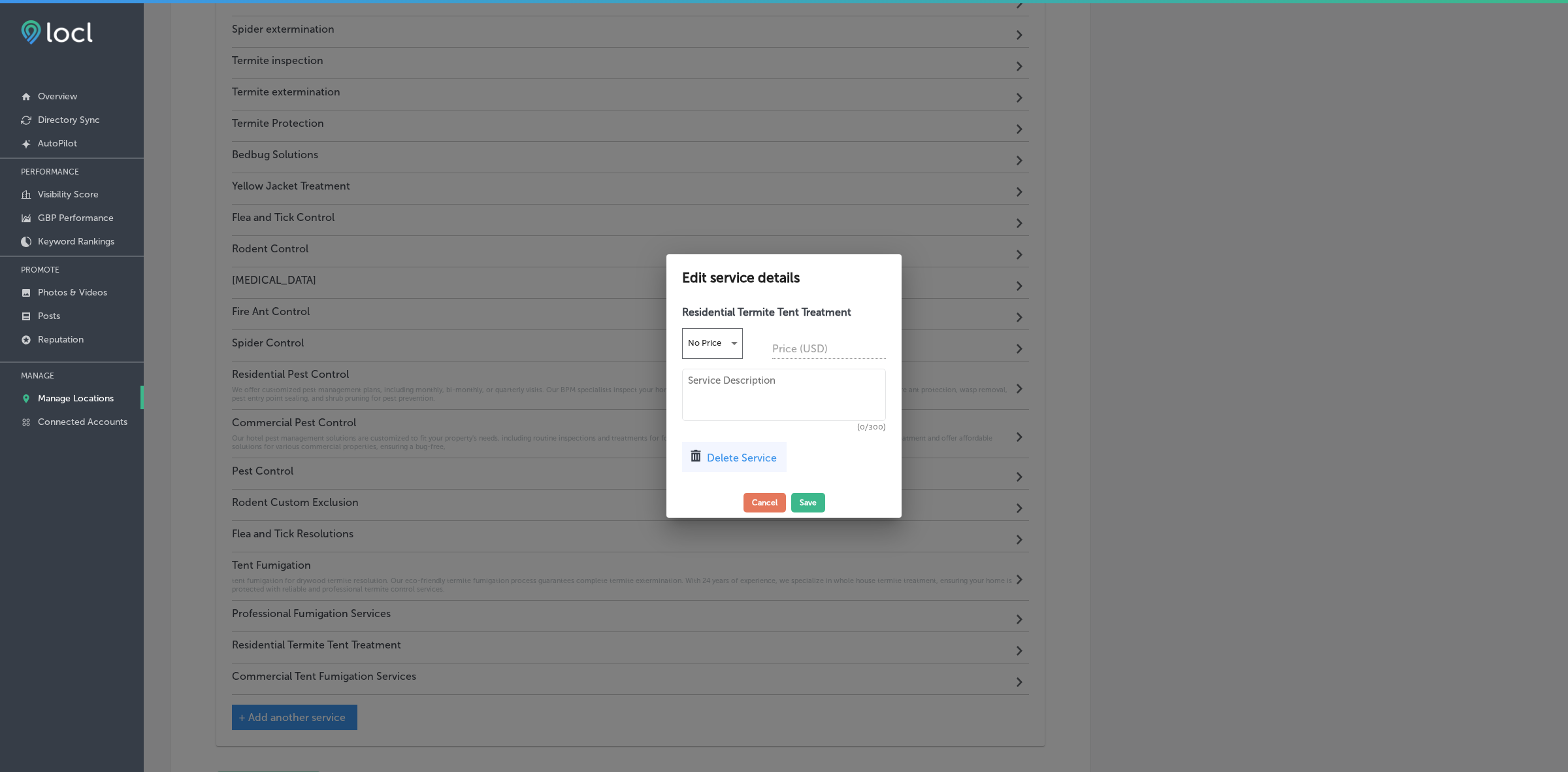
click at [755, 387] on textarea at bounding box center [784, 395] width 204 height 53
paste textarea "Our eco-friendly termite fumigation process guarantees complete termite extermi…"
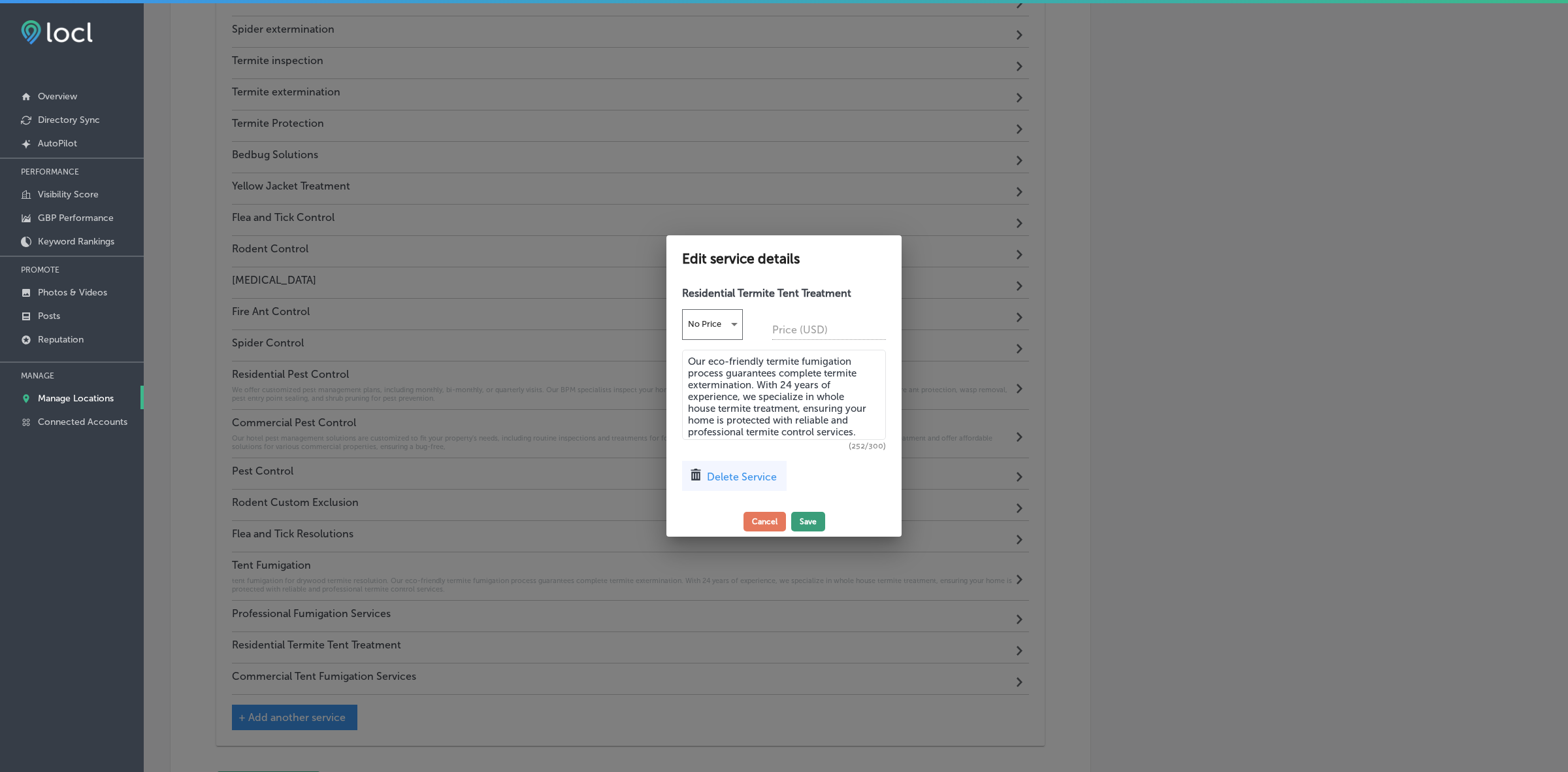
type textarea "Our eco-friendly termite fumigation process guarantees complete termite extermi…"
click at [811, 518] on button "Save" at bounding box center [809, 521] width 34 height 20
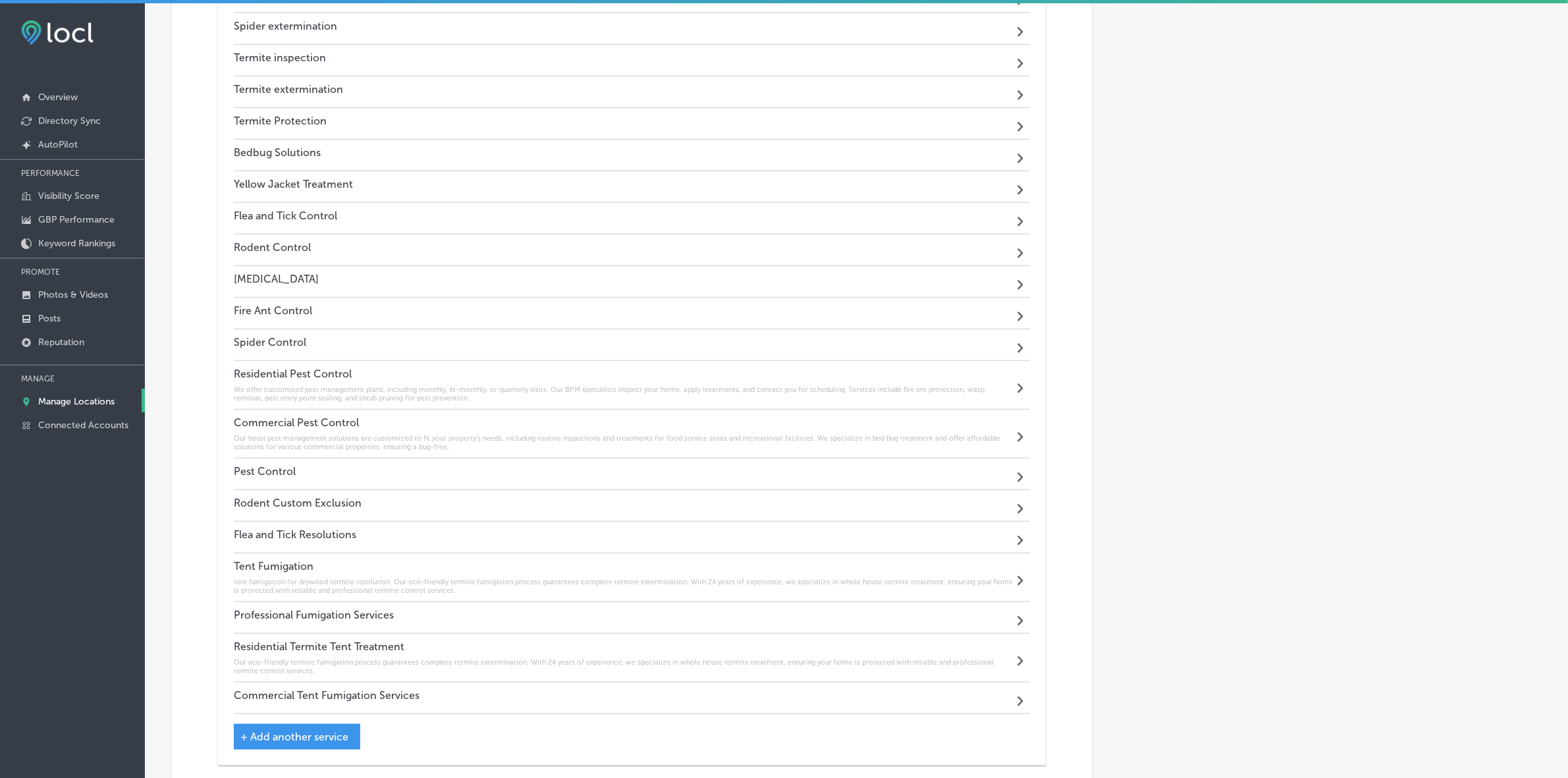
click at [314, 693] on h4 "Commercial Tent Fumigation Services" at bounding box center [327, 695] width 186 height 12
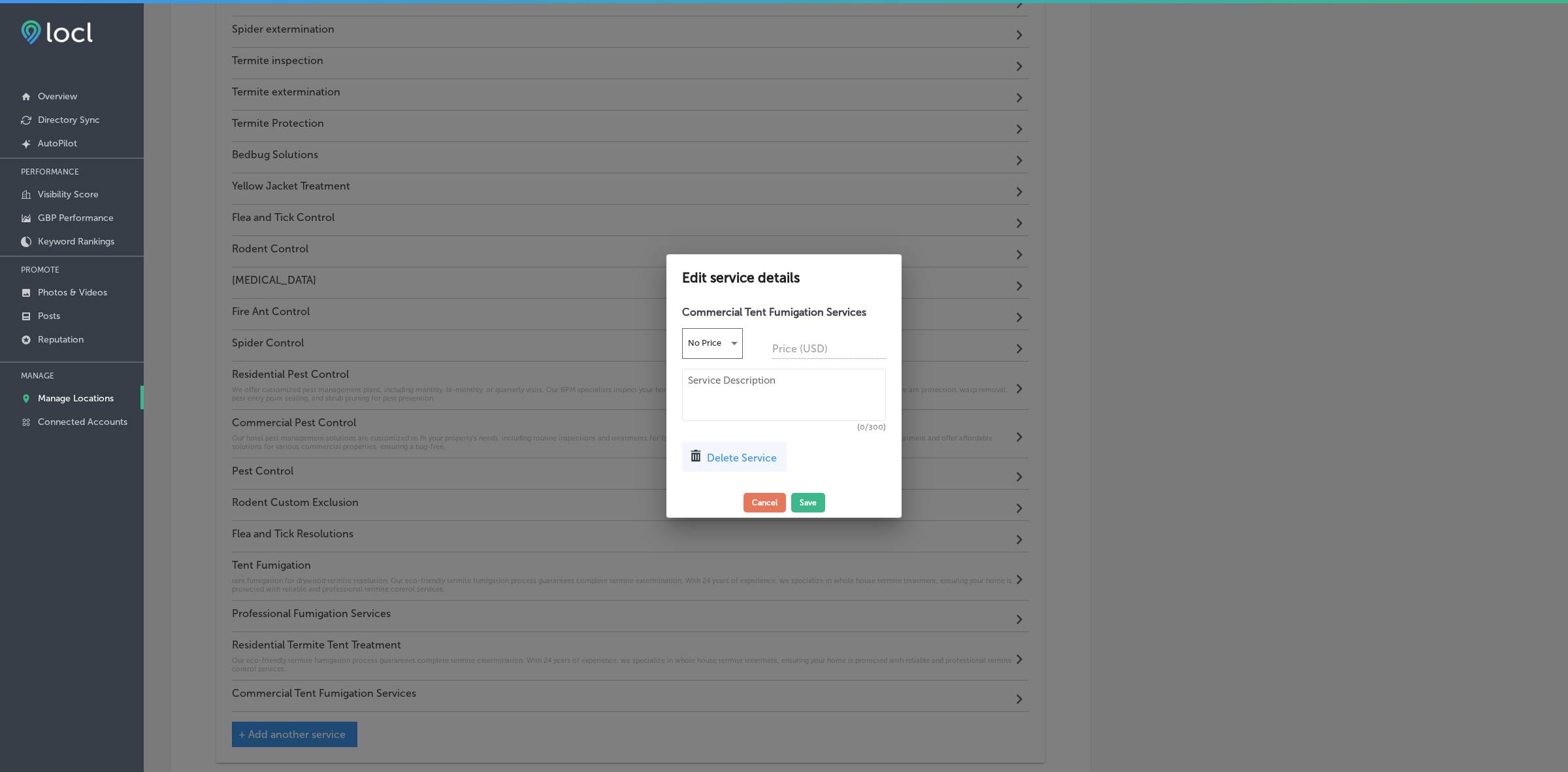
click at [824, 399] on textarea at bounding box center [784, 395] width 204 height 53
paste textarea "BPM Environmental Solutions offers professional commercial tent fumigation serv…"
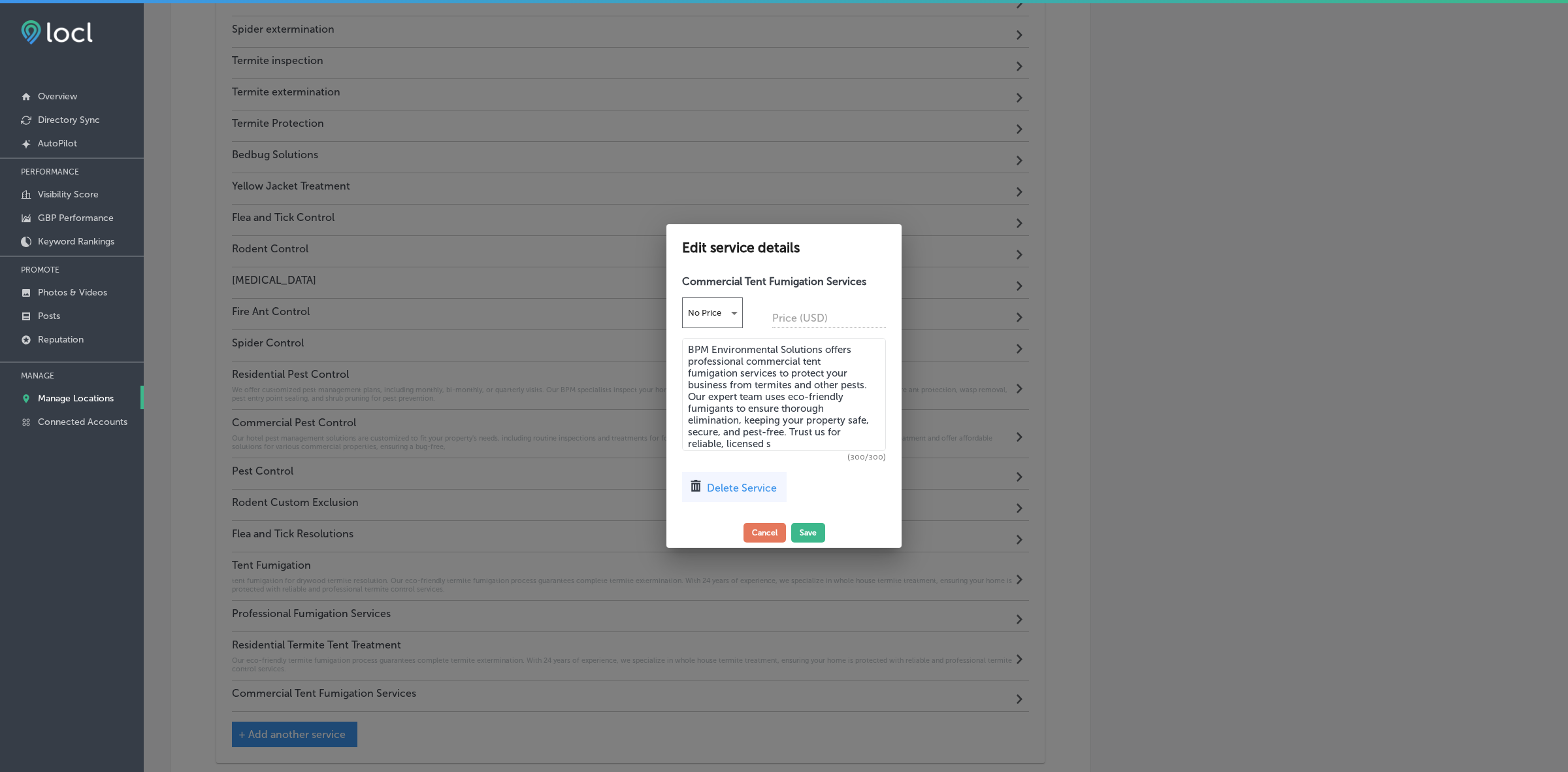
click at [801, 372] on textarea "BPM Environmental Solutions offers professional commercial tent fumigation serv…" at bounding box center [784, 395] width 204 height 113
paste textarea "expert commercial tent fumigation to eliminate termites and pests from your bus…"
drag, startPoint x: 822, startPoint y: 347, endPoint x: 669, endPoint y: 348, distance: 153.0
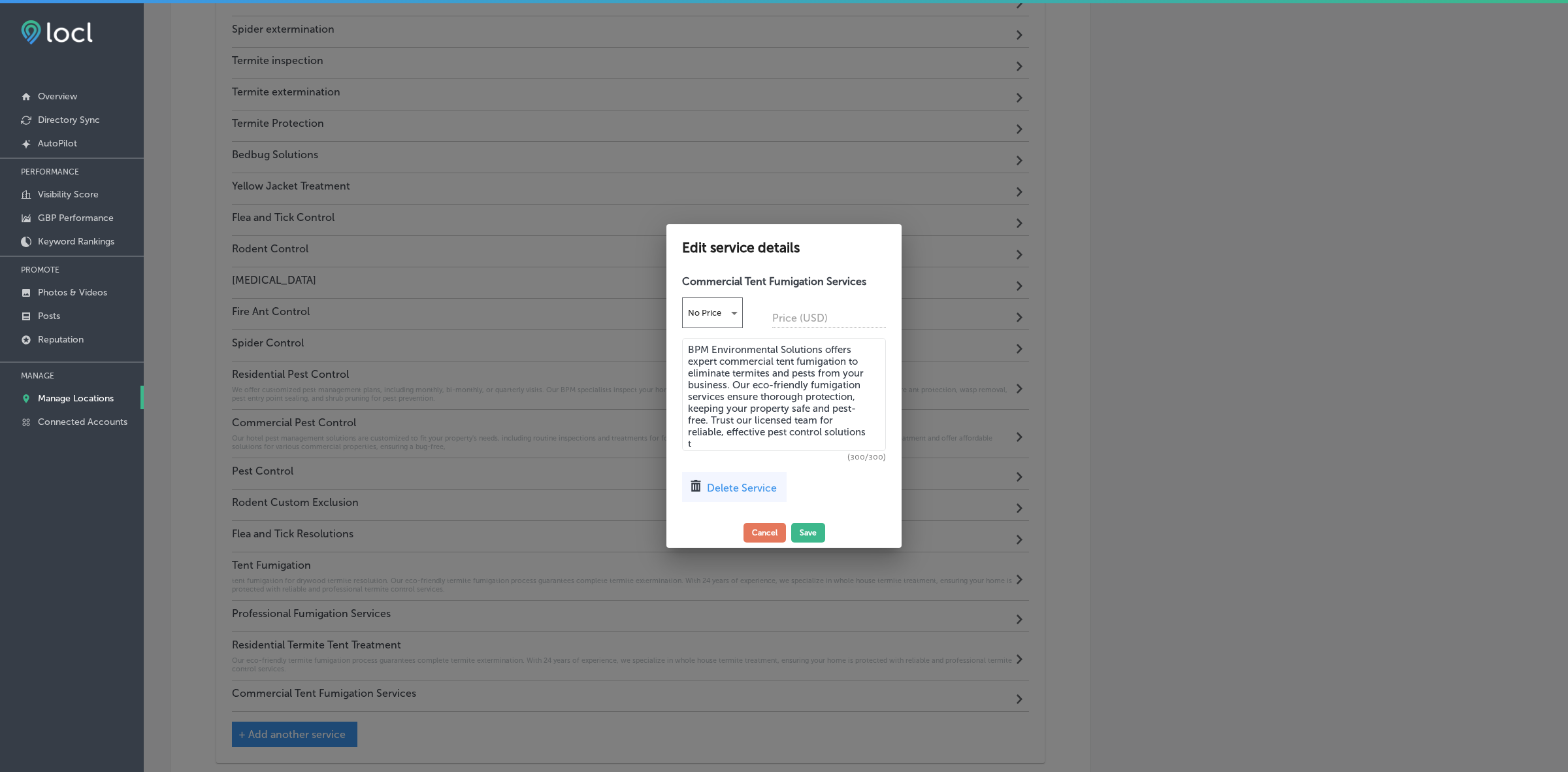
click at [669, 348] on div "Commercial Tent Fumigation Services No Price Price (USD) BPM Environmental Solu…" at bounding box center [784, 393] width 235 height 249
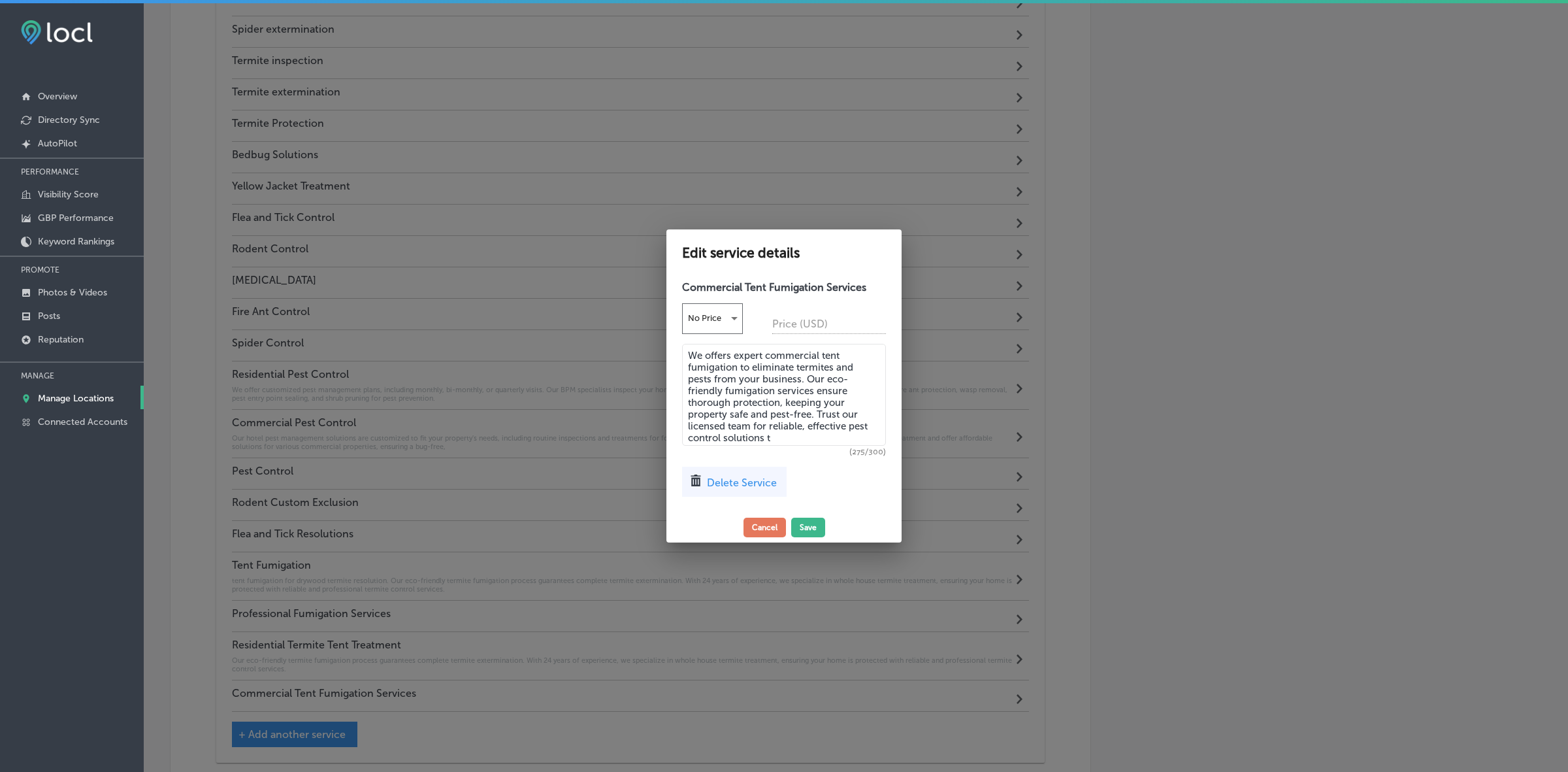
click at [785, 432] on textarea "We offers expert commercial tent fumigation to eliminate termites and pests fro…" at bounding box center [784, 394] width 204 height 102
click at [794, 439] on textarea "We offers expert commercial tent fumigation to eliminate termites and pests fro…" at bounding box center [784, 394] width 204 height 102
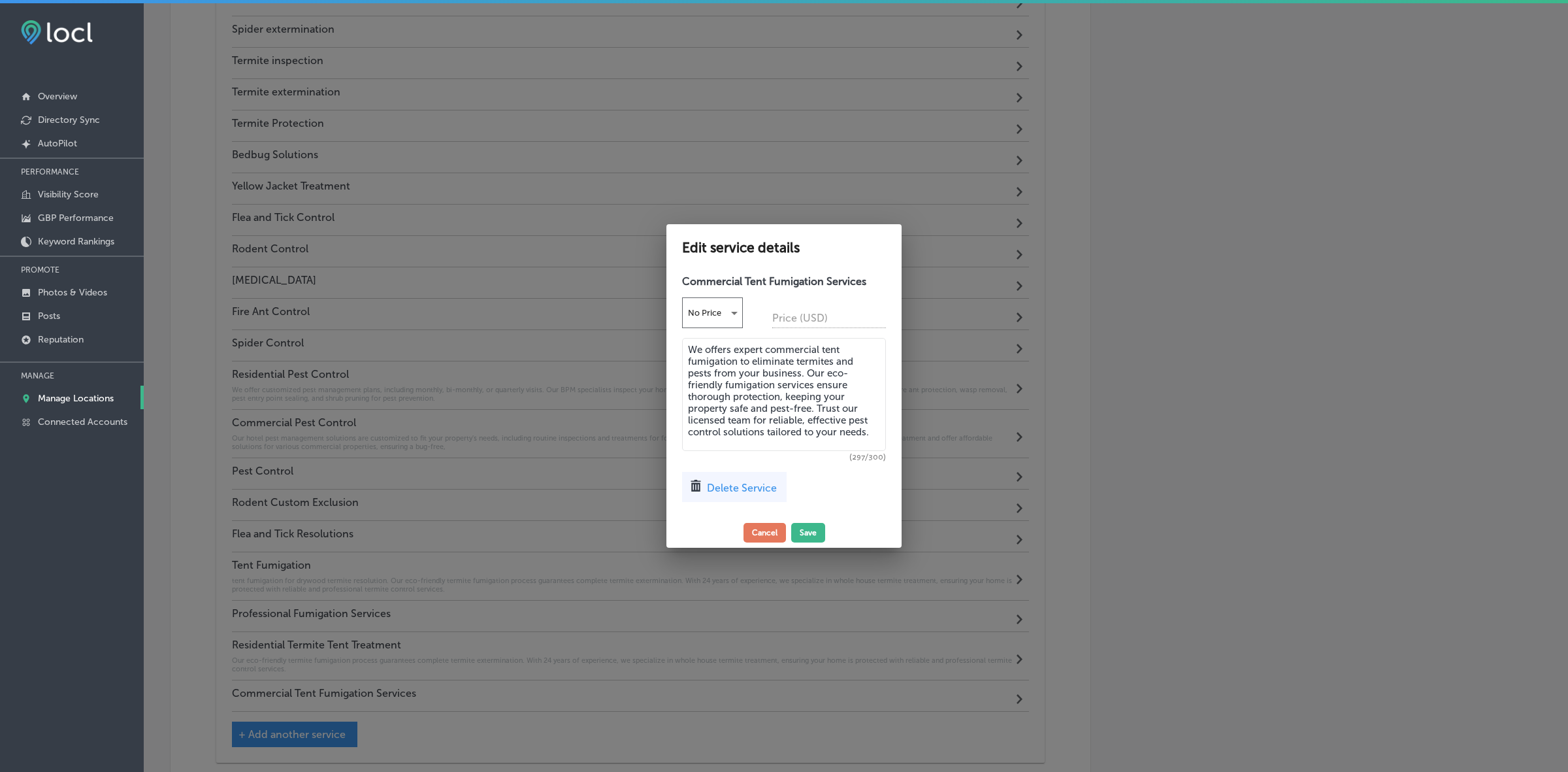
click at [731, 404] on textarea "We offers expert commercial tent fumigation to eliminate termites and pests fro…" at bounding box center [784, 395] width 204 height 113
type textarea "We offers expert commercial tent fumigation to eliminate termites and pests fro…"
click at [806, 531] on button "Save" at bounding box center [809, 532] width 34 height 20
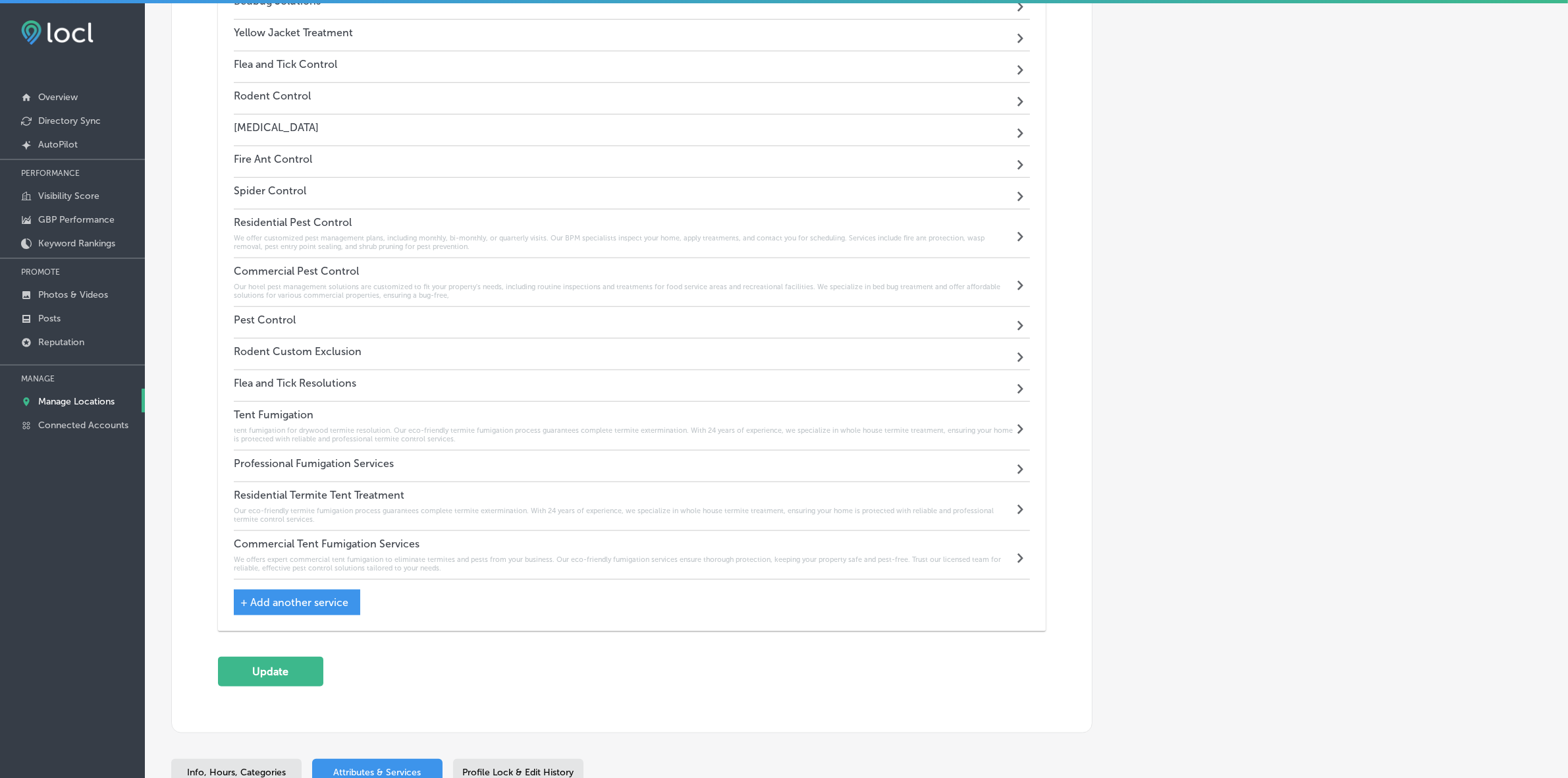
scroll to position [1606, 0]
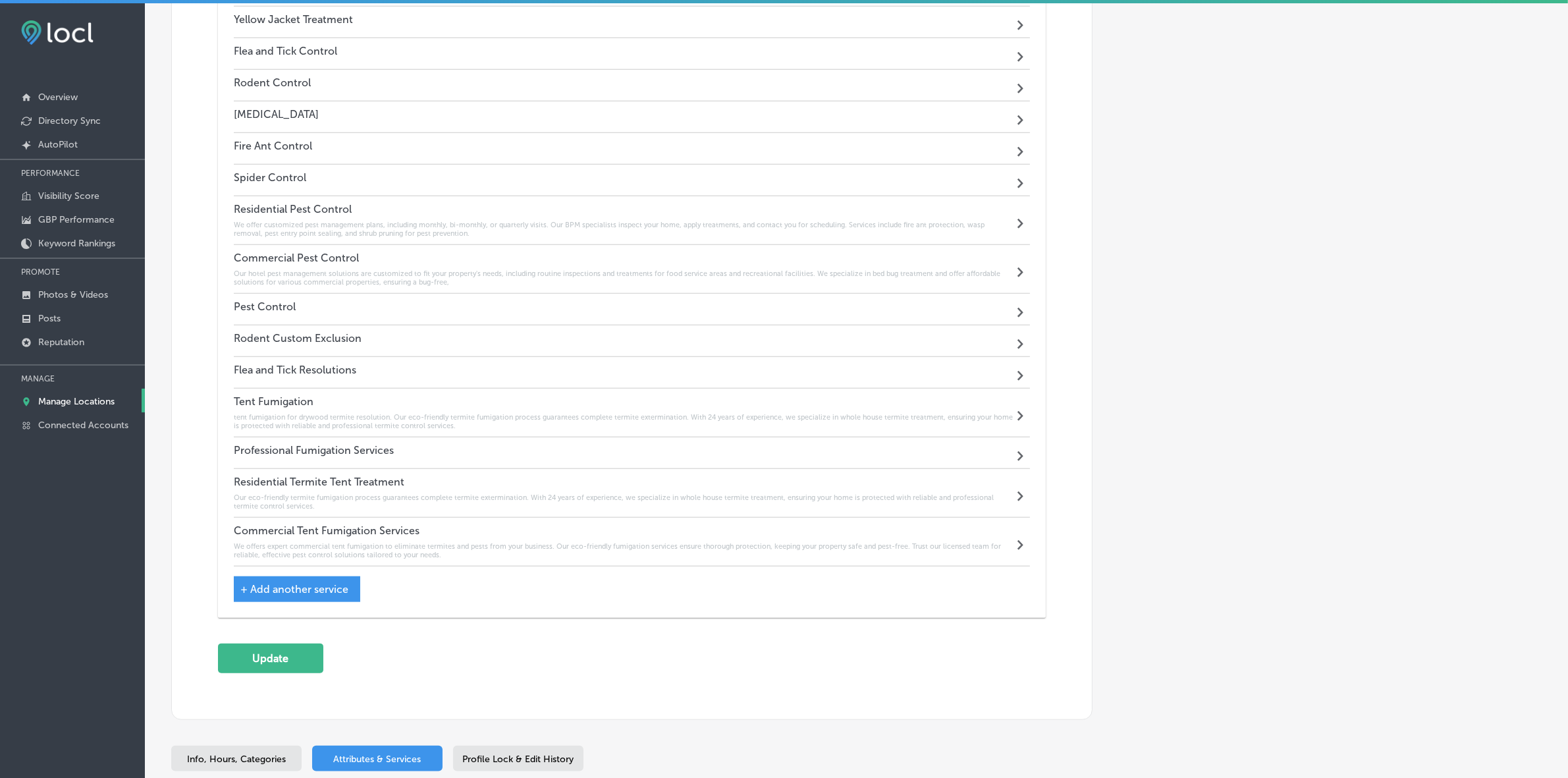
click at [311, 548] on h6 "We offers expert commercial tent fumigation to eliminate termites and pests fro…" at bounding box center [624, 550] width 780 height 17
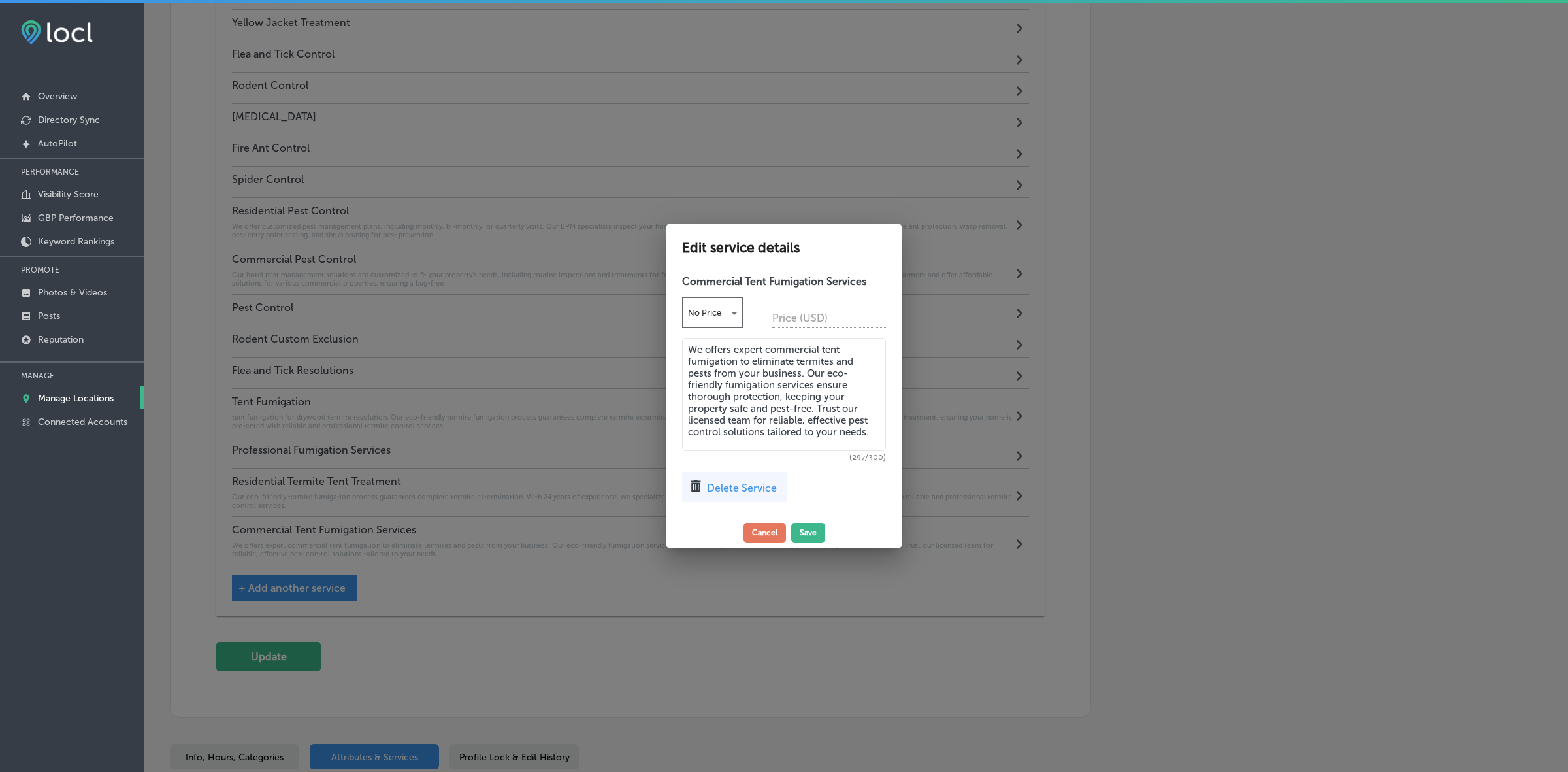
click at [731, 350] on textarea "We offers expert commercial tent fumigation to eliminate termites and pests fro…" at bounding box center [784, 395] width 204 height 113
click at [811, 427] on textarea "We offer expert commercial tent fumigation to eliminate termites and pests from…" at bounding box center [784, 395] width 204 height 113
click at [808, 436] on textarea "We offer expert commercial tent fumigation to eliminate termites and pests from…" at bounding box center [784, 395] width 204 height 113
type textarea "We offer expert commercial tent fumigation to eliminate termites and pests from…"
click at [806, 528] on button "Save" at bounding box center [809, 532] width 34 height 20
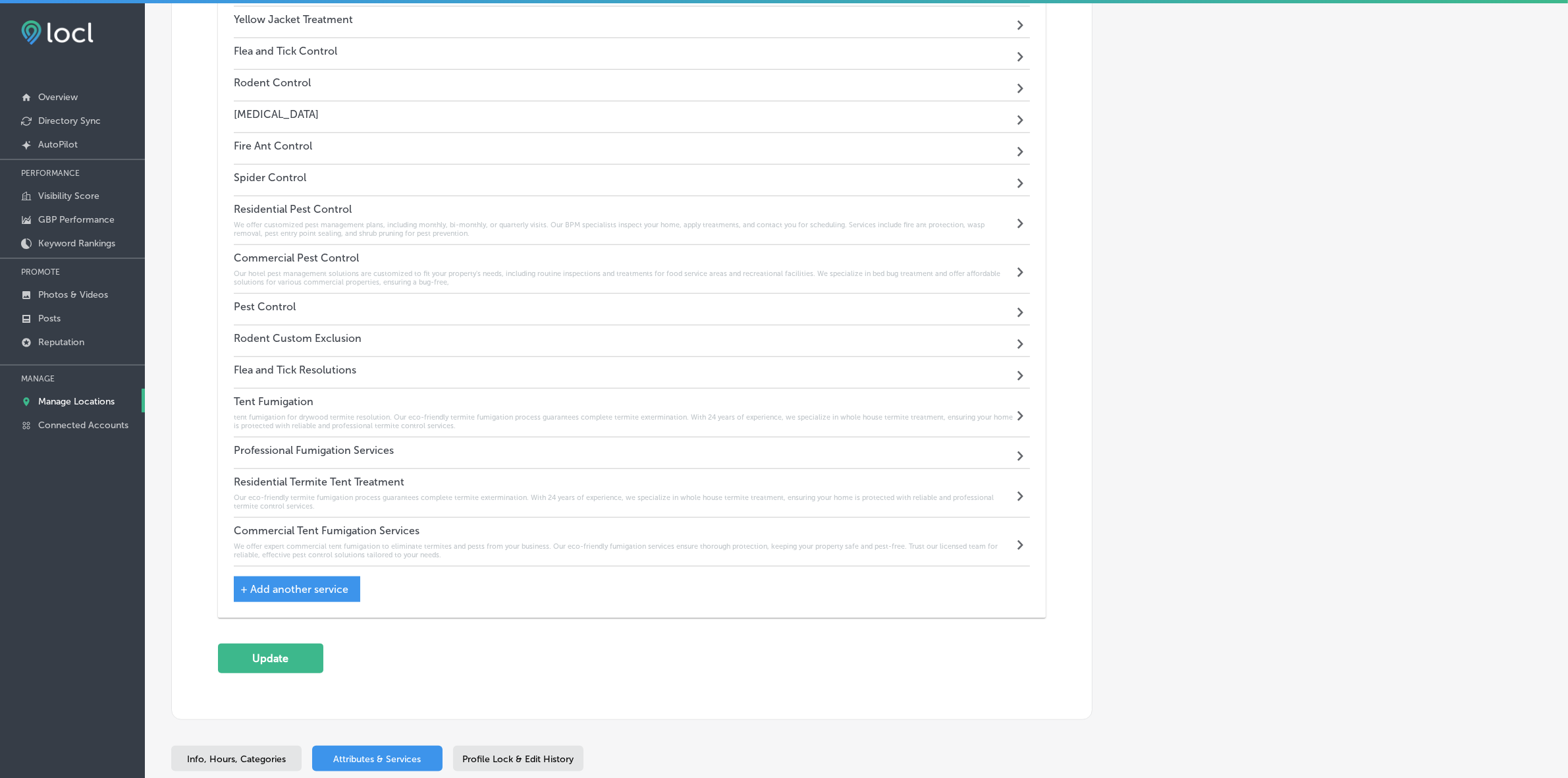
click at [330, 538] on div "Commercial Tent Fumigation Services We offer expert commercial tent fumigation …" at bounding box center [624, 541] width 780 height 35
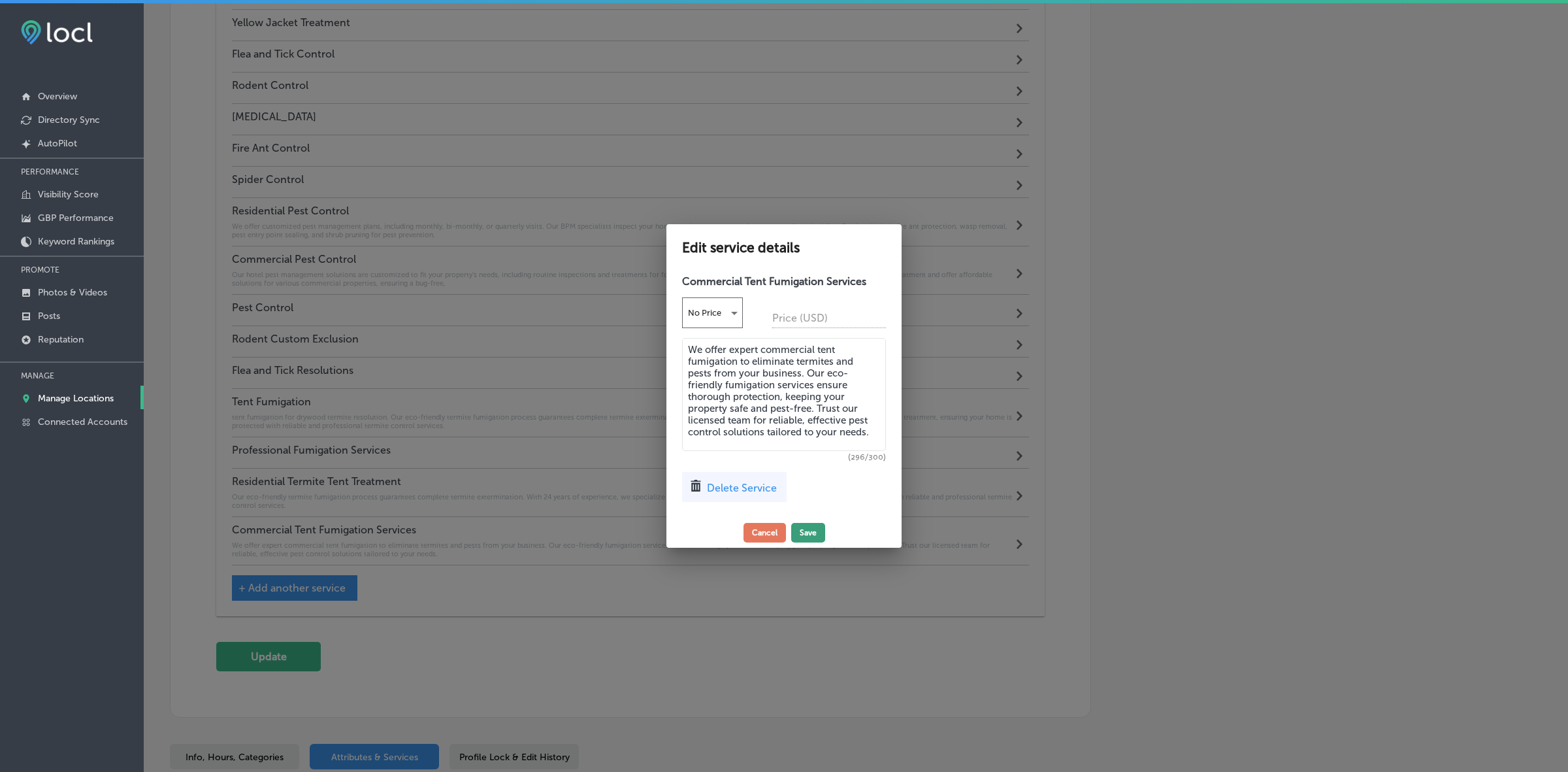
click at [811, 535] on button "Save" at bounding box center [809, 532] width 34 height 20
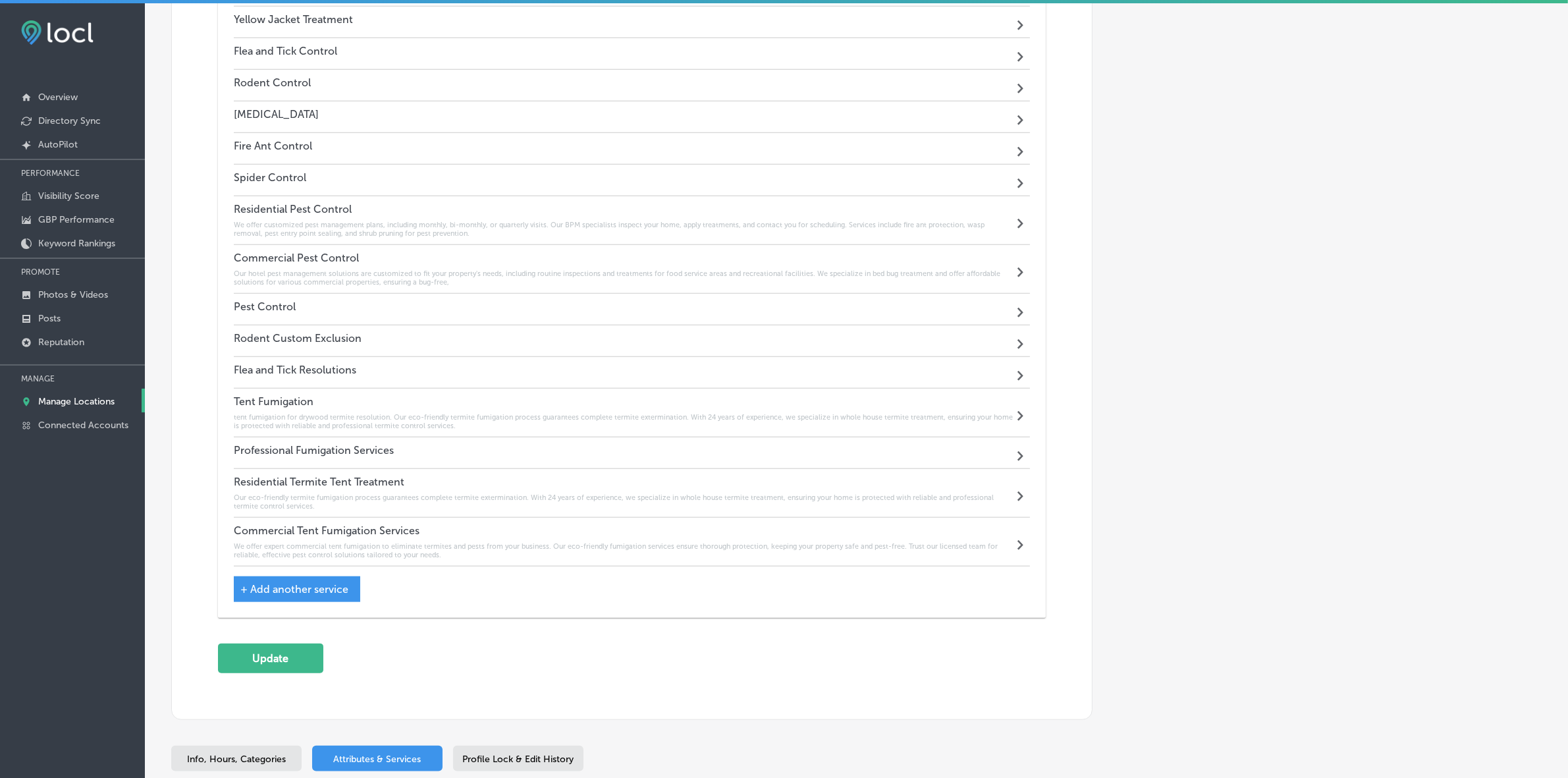
click at [330, 487] on h4 "Residential Termite Tent Treatment" at bounding box center [624, 482] width 780 height 12
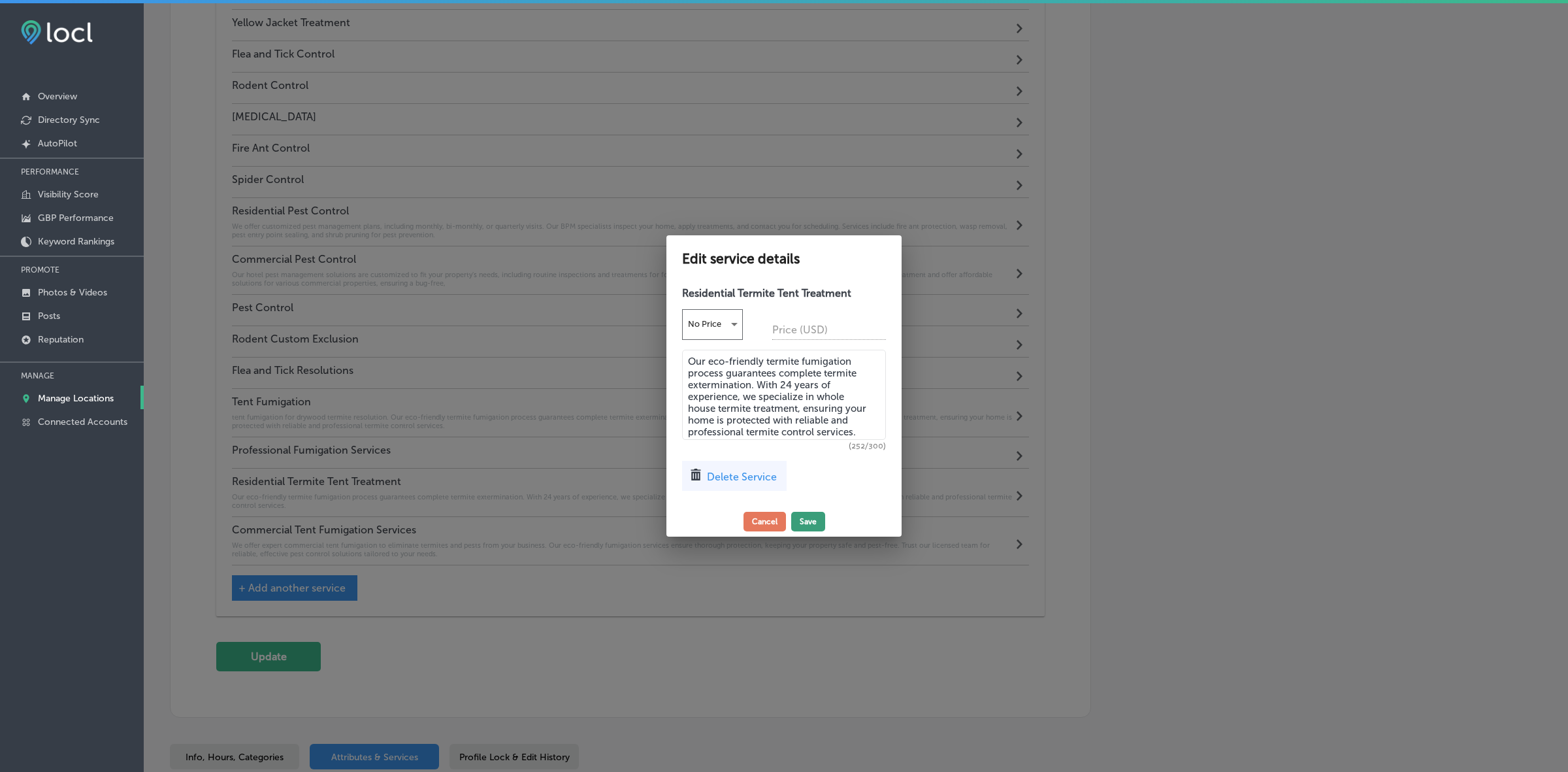
click at [806, 521] on button "Save" at bounding box center [809, 521] width 34 height 20
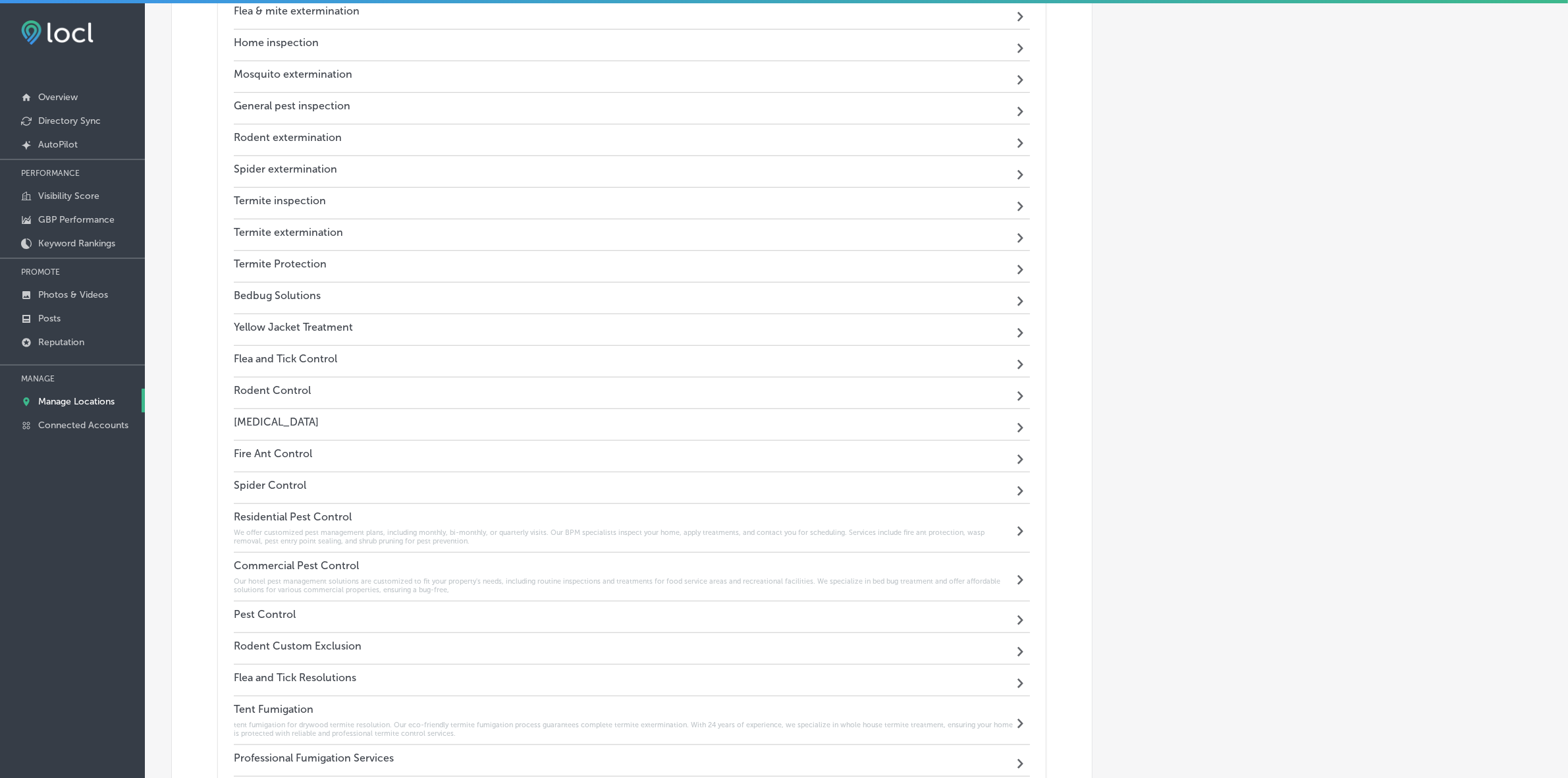
scroll to position [1209, 0]
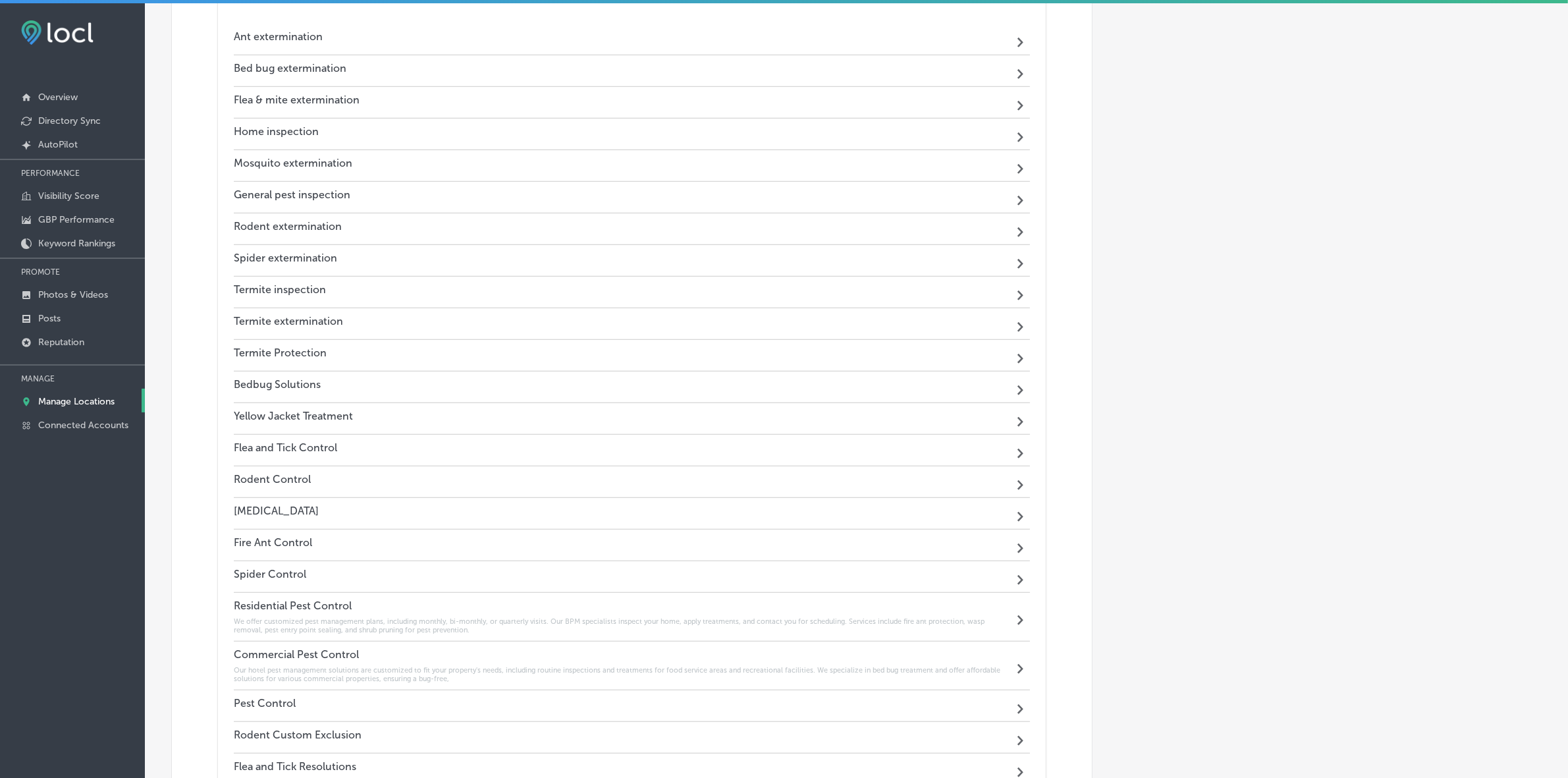
click at [299, 422] on h4 "Yellow Jacket Treatment" at bounding box center [293, 416] width 119 height 12
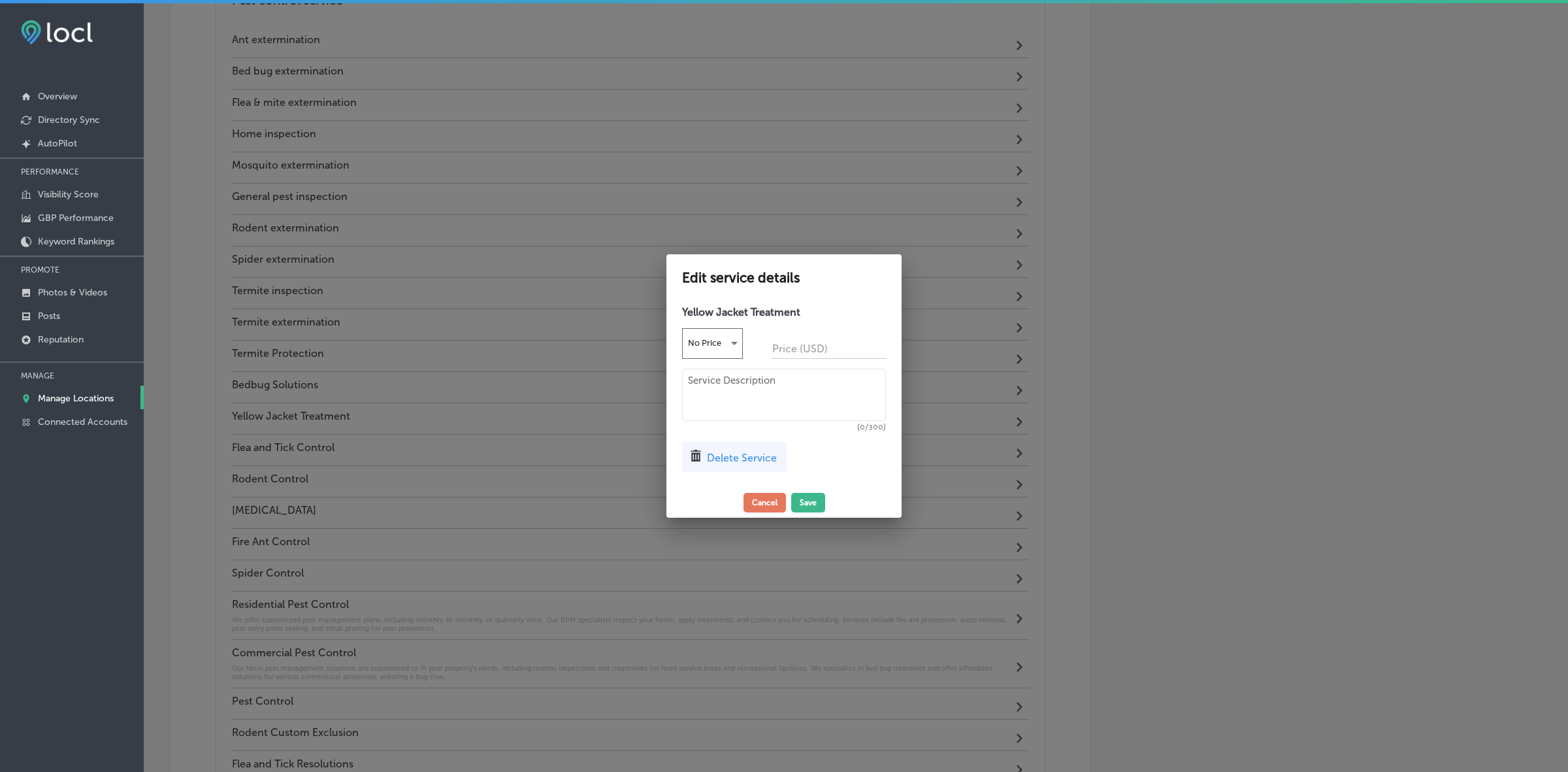
click at [1164, 459] on div at bounding box center [784, 386] width 1568 height 772
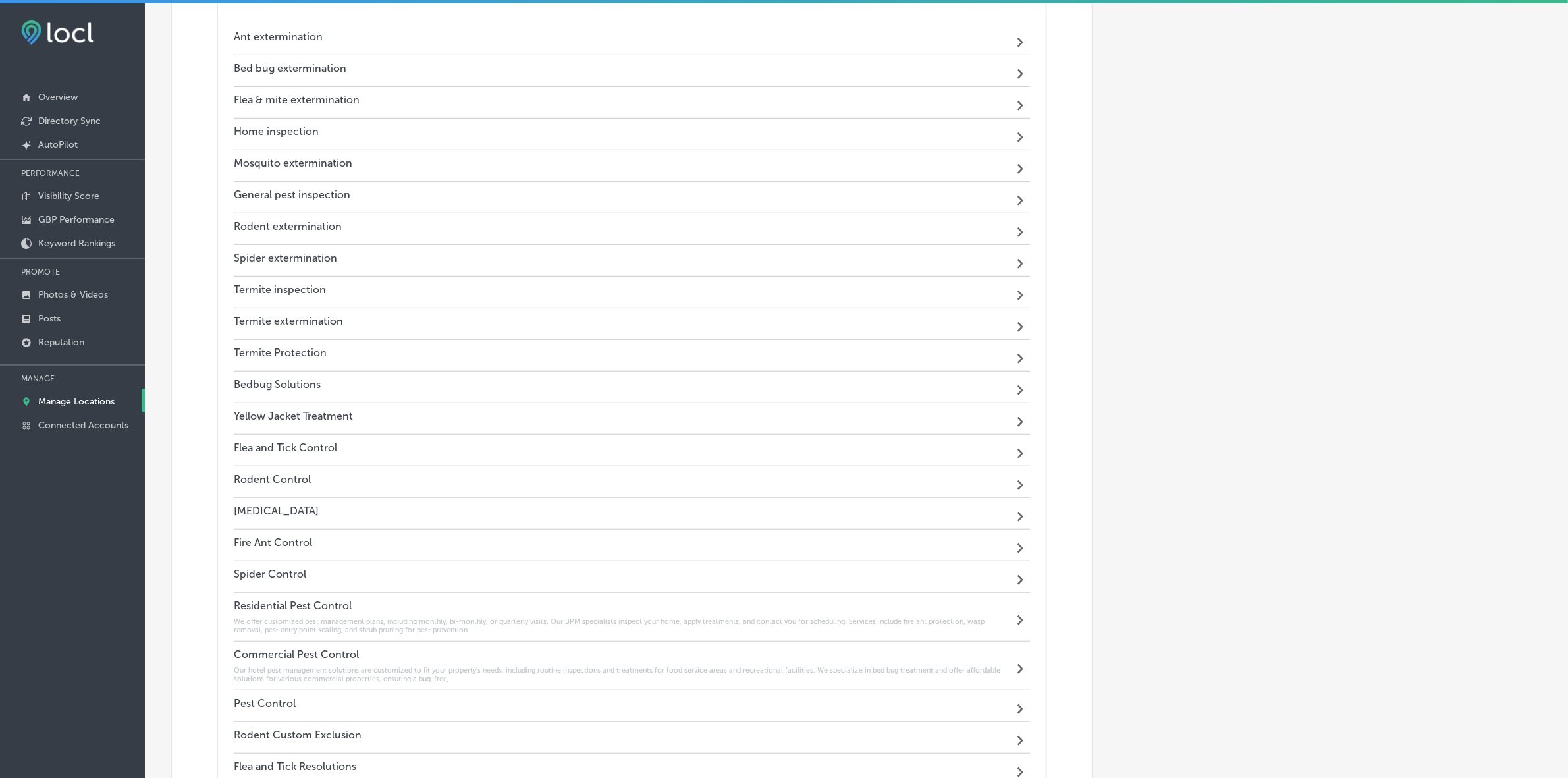
click at [1022, 422] on div "Path Created with Sketch." at bounding box center [1021, 419] width 17 height 17
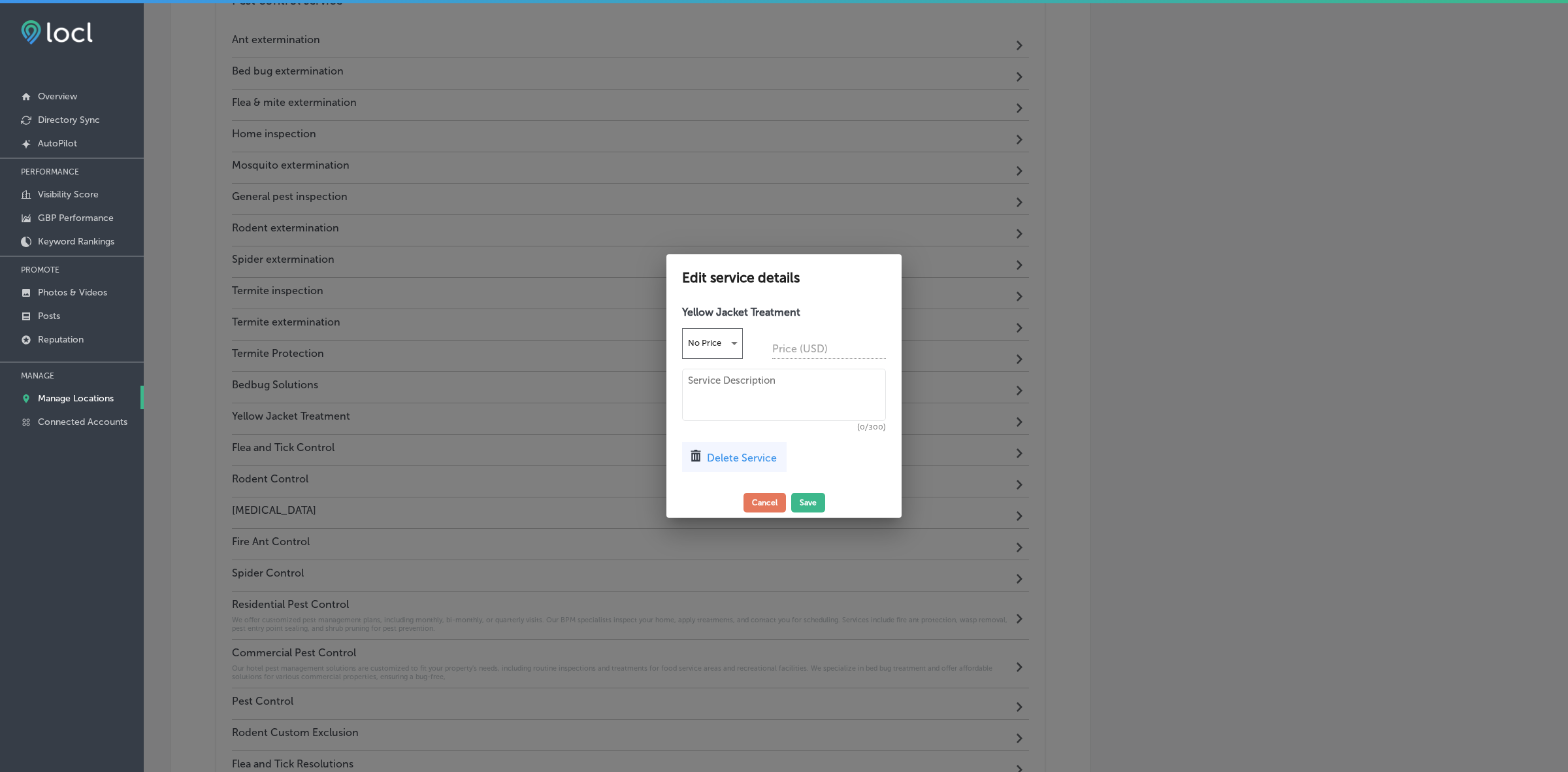
click at [723, 456] on span "Delete Service" at bounding box center [742, 458] width 70 height 12
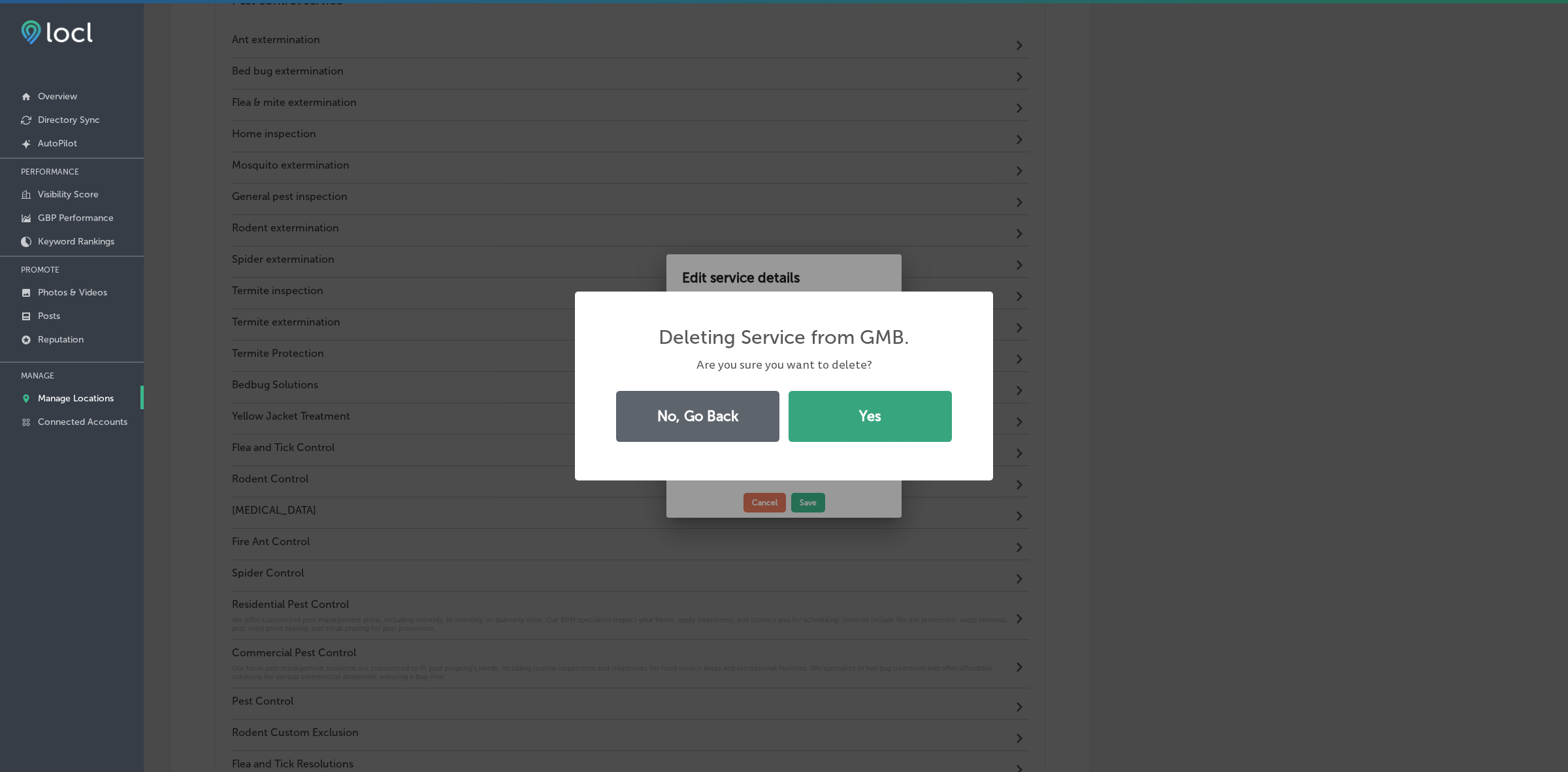
click at [845, 422] on button "Yes" at bounding box center [870, 416] width 163 height 51
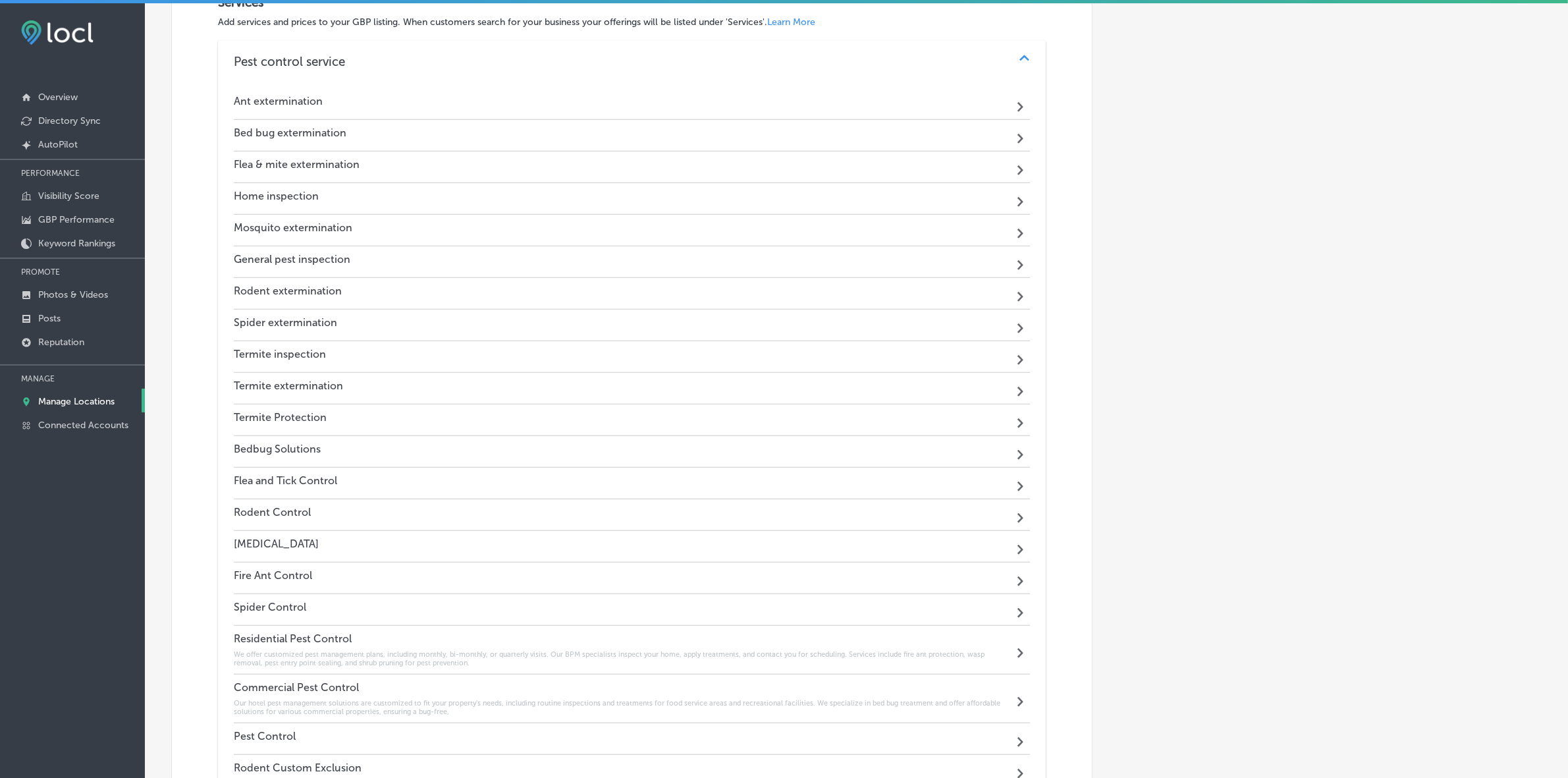
scroll to position [1127, 0]
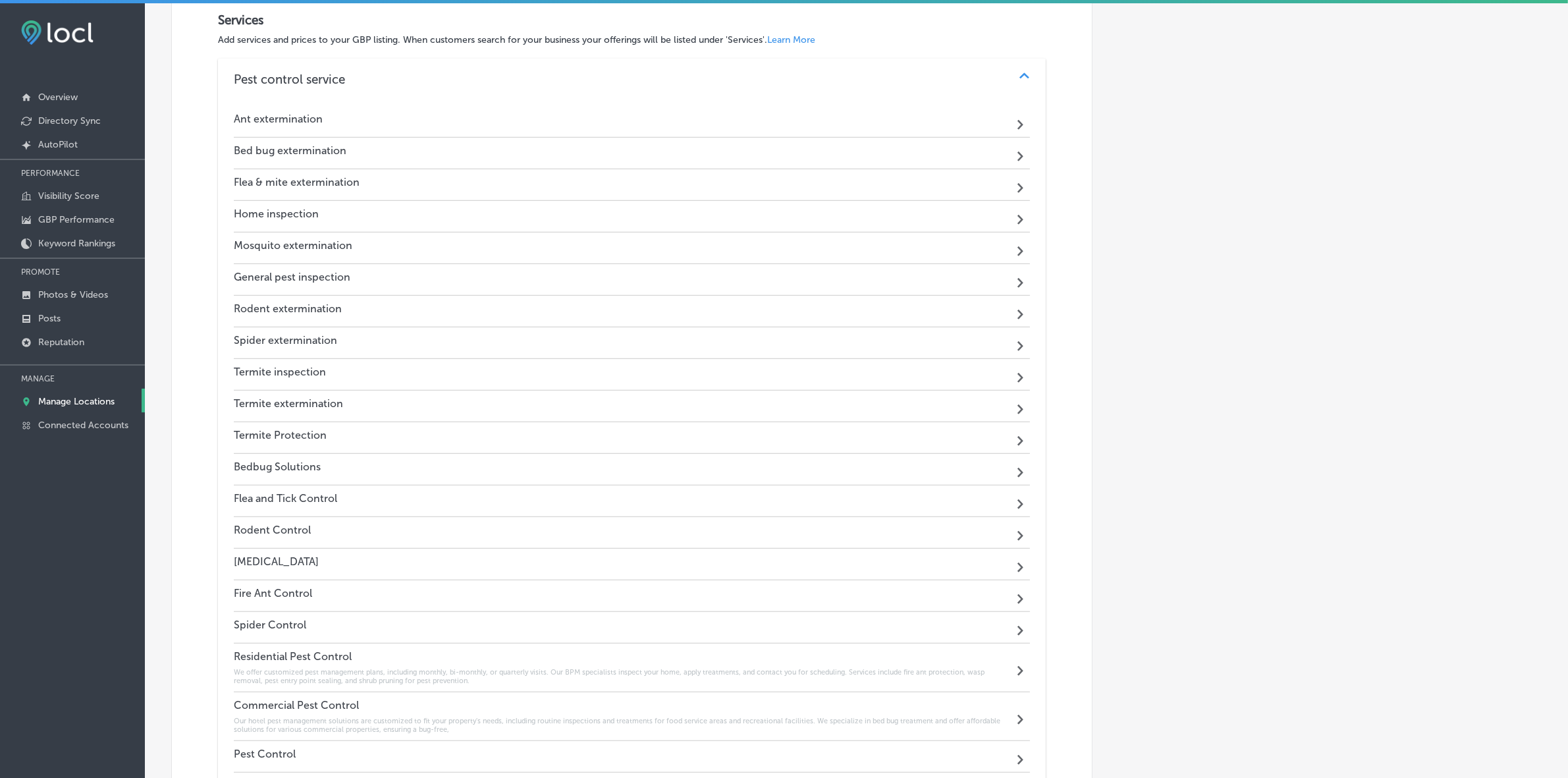
click at [279, 124] on h4 "Ant extermination" at bounding box center [278, 119] width 89 height 12
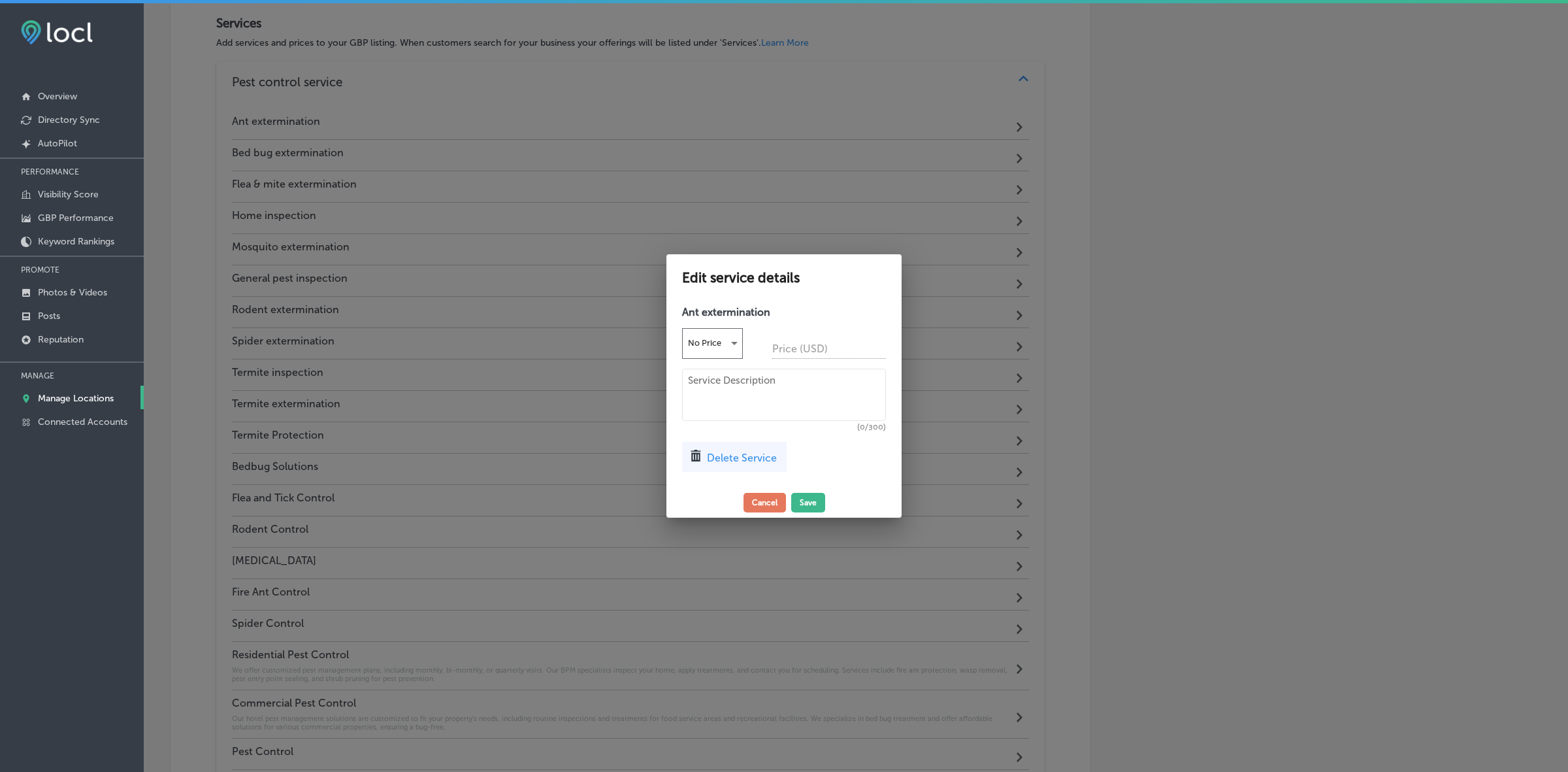
click at [731, 464] on div "Delete Service" at bounding box center [734, 457] width 104 height 30
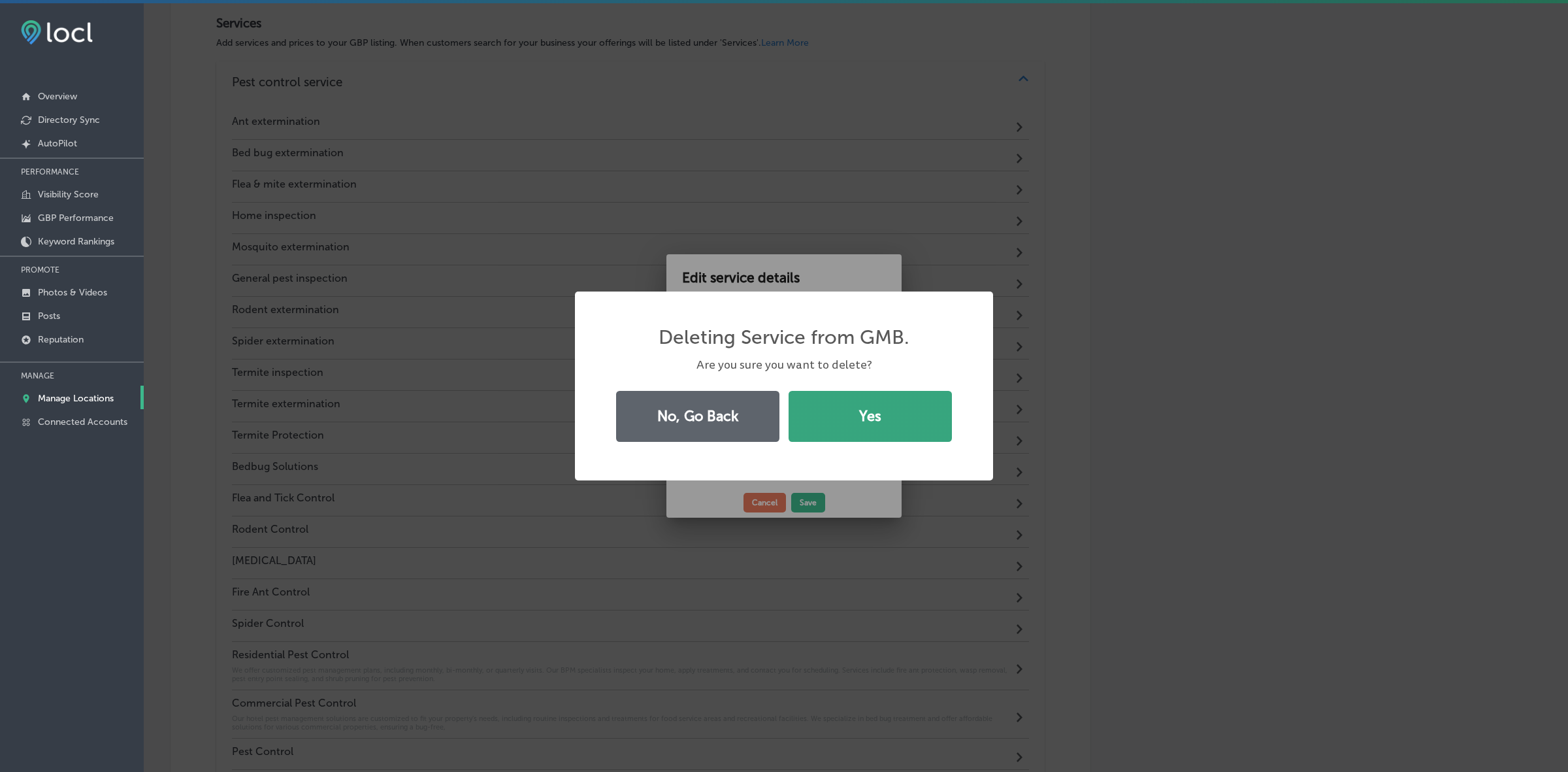
click at [852, 426] on button "Yes" at bounding box center [870, 416] width 163 height 51
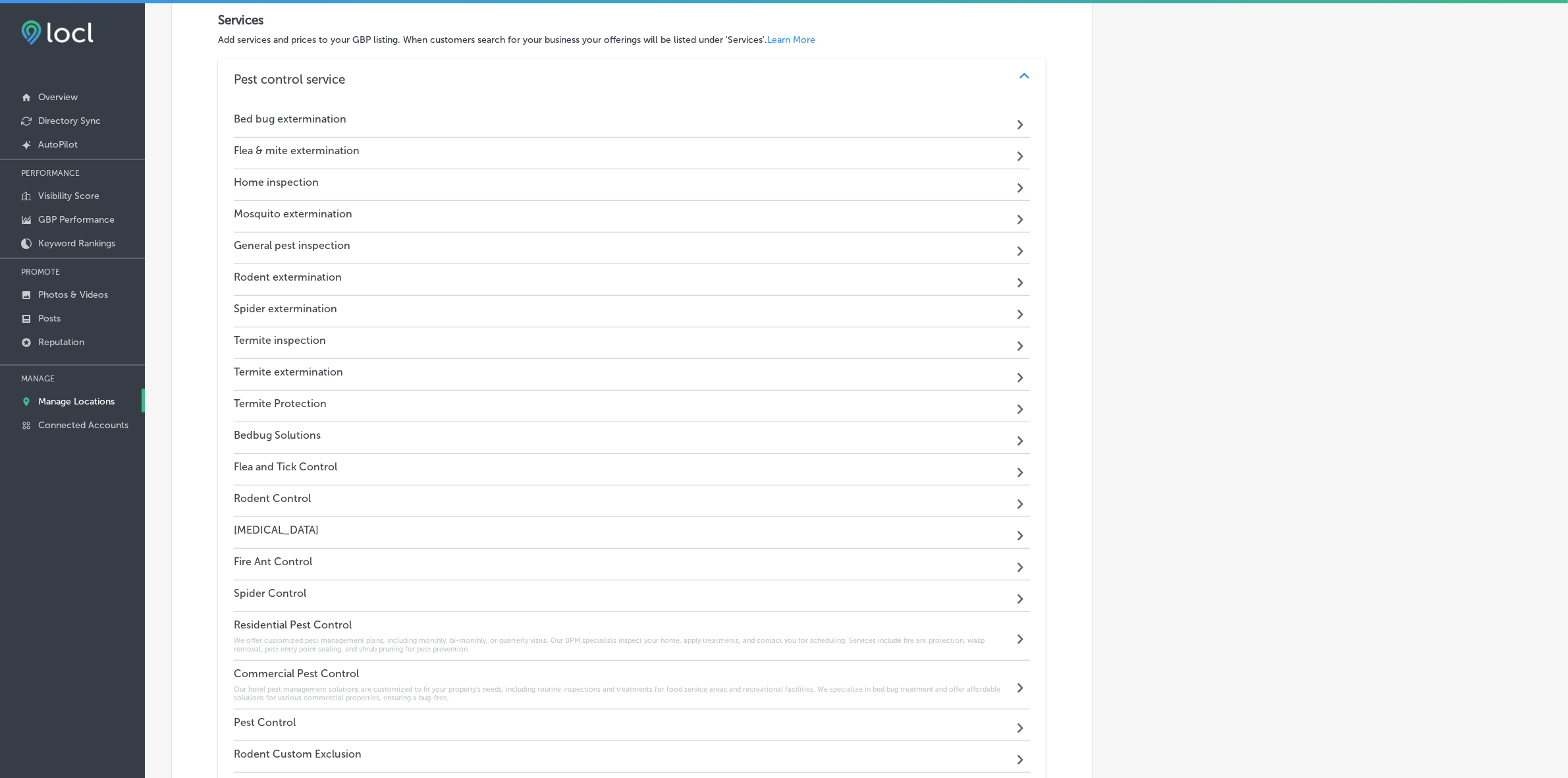
click at [267, 119] on h4 "Bed bug extermination" at bounding box center [290, 119] width 113 height 12
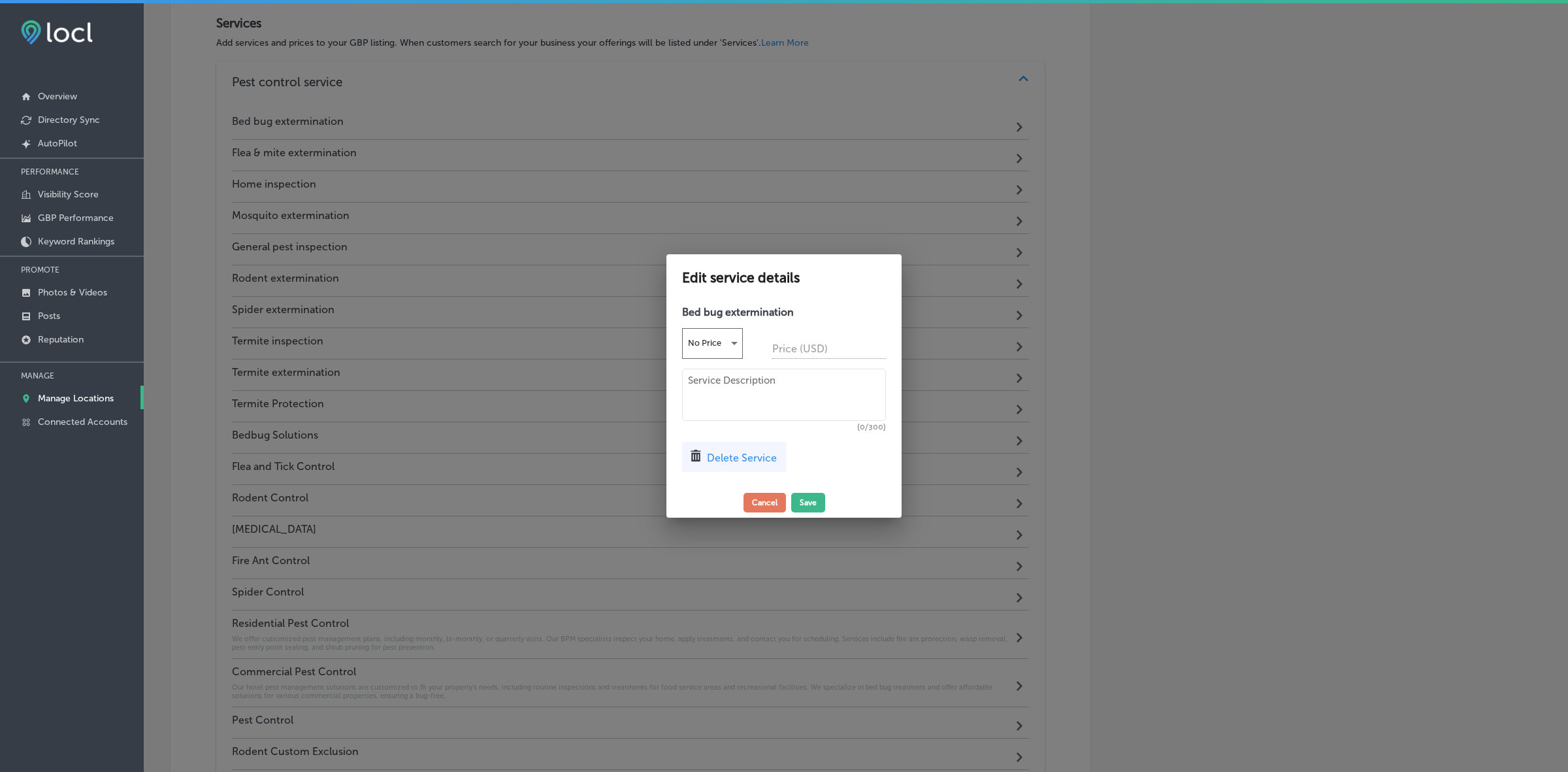
click at [730, 456] on span "Delete Service" at bounding box center [742, 458] width 70 height 12
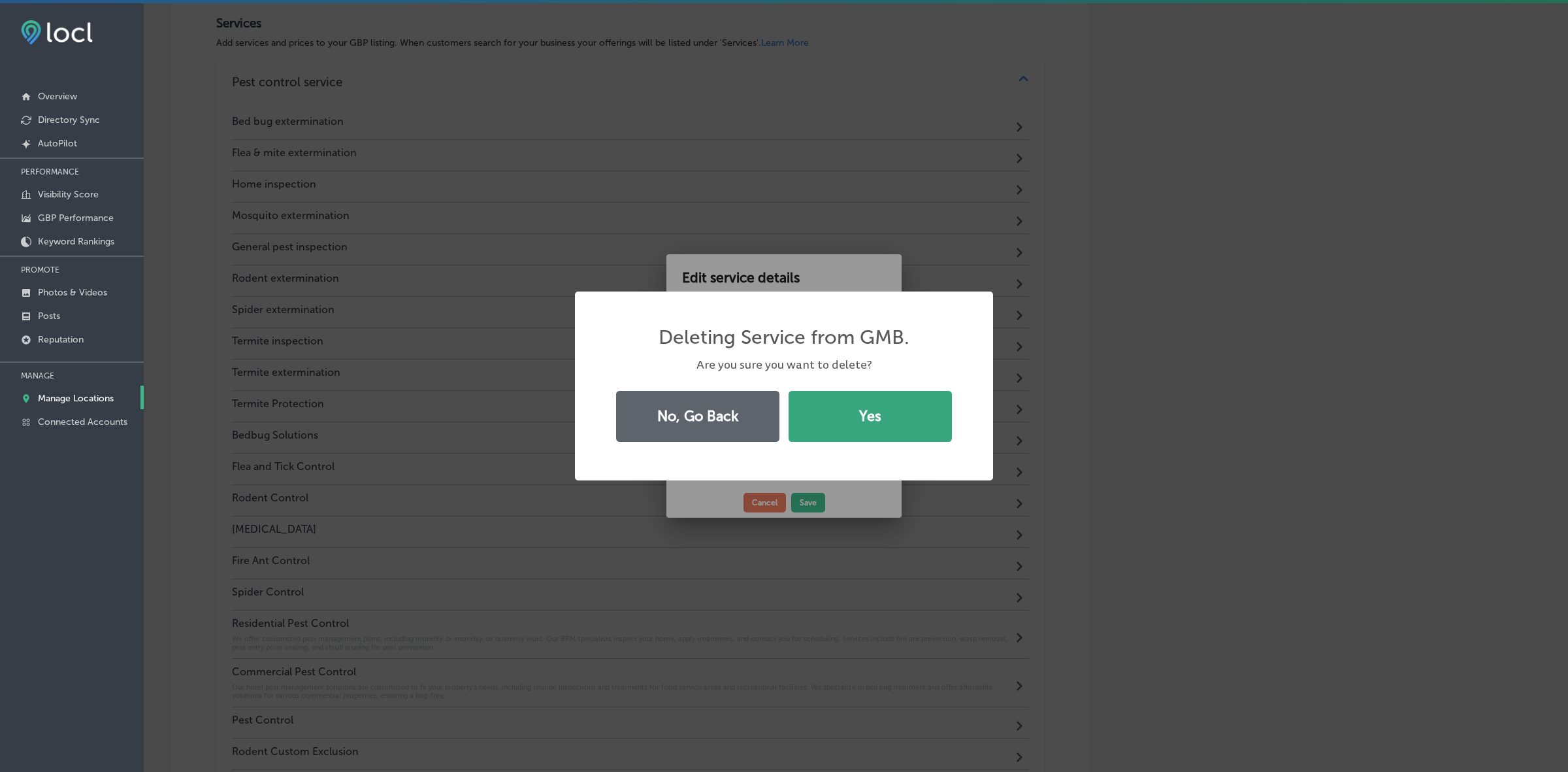
click at [835, 415] on button "Yes" at bounding box center [870, 416] width 163 height 51
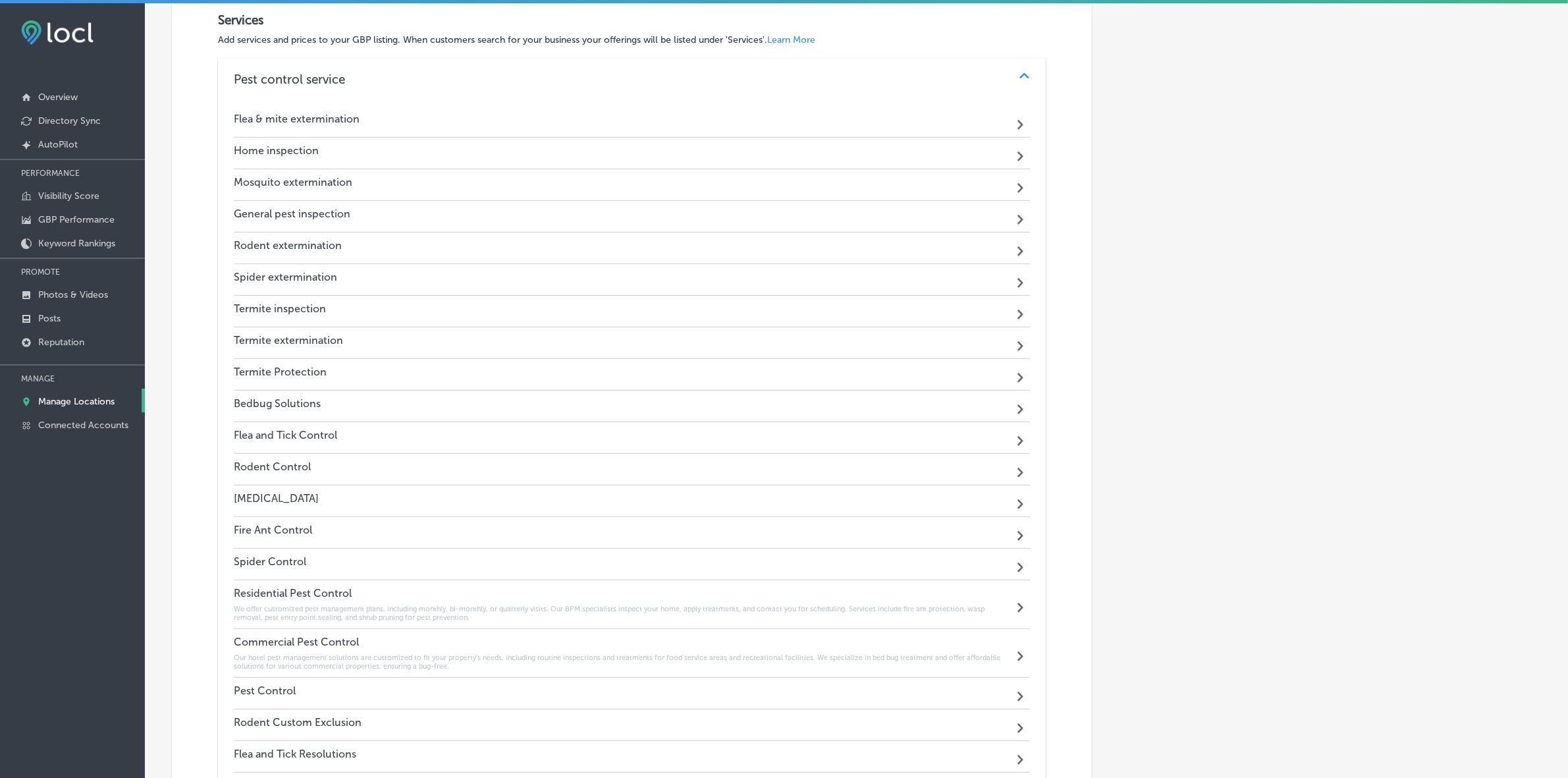
click at [277, 124] on h4 "Flea & mite extermination" at bounding box center [297, 119] width 126 height 12
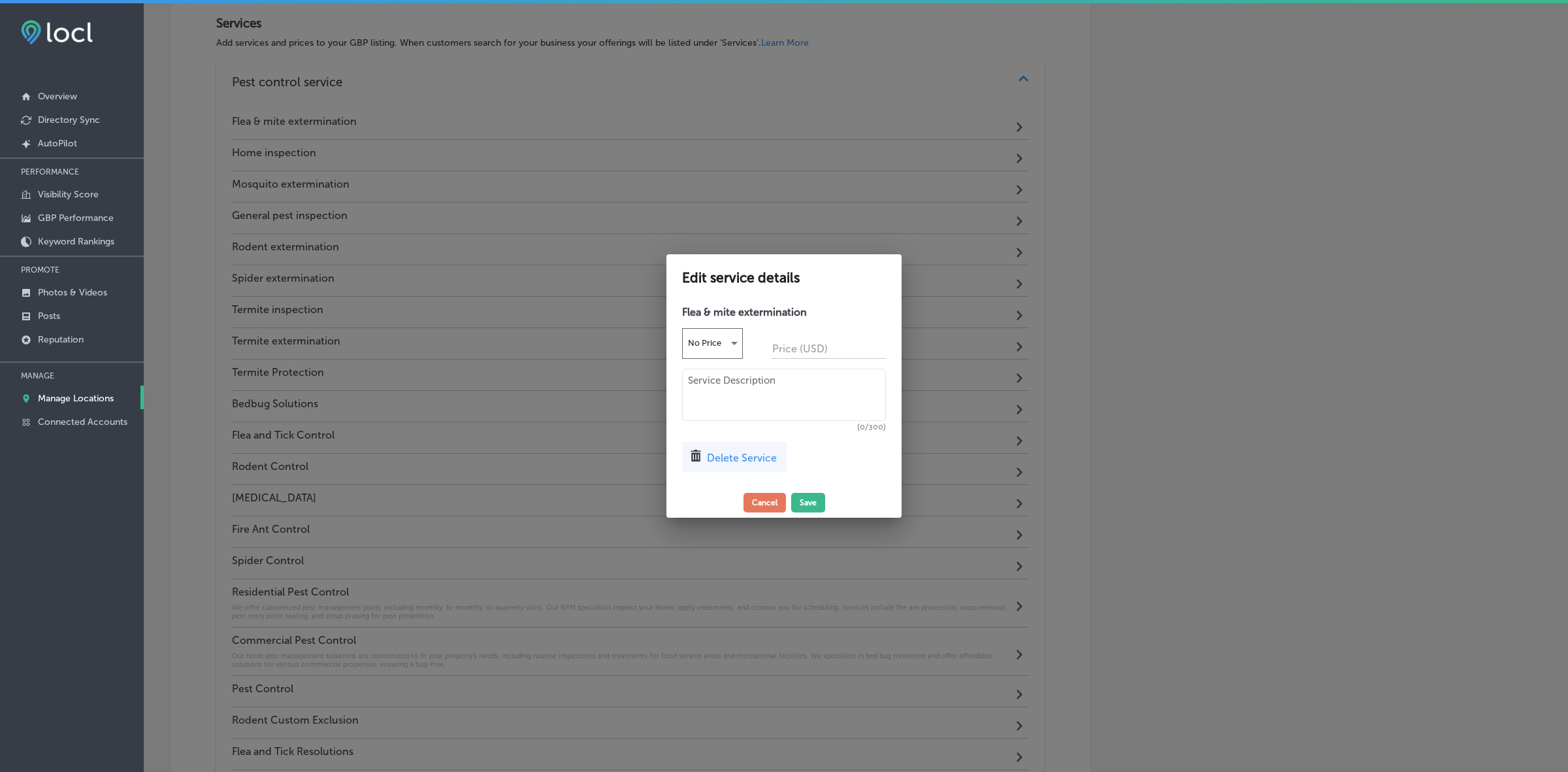
click at [732, 445] on div "Delete Service" at bounding box center [734, 457] width 104 height 30
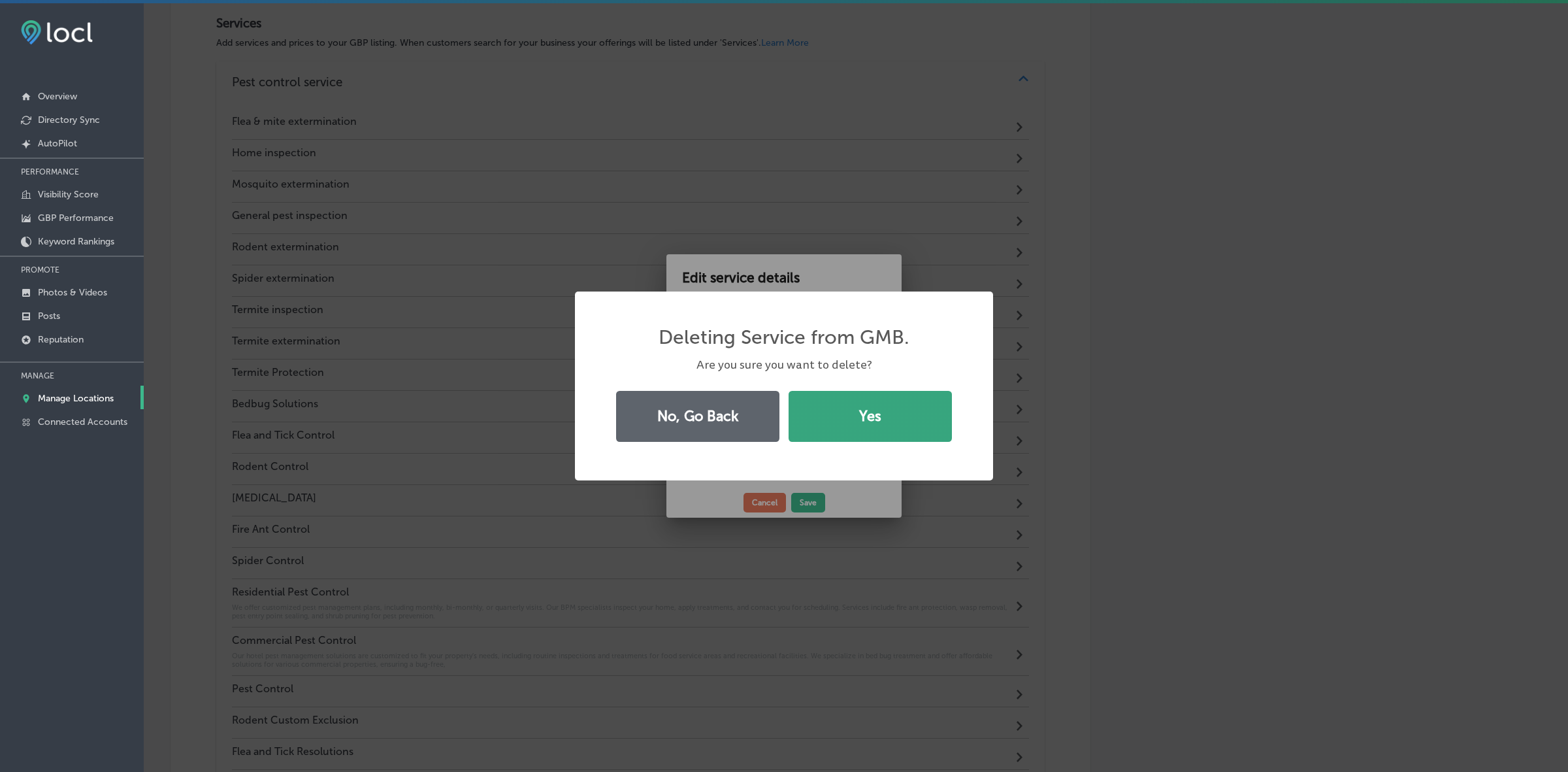
click at [912, 414] on button "Yes" at bounding box center [870, 416] width 163 height 51
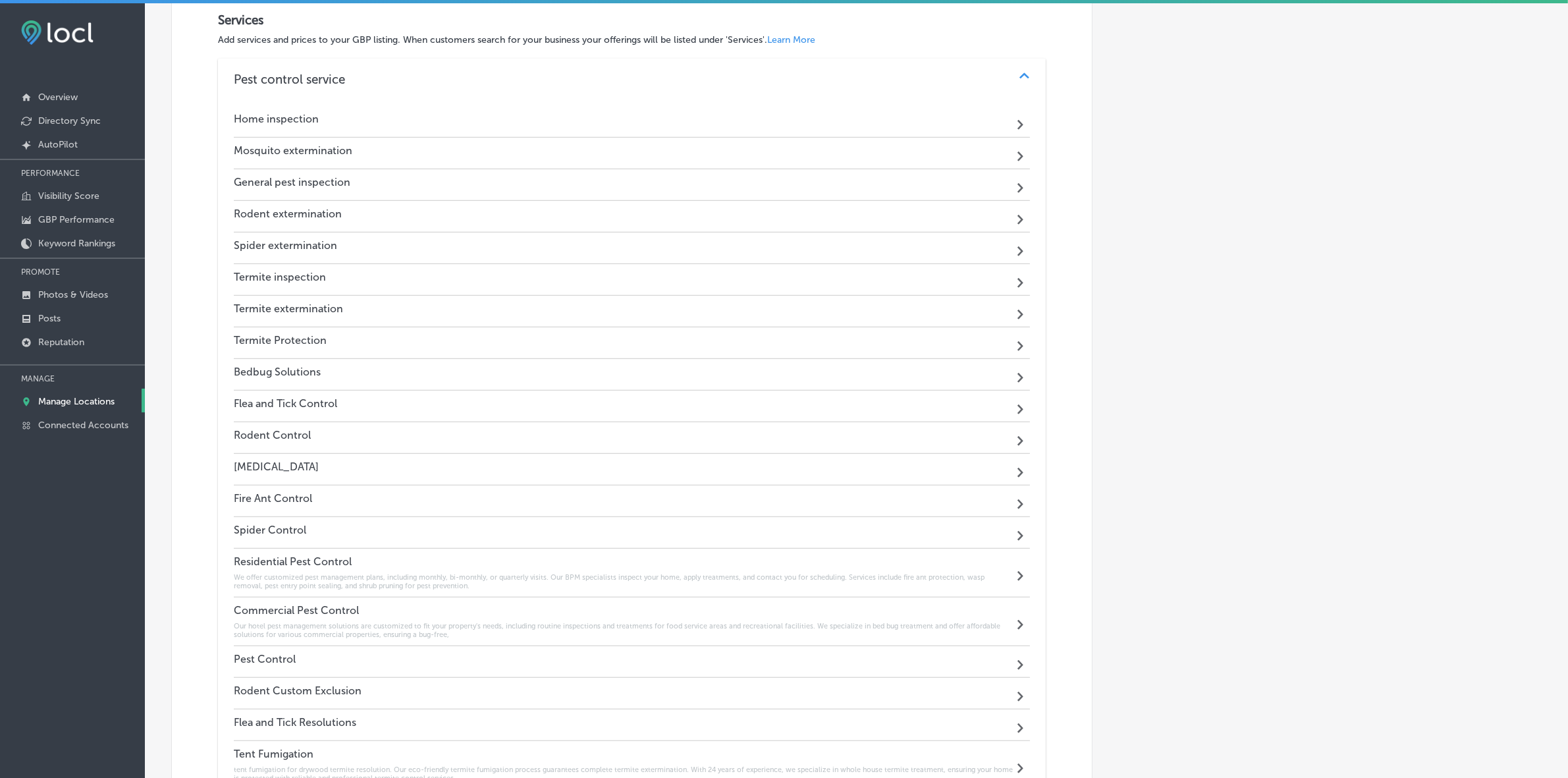
click at [295, 123] on h4 "Home inspection" at bounding box center [276, 119] width 85 height 12
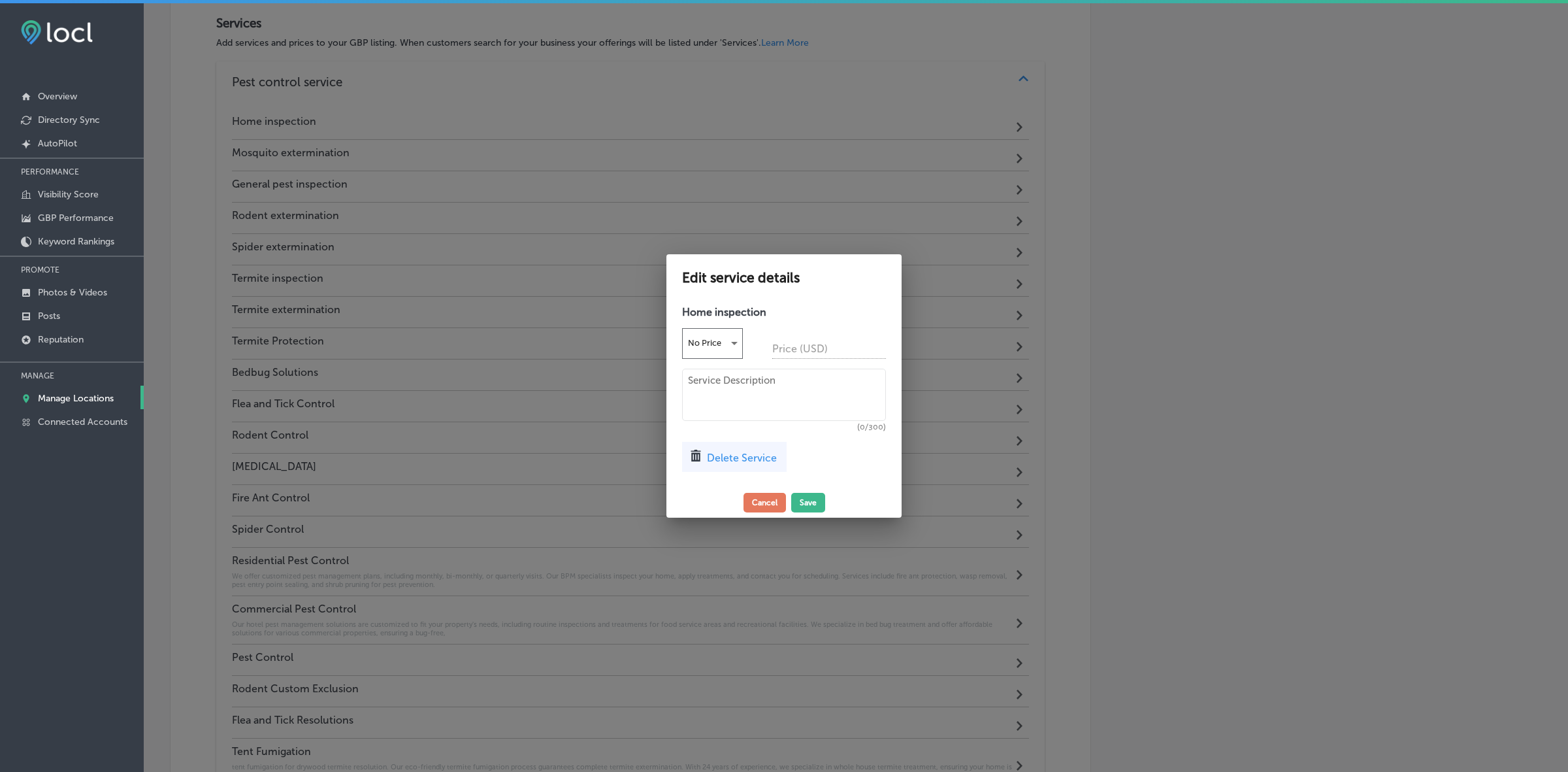
click at [764, 460] on span "Delete Service" at bounding box center [742, 458] width 70 height 12
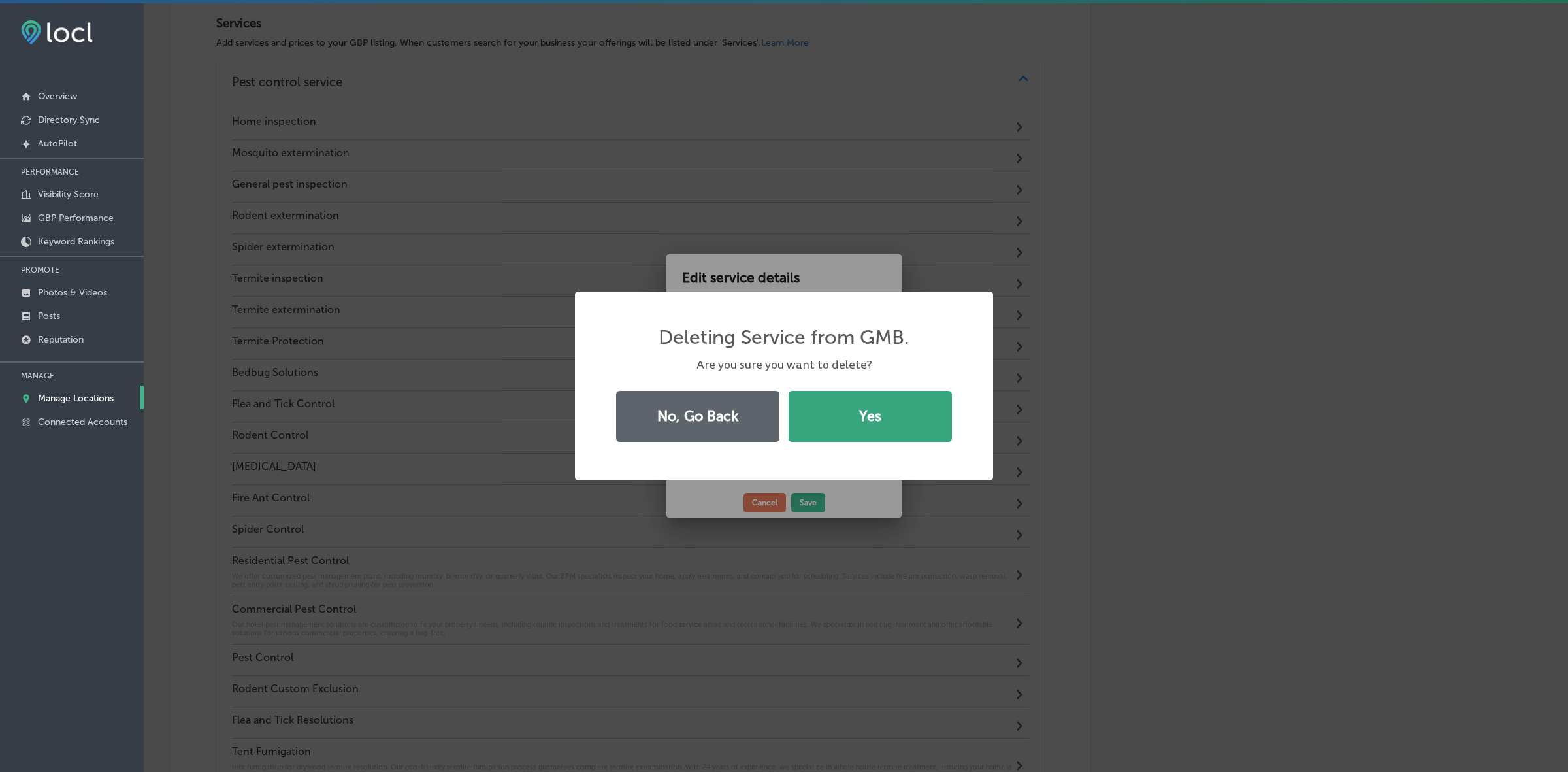
click at [847, 425] on button "Yes" at bounding box center [870, 416] width 163 height 51
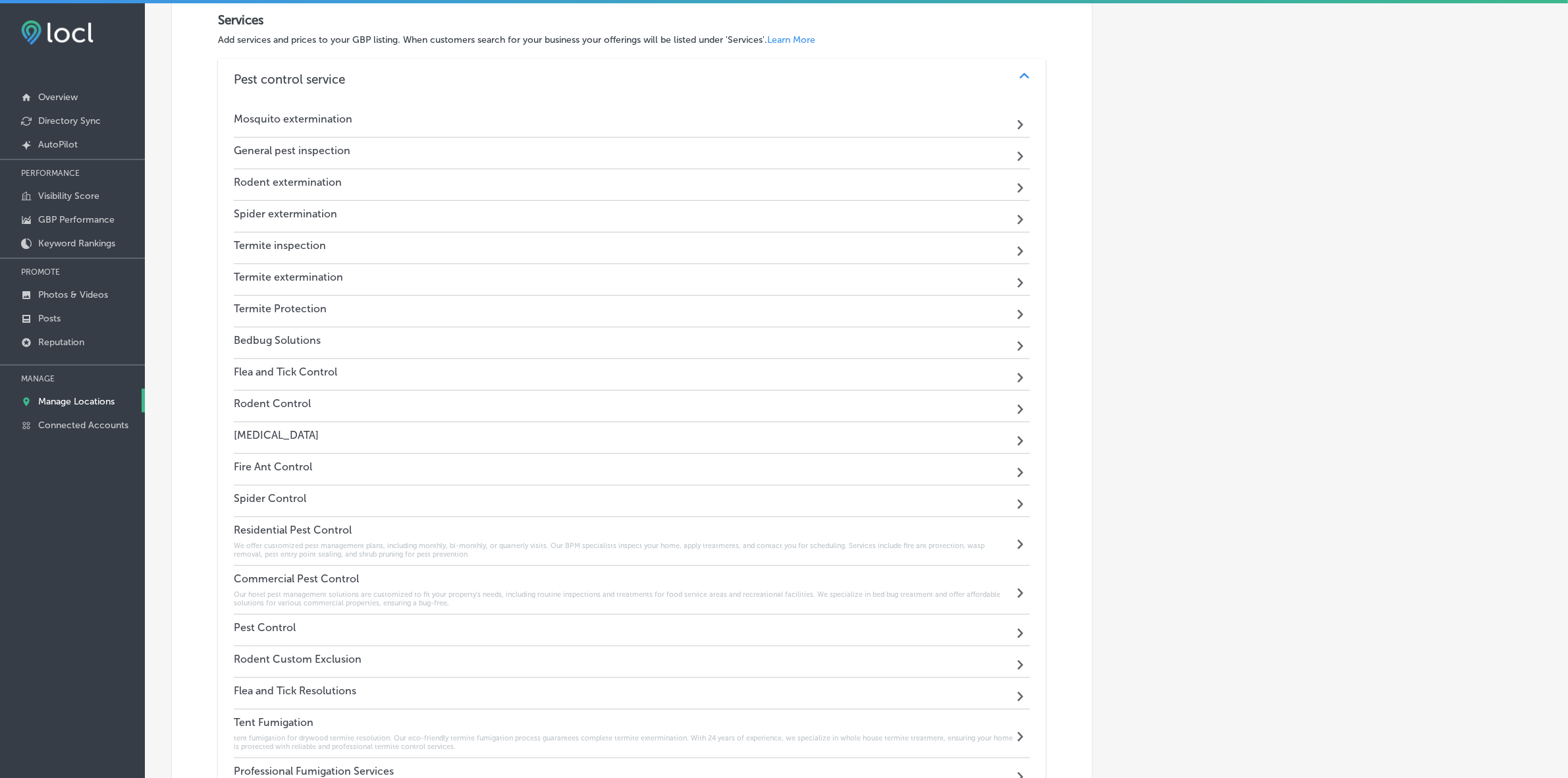
click at [317, 125] on h4 "Mosquito extermination" at bounding box center [293, 119] width 118 height 12
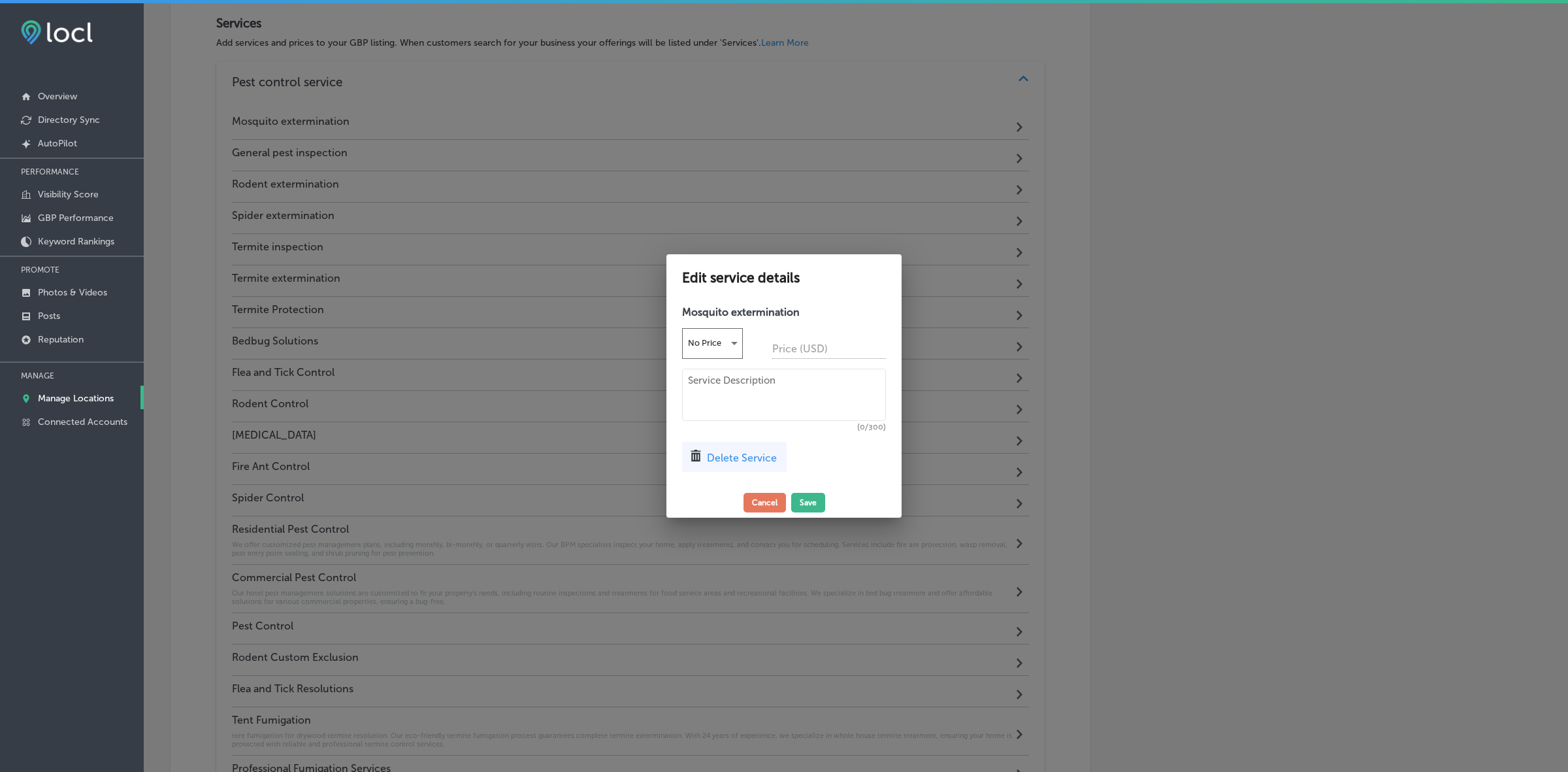
click at [755, 453] on span "Delete Service" at bounding box center [742, 458] width 70 height 12
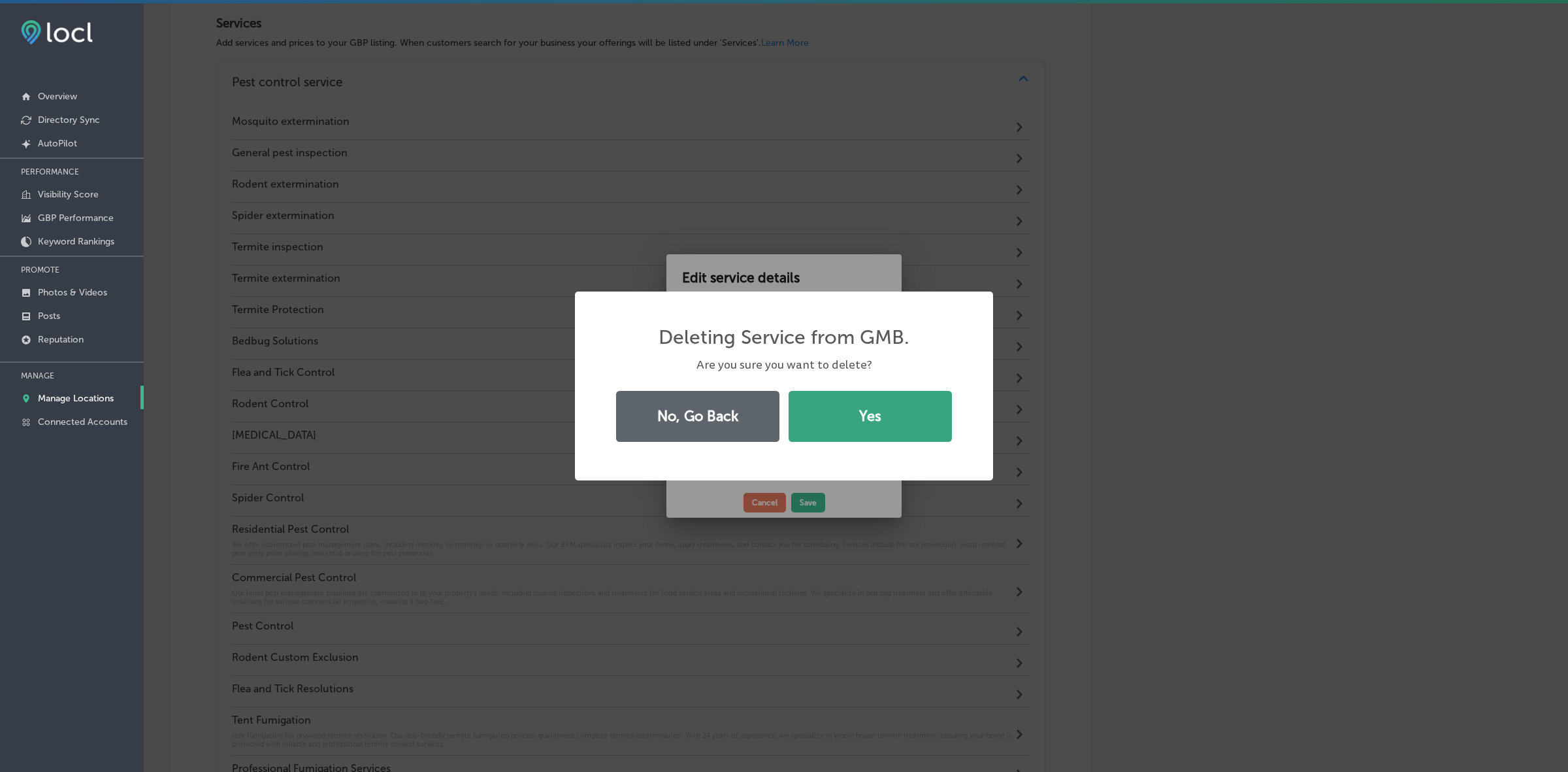
click at [856, 424] on button "Yes" at bounding box center [870, 416] width 163 height 51
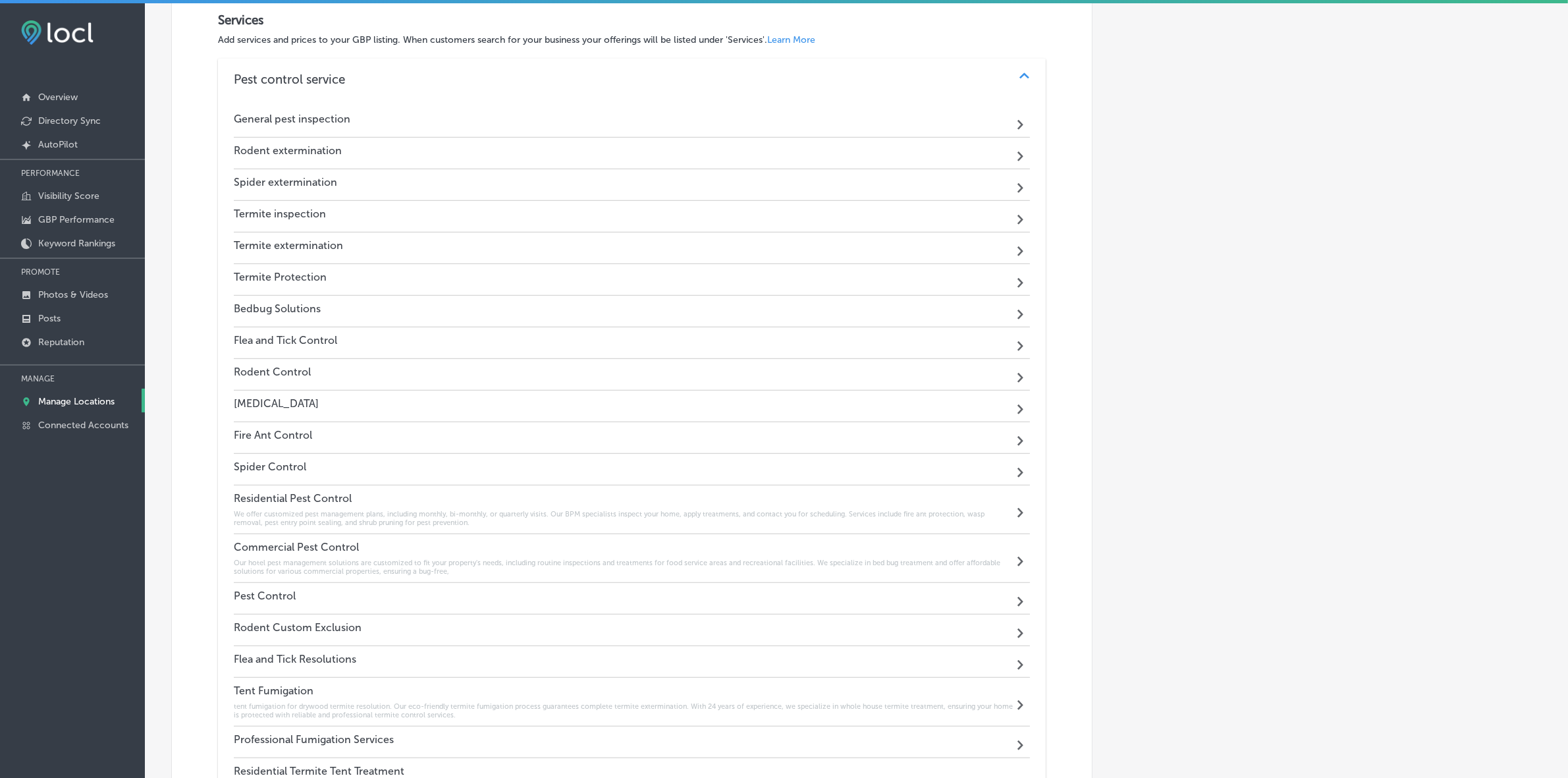
click at [279, 120] on h4 "General pest inspection" at bounding box center [292, 119] width 116 height 12
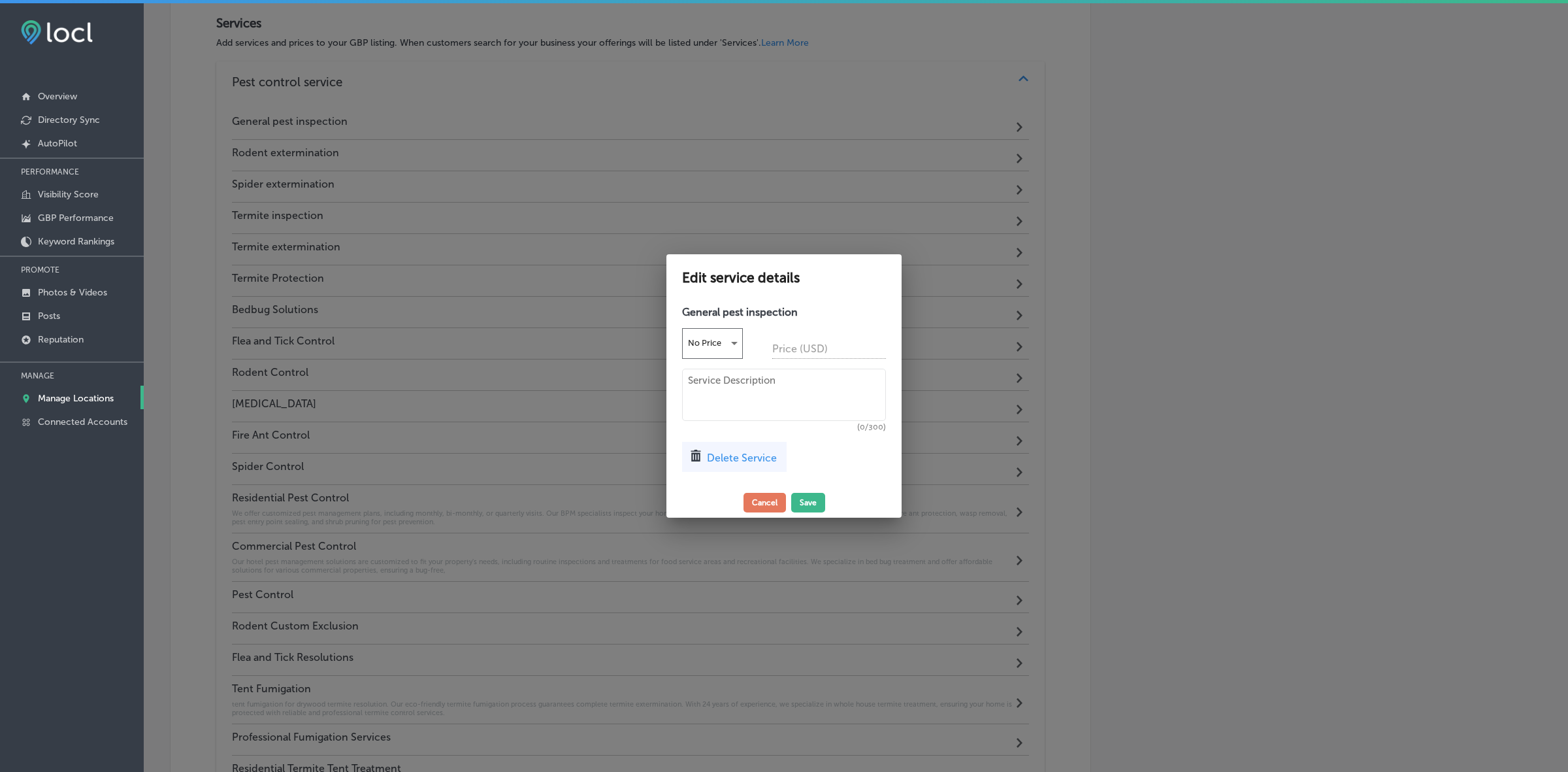
click at [733, 445] on div "Delete Service" at bounding box center [734, 457] width 104 height 30
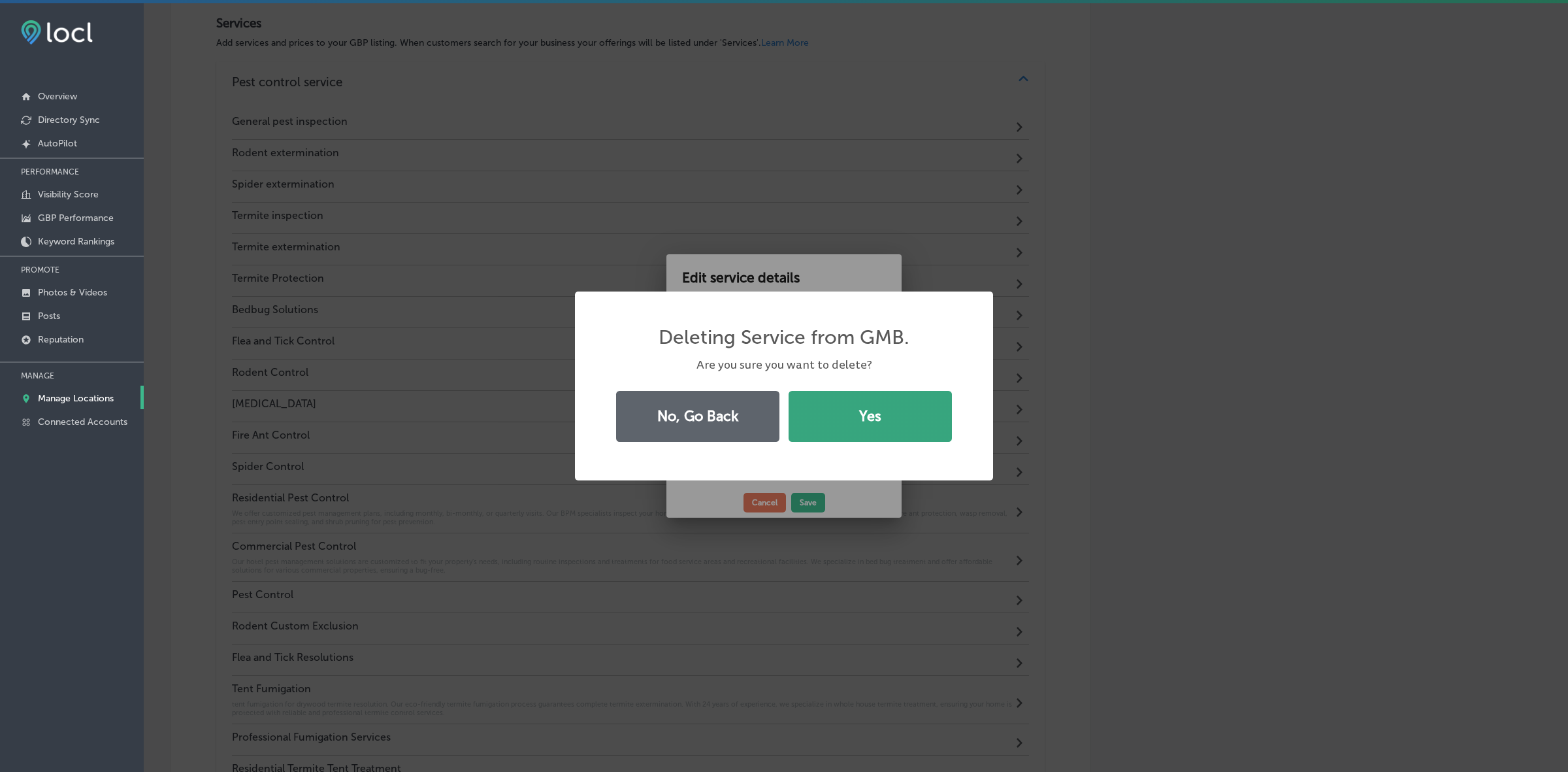
click at [892, 420] on button "Yes" at bounding box center [870, 416] width 163 height 51
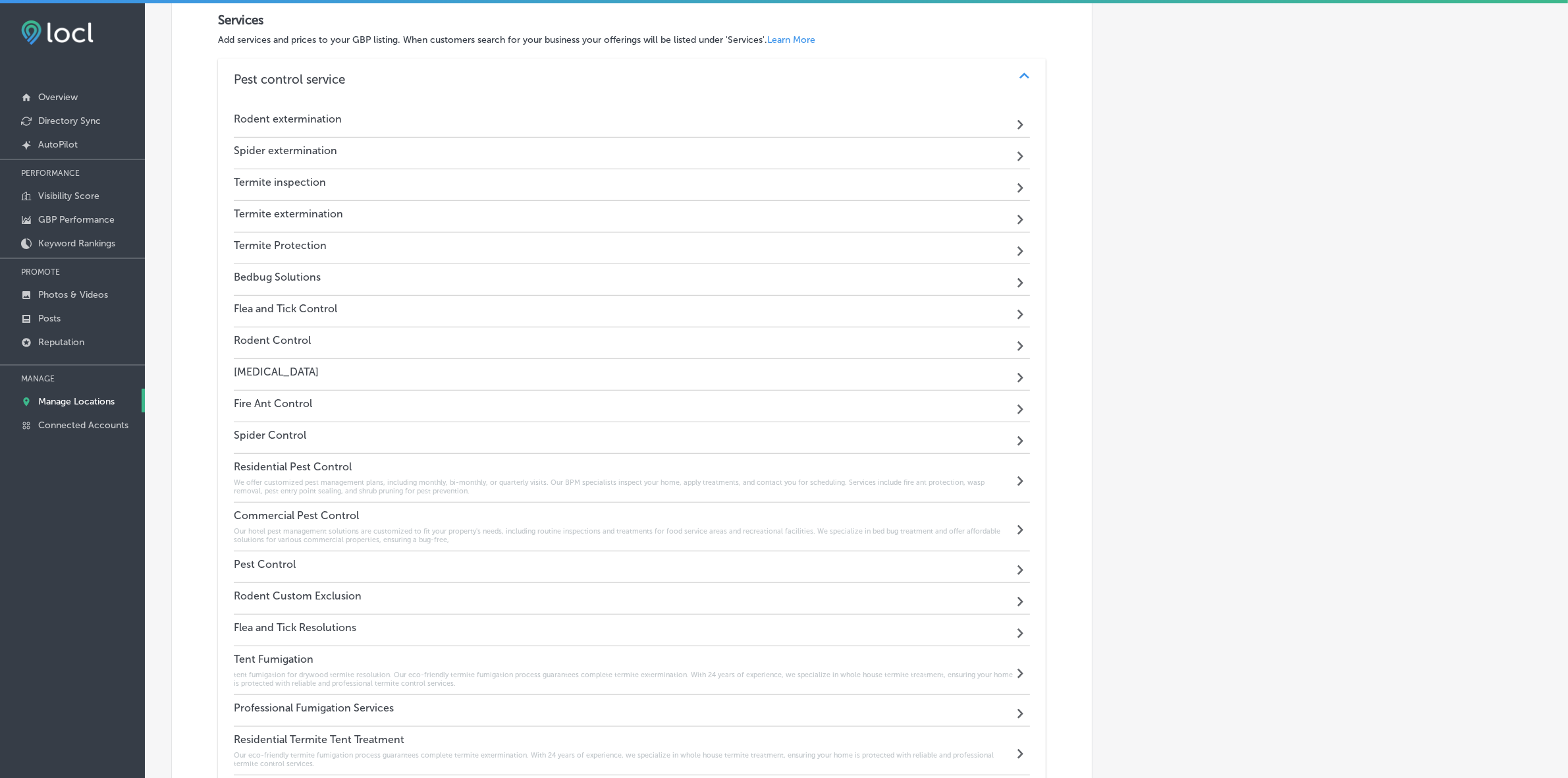
click at [264, 124] on h4 "Rodent extermination" at bounding box center [288, 119] width 108 height 12
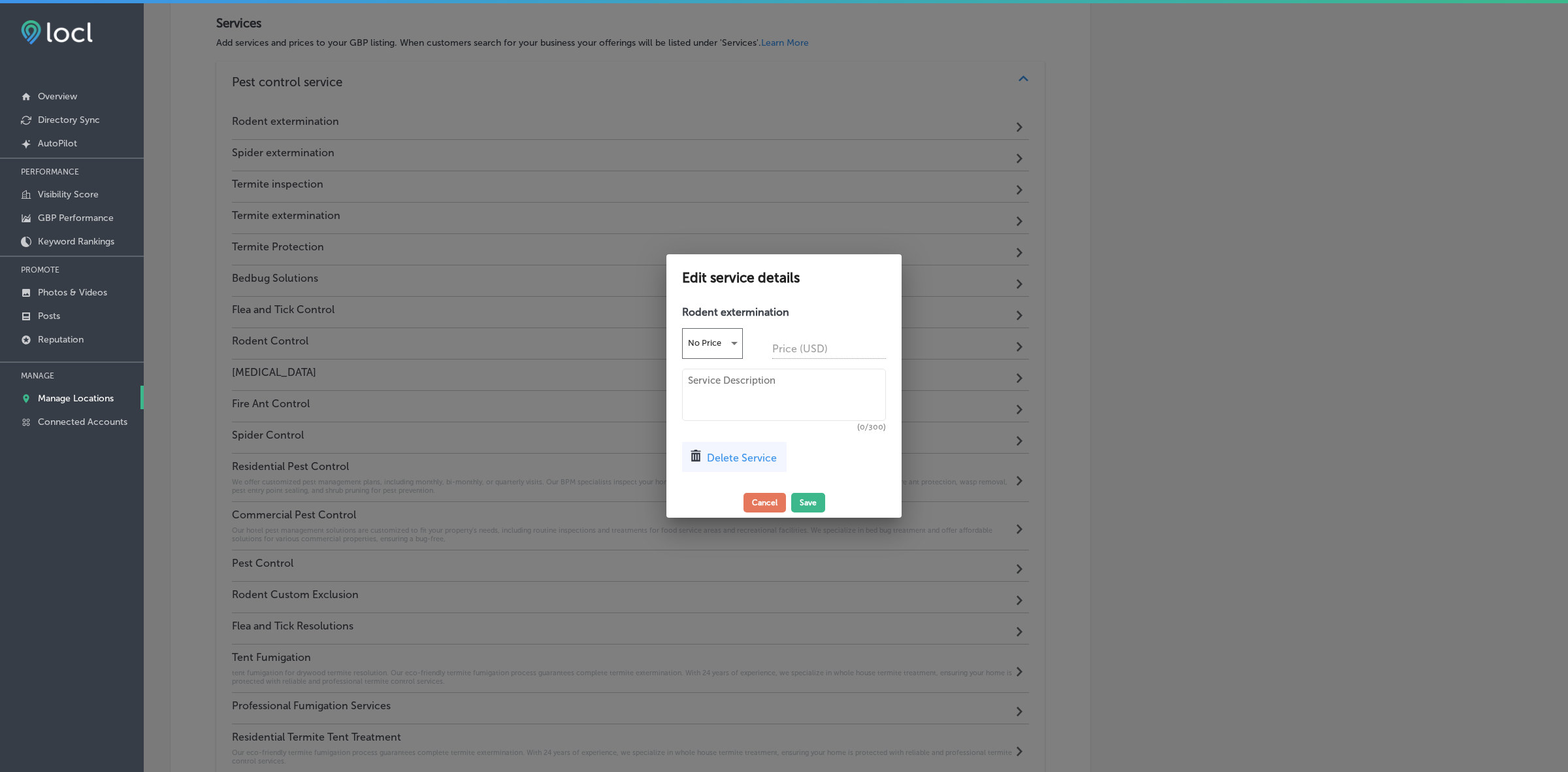
click at [740, 458] on span "Delete Service" at bounding box center [742, 458] width 70 height 12
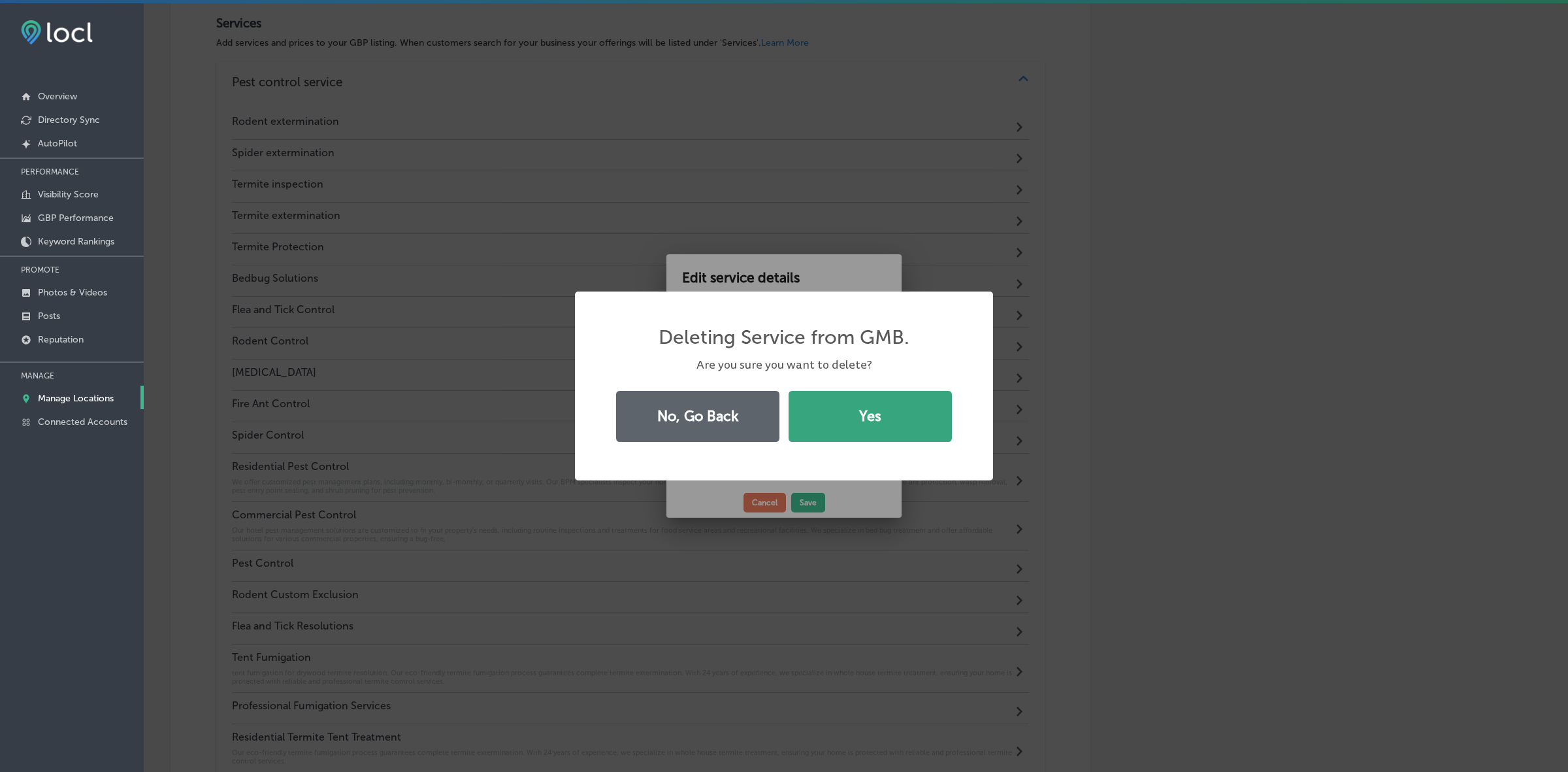
click at [848, 411] on button "Yes" at bounding box center [870, 416] width 163 height 51
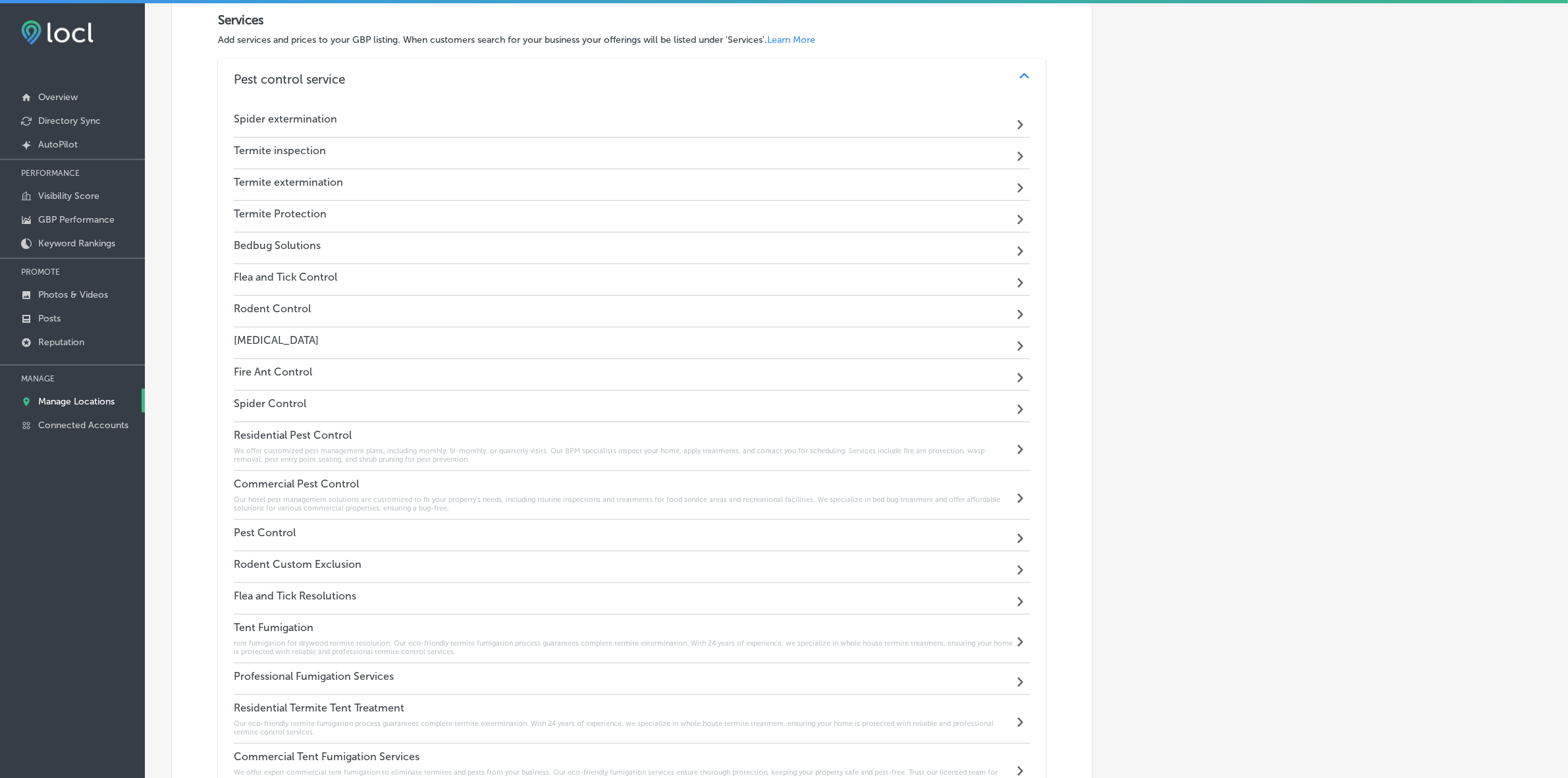
click at [284, 125] on h4 "Spider extermination" at bounding box center [286, 119] width 103 height 12
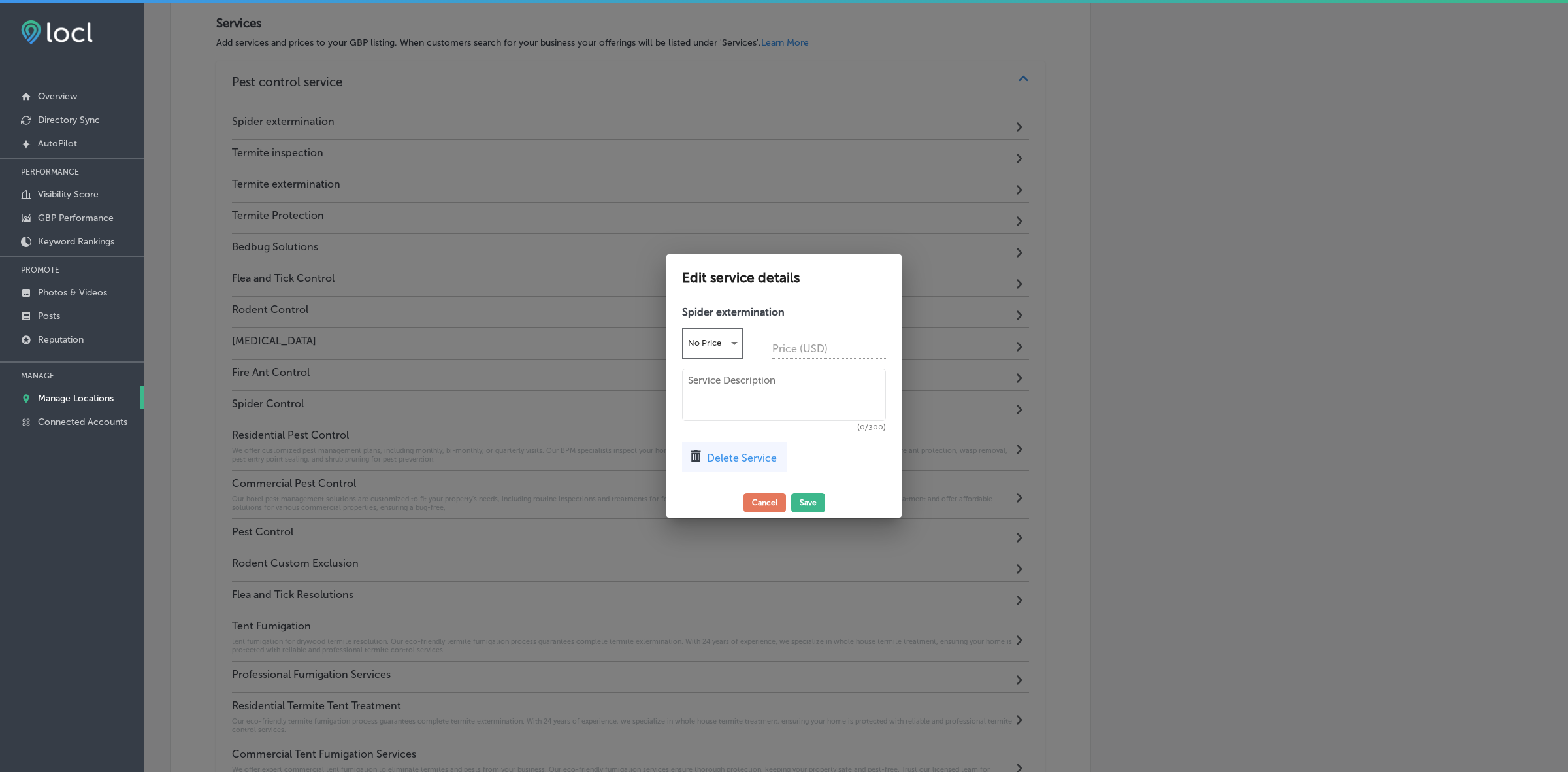
click at [722, 461] on span "Delete Service" at bounding box center [742, 458] width 70 height 12
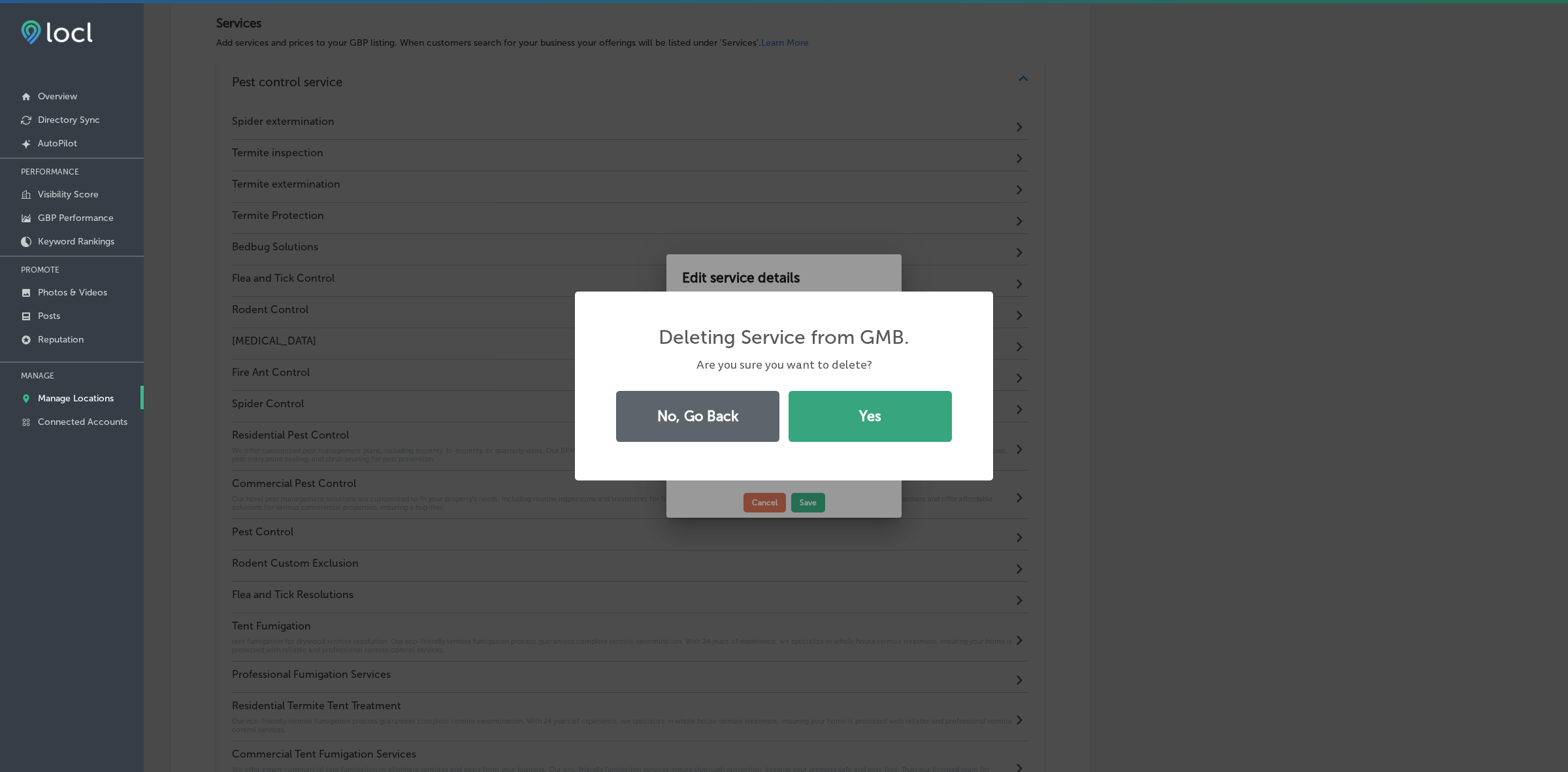
click at [863, 410] on button "Yes" at bounding box center [870, 416] width 163 height 51
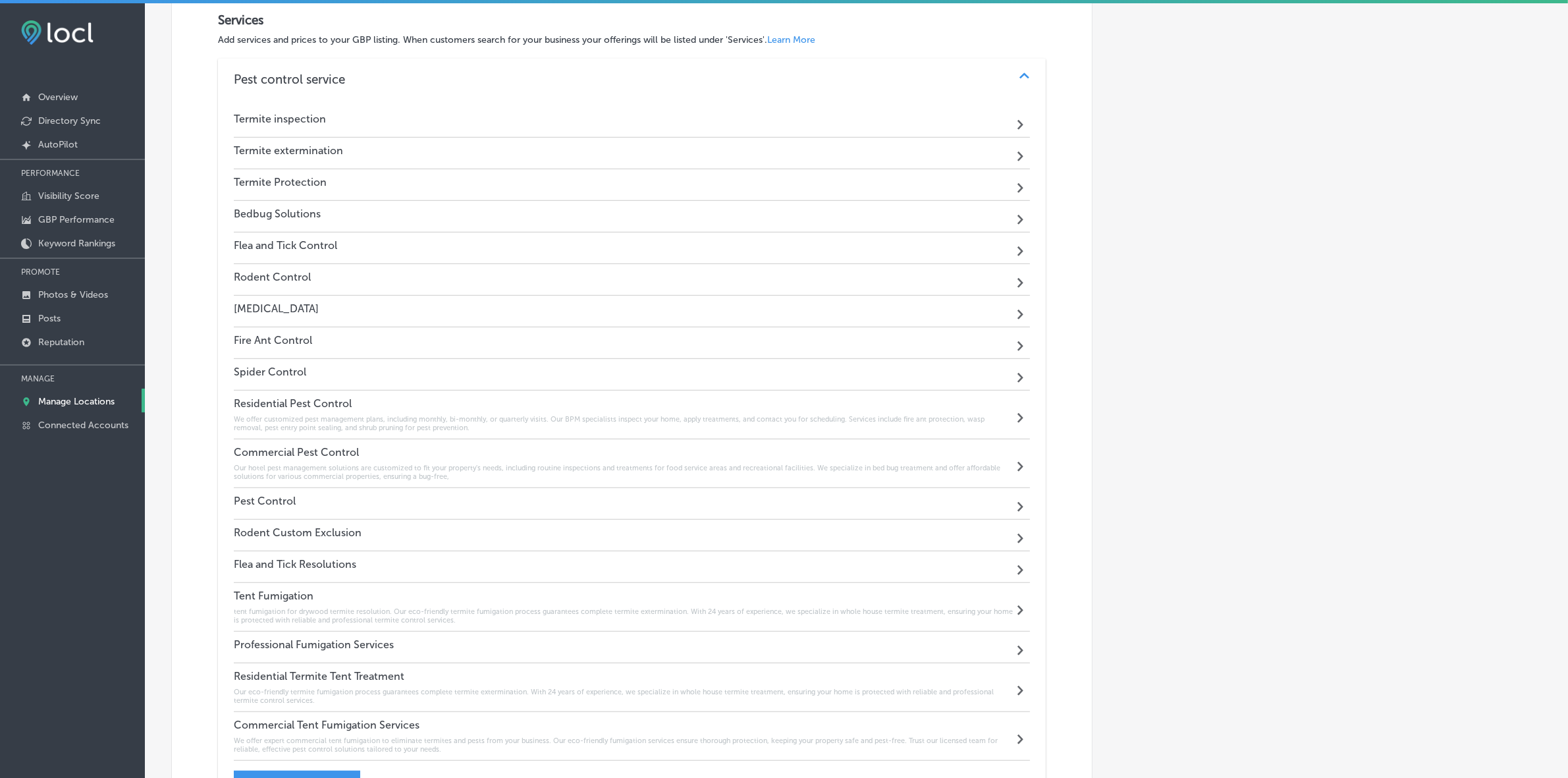
click at [278, 123] on h4 "Termite inspection" at bounding box center [280, 119] width 92 height 12
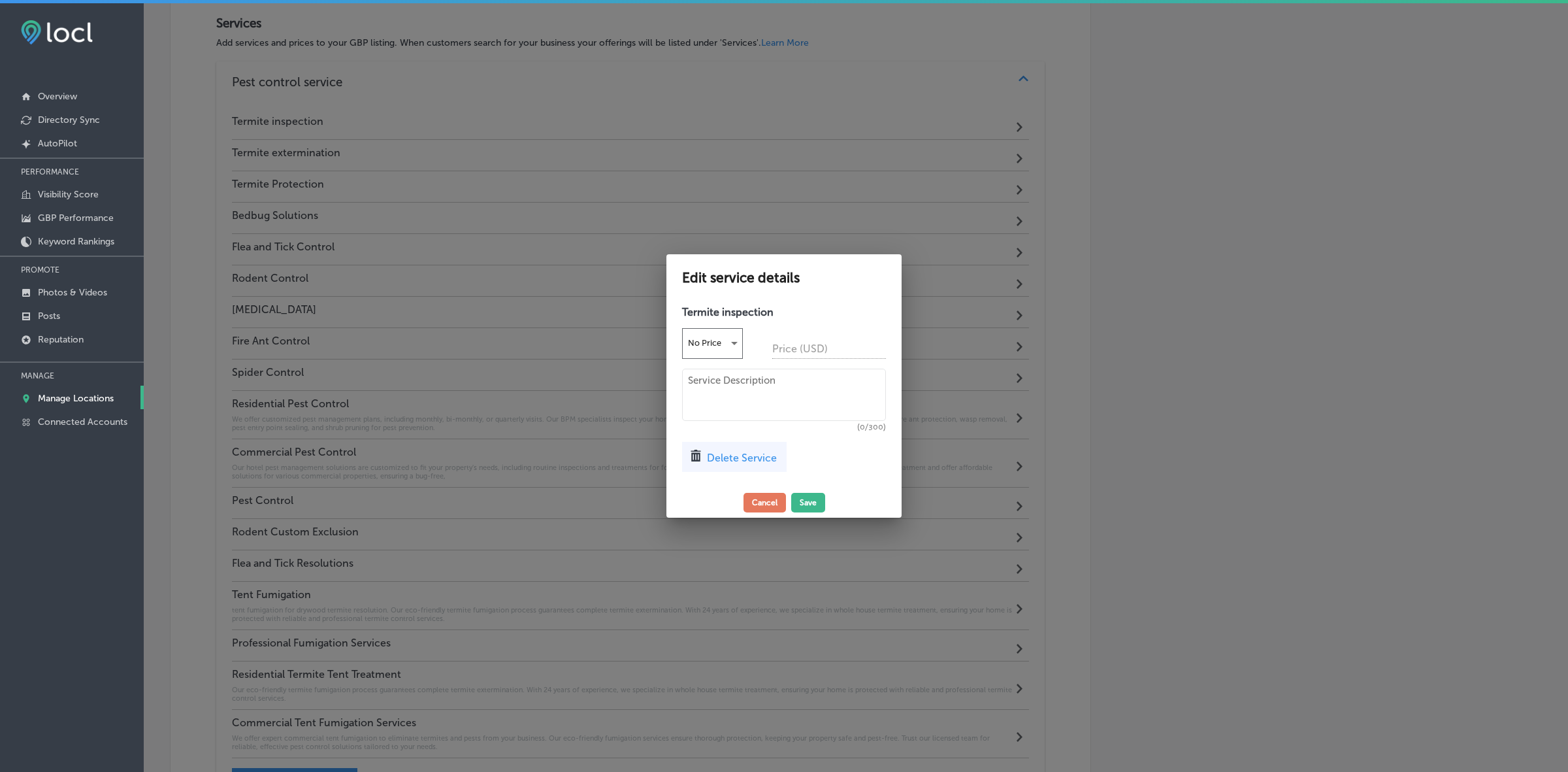
click at [718, 461] on span "Delete Service" at bounding box center [742, 458] width 70 height 12
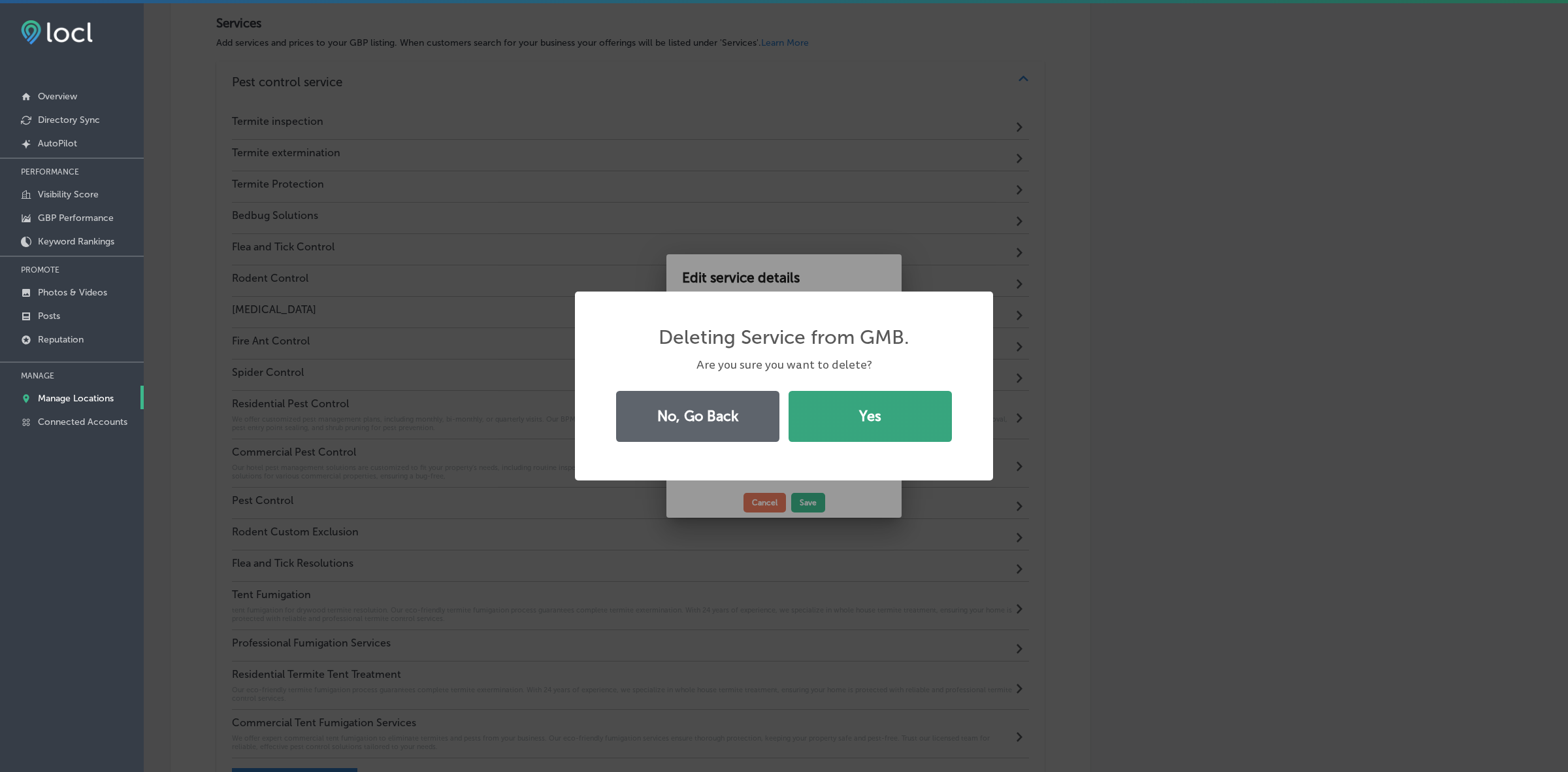
click at [856, 419] on button "Yes" at bounding box center [870, 416] width 163 height 51
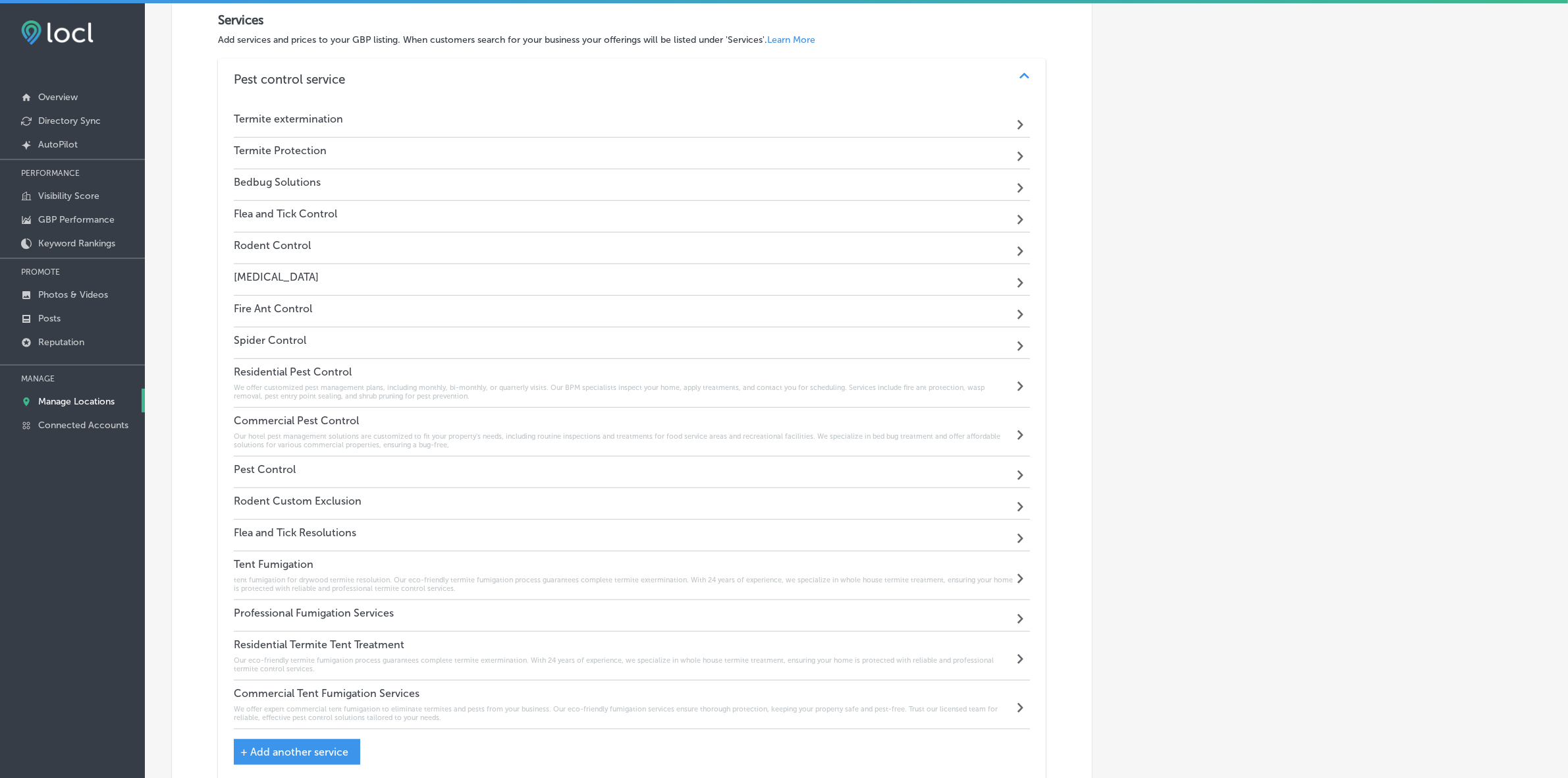
click at [281, 124] on h4 "Termite extermination" at bounding box center [288, 119] width 109 height 12
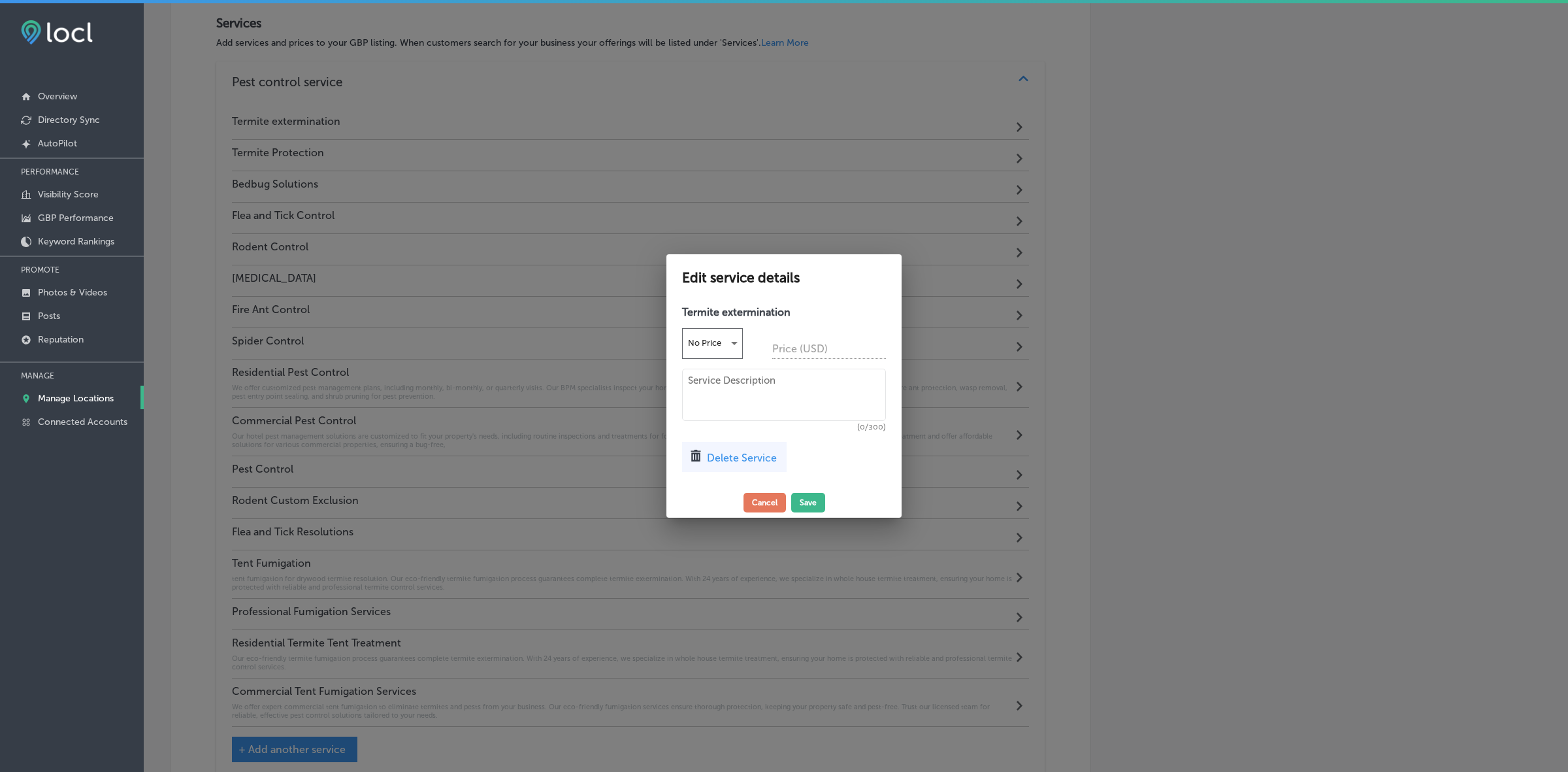
click at [752, 456] on span "Delete Service" at bounding box center [742, 458] width 70 height 12
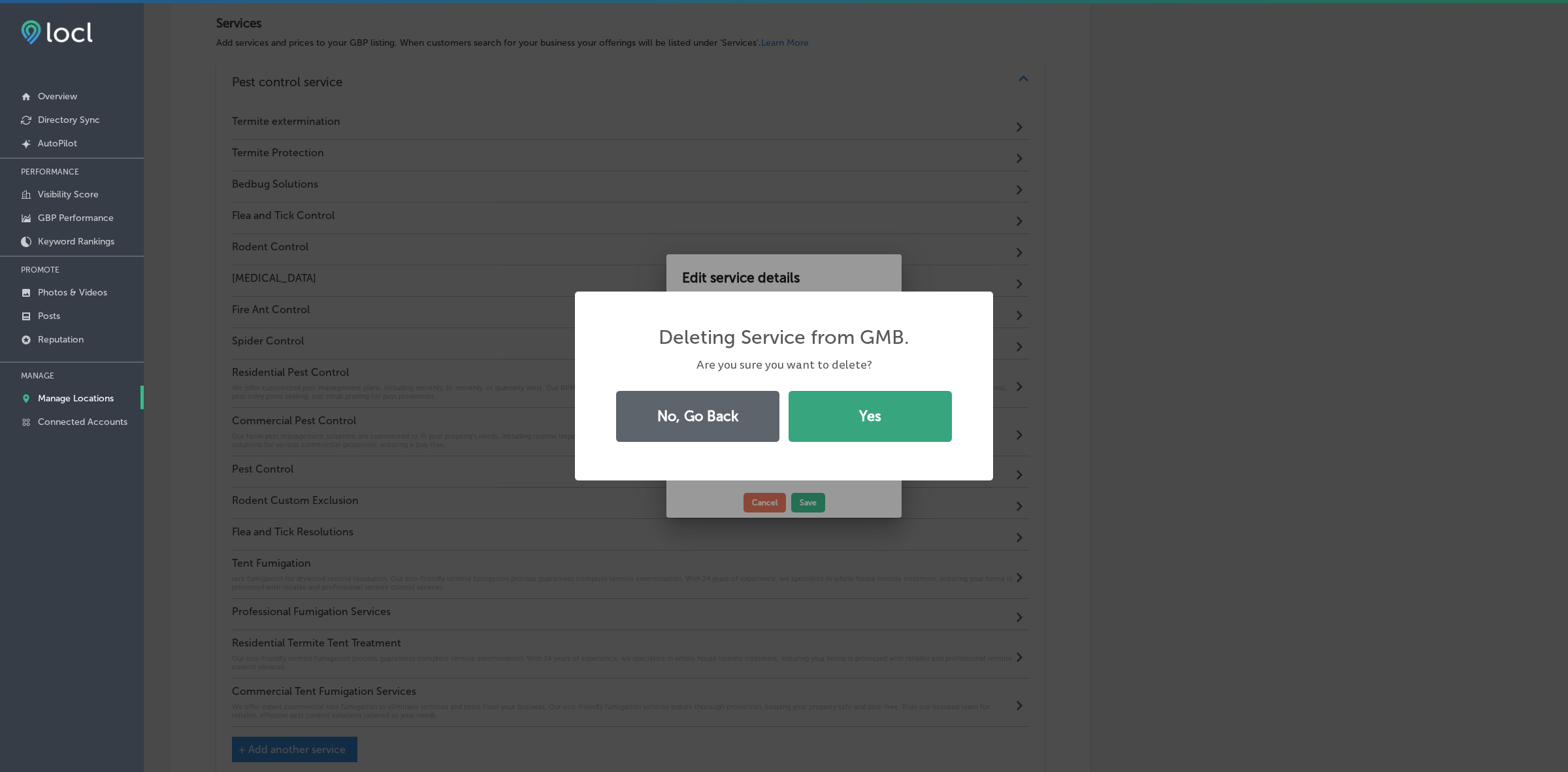
click at [867, 413] on button "Yes" at bounding box center [870, 416] width 163 height 51
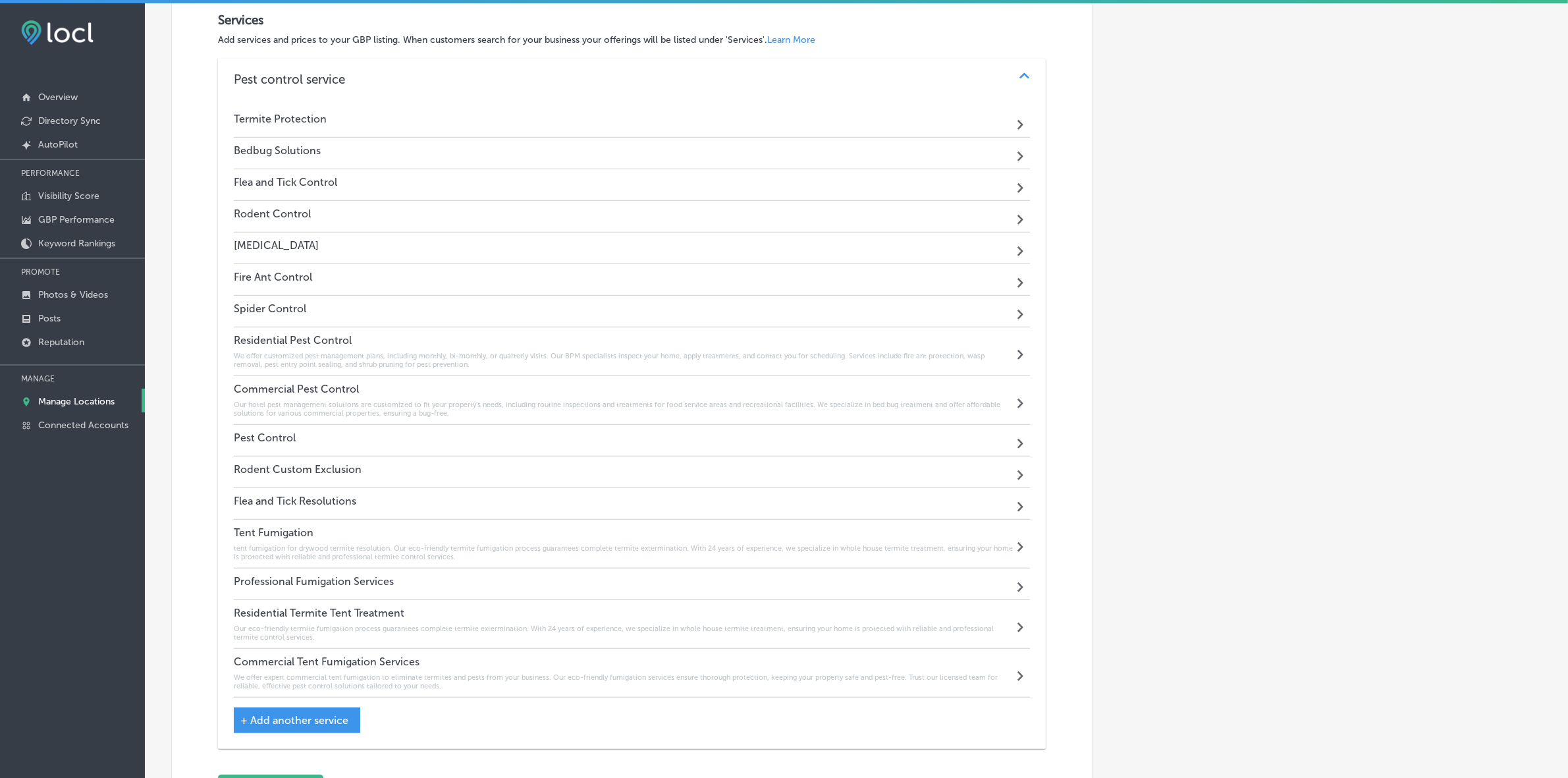
click at [301, 188] on h4 "Flea and Tick Control" at bounding box center [286, 182] width 103 height 12
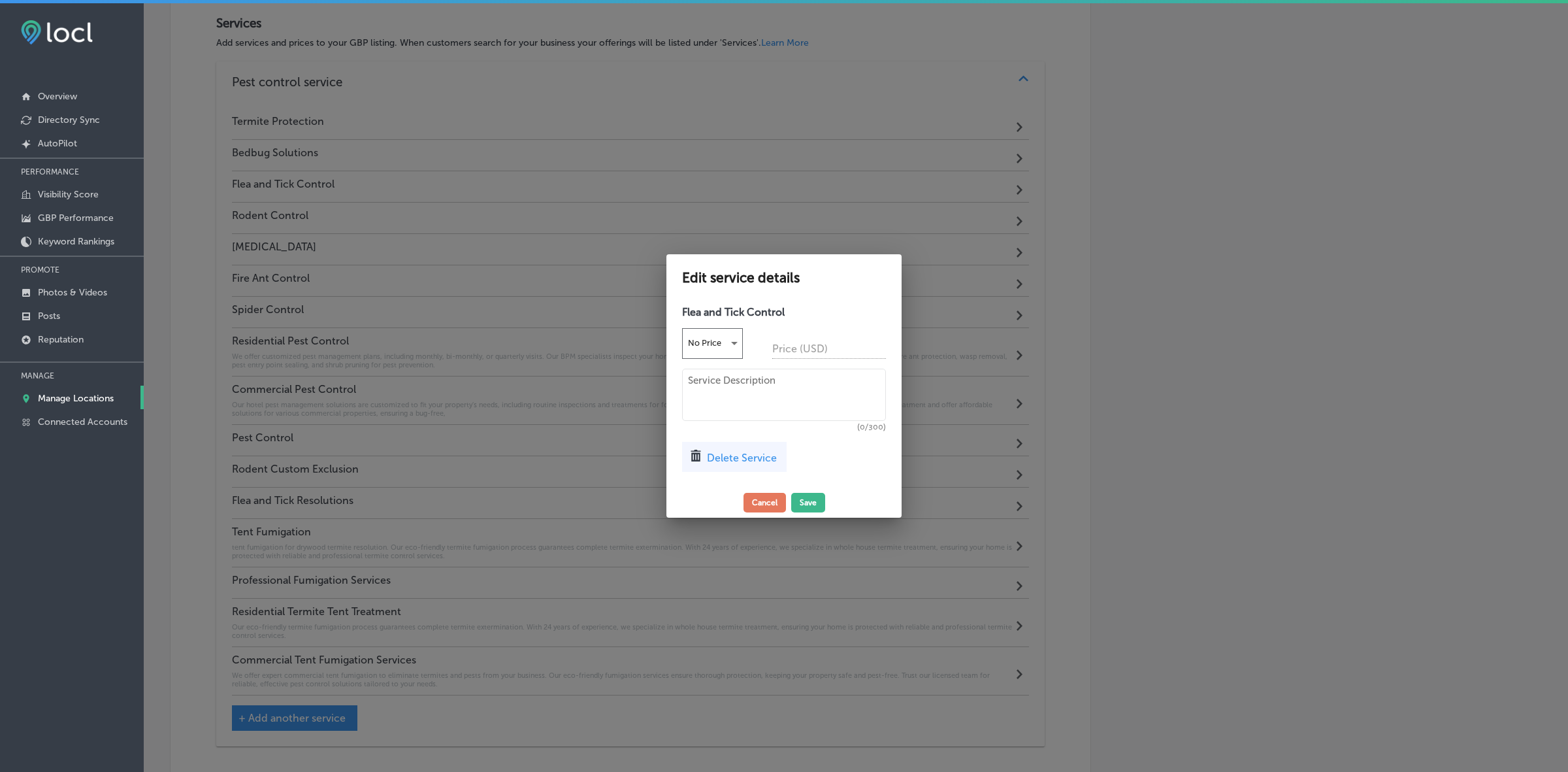
click at [736, 452] on span "Delete Service" at bounding box center [742, 458] width 70 height 12
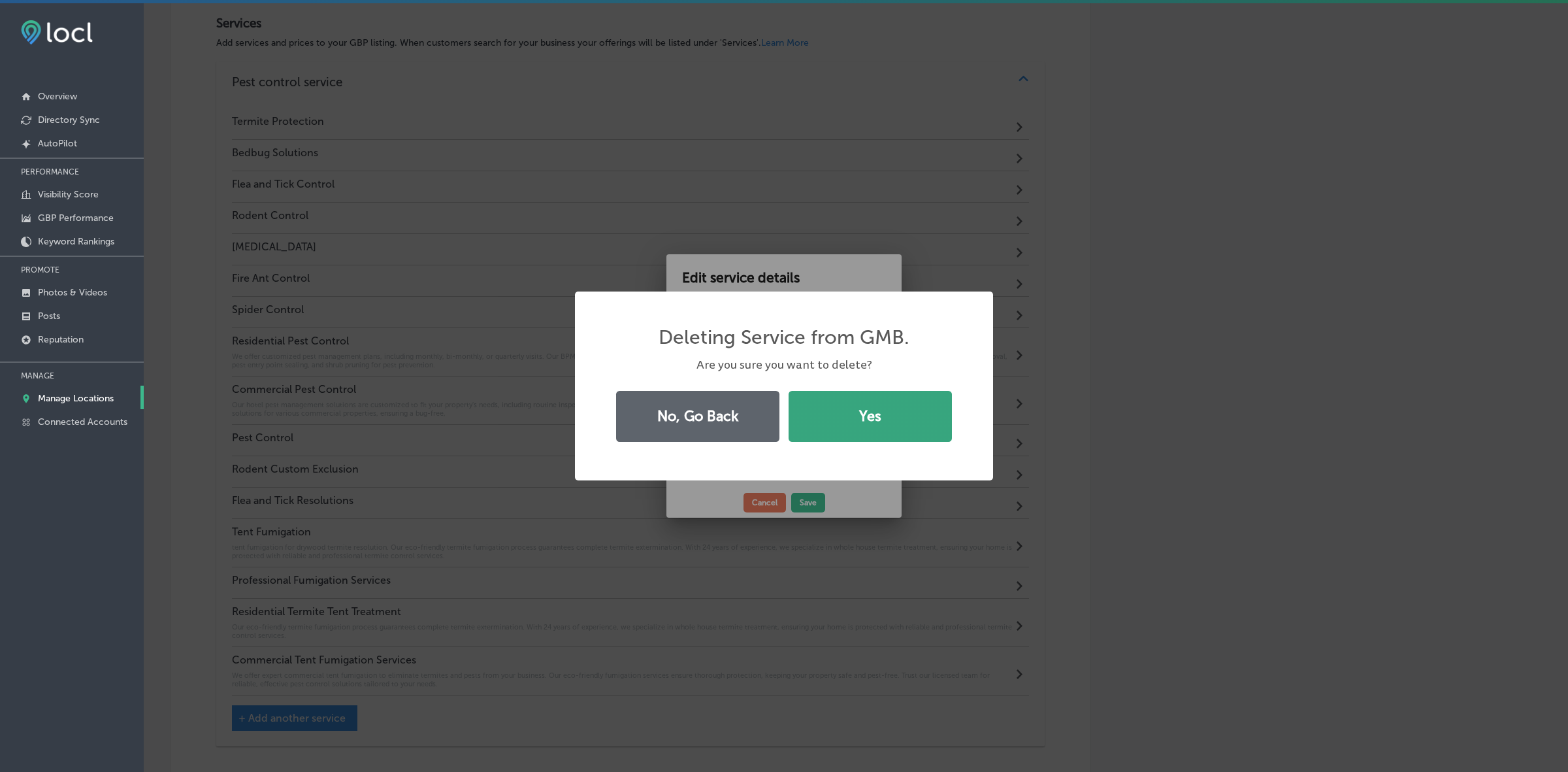
click at [892, 413] on button "Yes" at bounding box center [870, 416] width 163 height 51
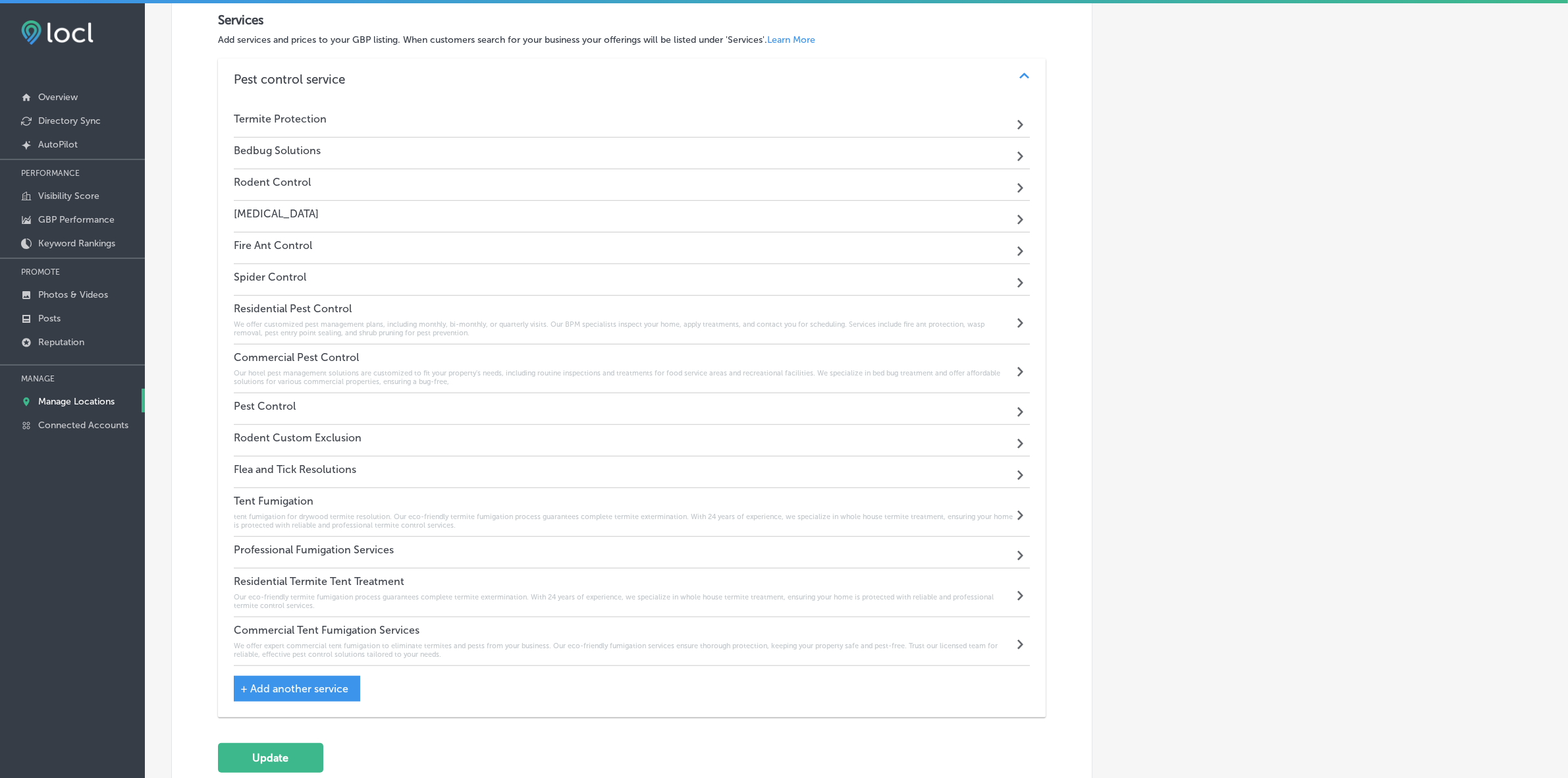
click at [290, 277] on h4 "Spider Control" at bounding box center [270, 277] width 72 height 12
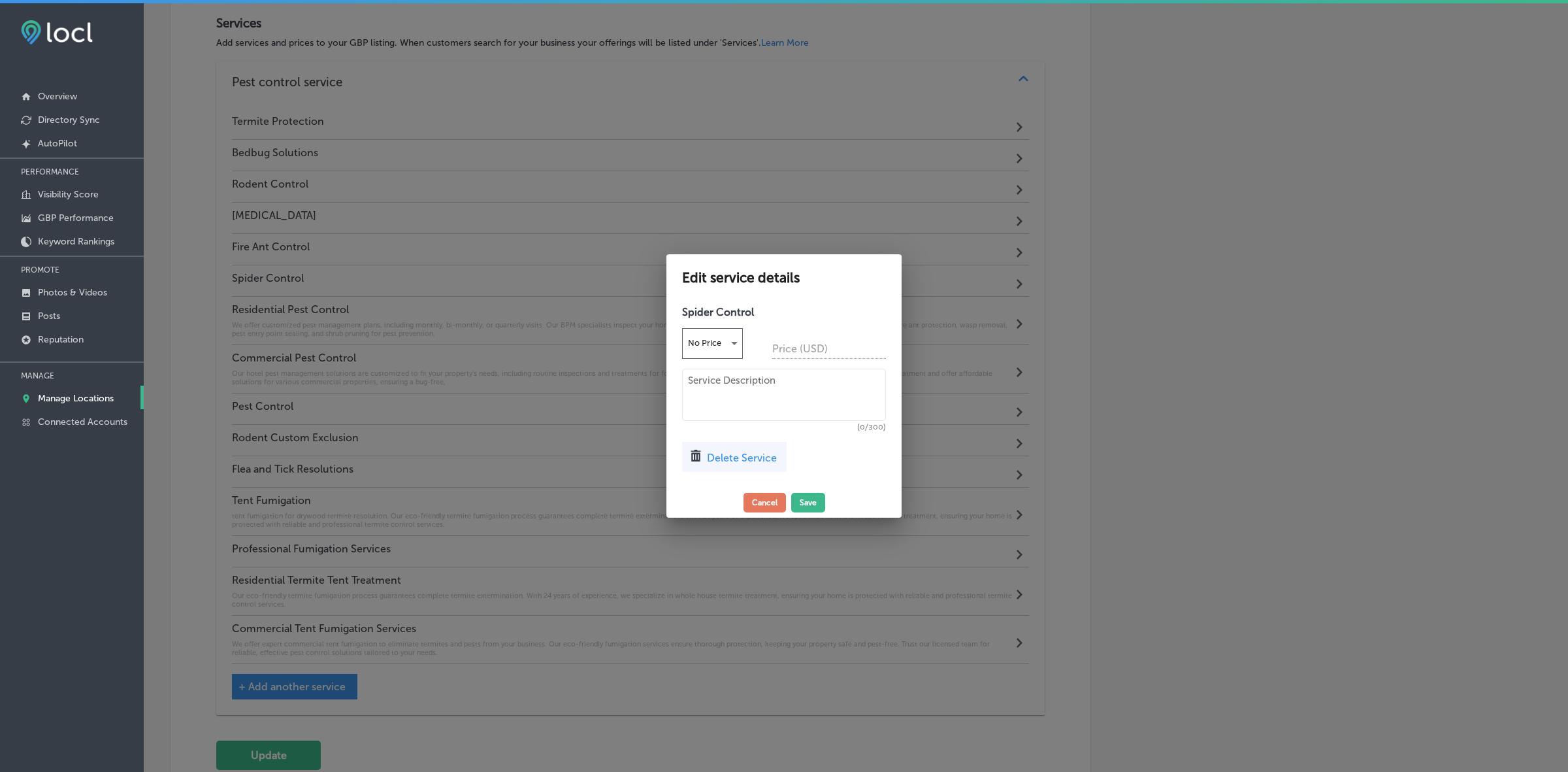
click at [733, 460] on span "Delete Service" at bounding box center [742, 458] width 70 height 12
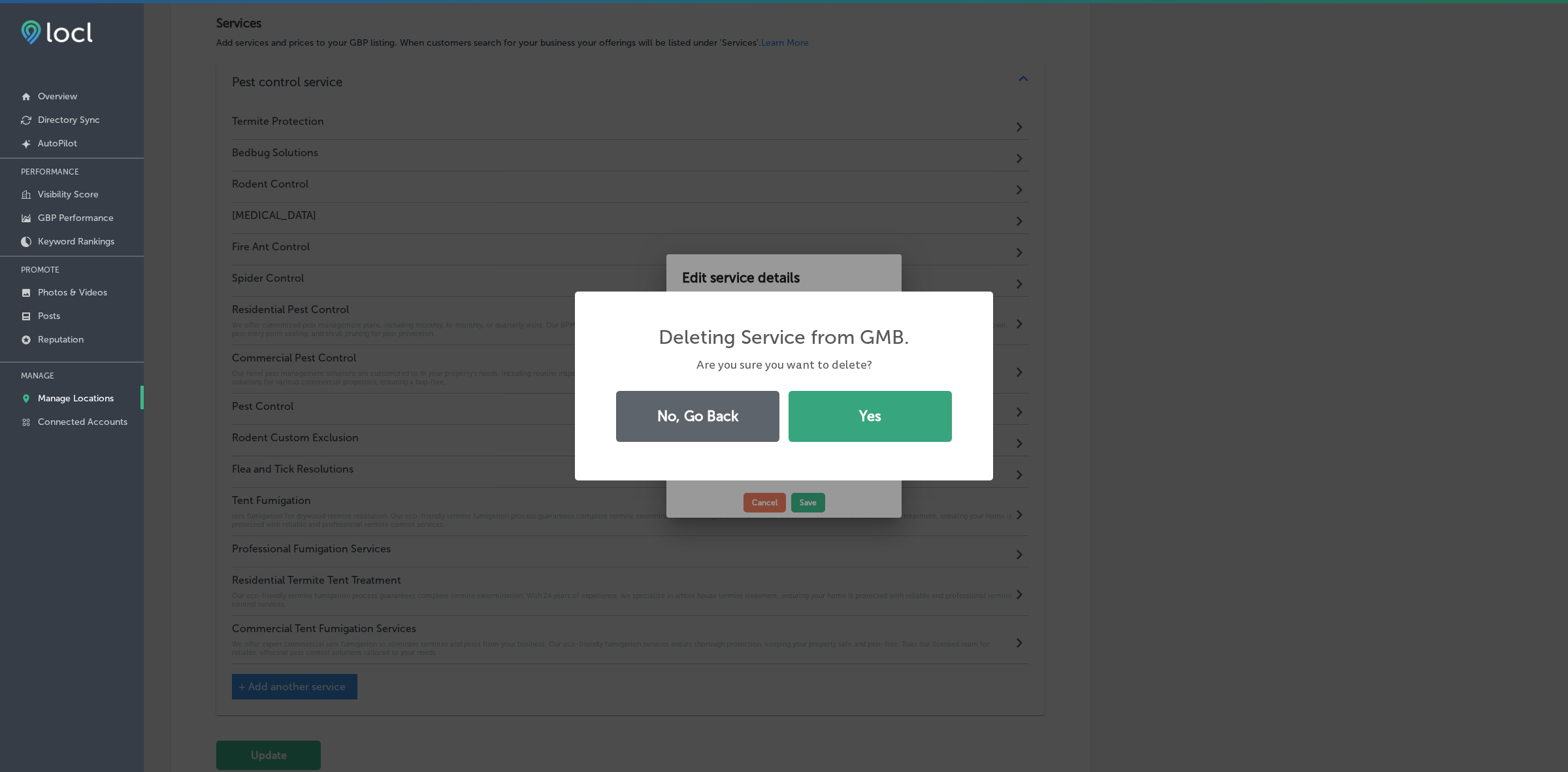
click at [888, 418] on button "Yes" at bounding box center [870, 416] width 163 height 51
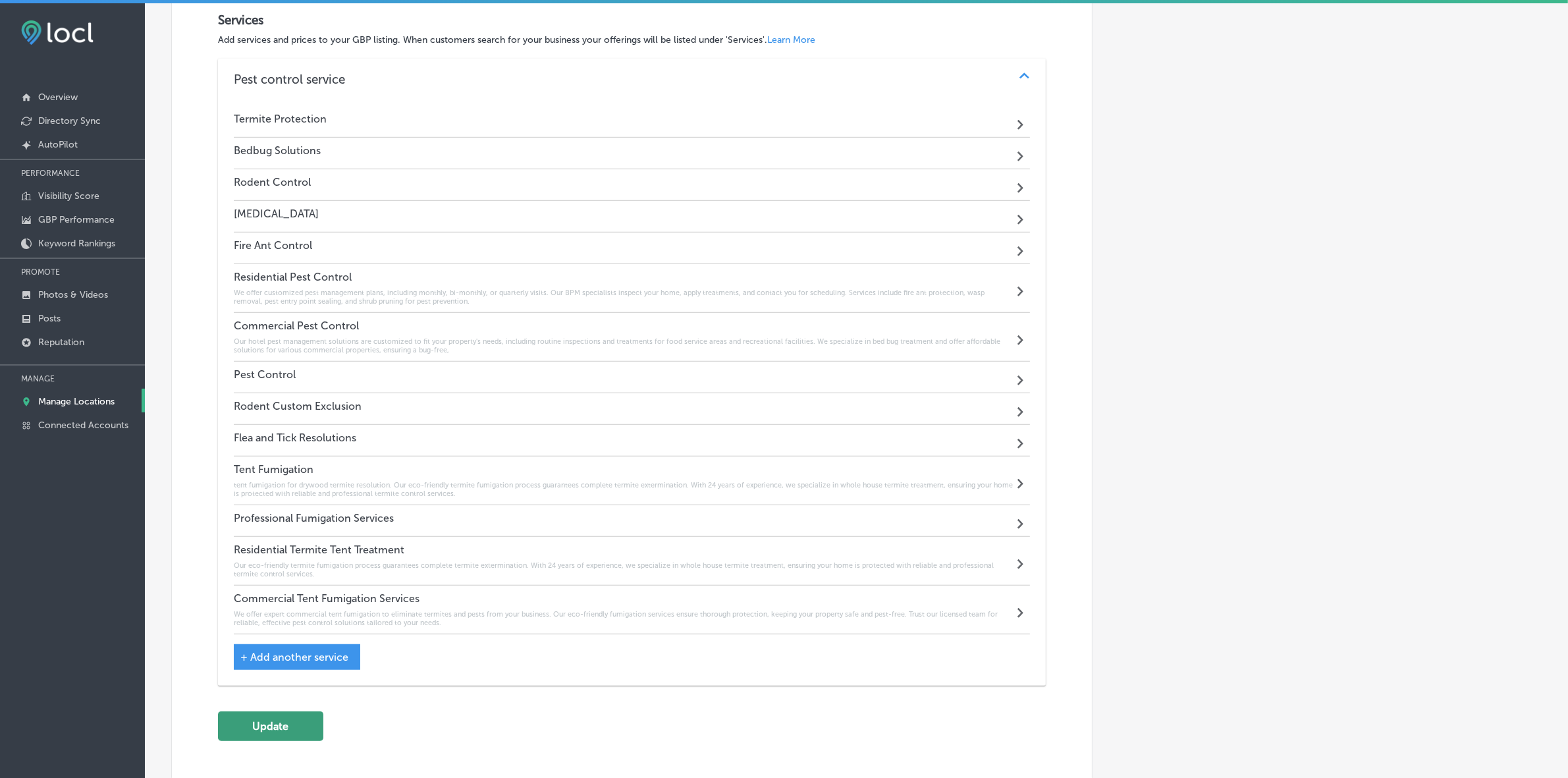
click at [268, 728] on button "Update" at bounding box center [271, 726] width 105 height 30
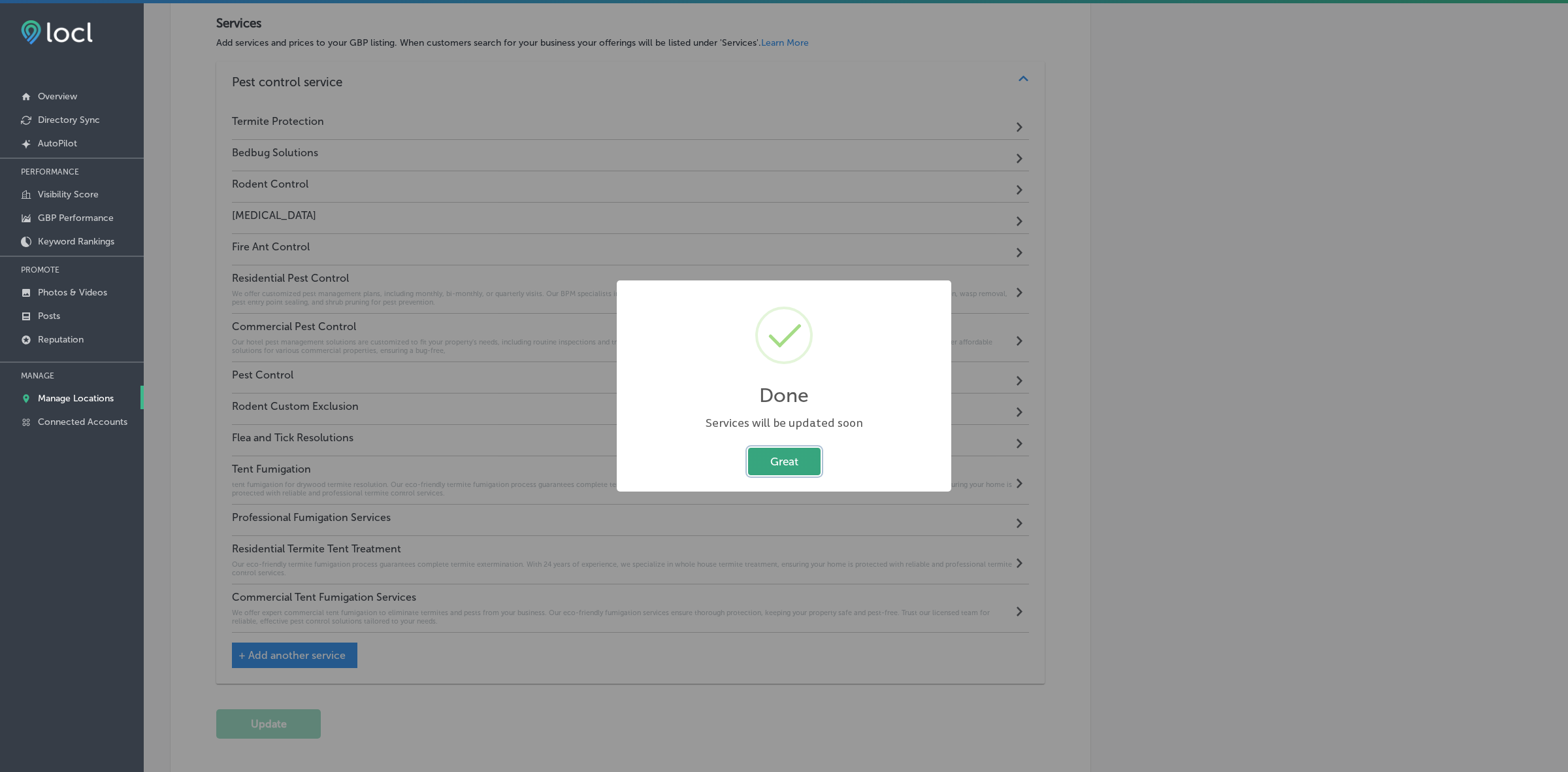
click at [772, 461] on button "Great" at bounding box center [784, 460] width 72 height 27
